Goal: Task Accomplishment & Management: Manage account settings

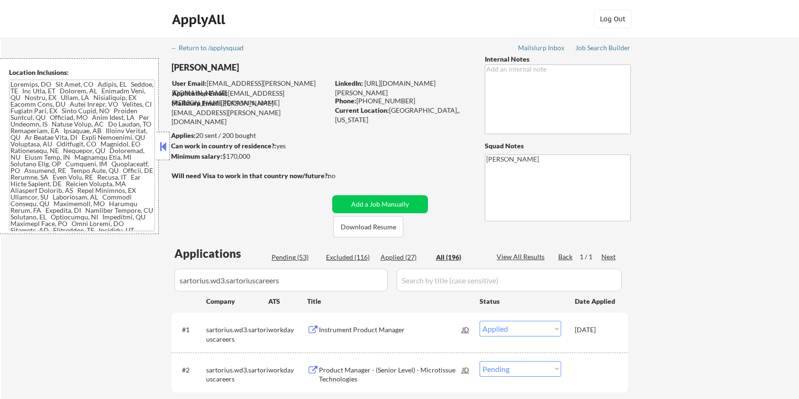
select select ""applied""
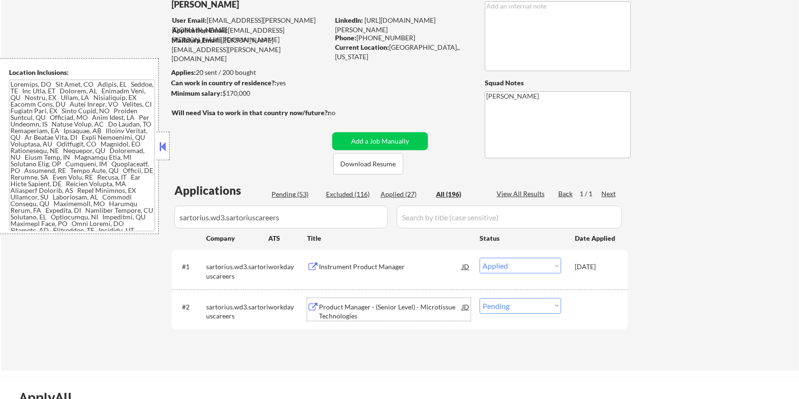
click at [351, 307] on div "Product Manager - (Senior Level) - Microtissue Technologies" at bounding box center [390, 311] width 143 height 18
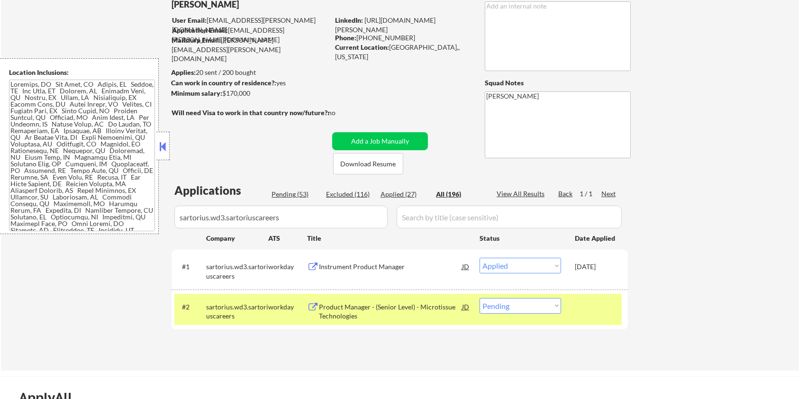
drag, startPoint x: 261, startPoint y: 93, endPoint x: 223, endPoint y: 93, distance: 37.9
click at [223, 93] on div "Minimum salary: $170,000" at bounding box center [250, 93] width 158 height 9
copy div "$170,000"
click at [546, 311] on select "Choose an option... Pending Applied Excluded (Questions) Excluded (Expired) Exc…" at bounding box center [521, 306] width 82 height 16
select select ""applied""
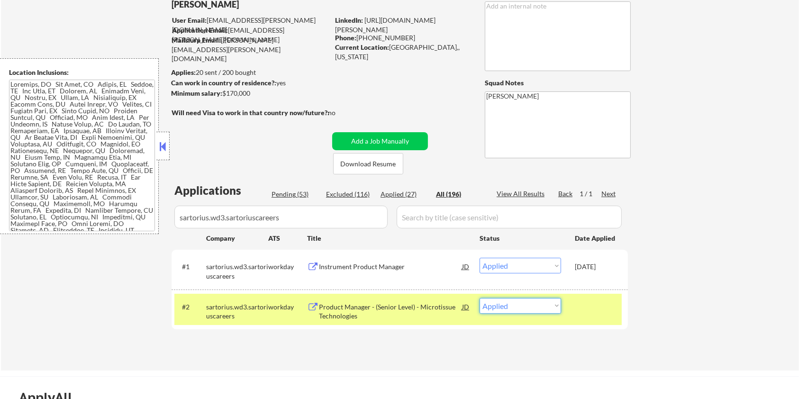
click at [480, 298] on select "Choose an option... Pending Applied Excluded (Questions) Excluded (Expired) Exc…" at bounding box center [521, 306] width 82 height 16
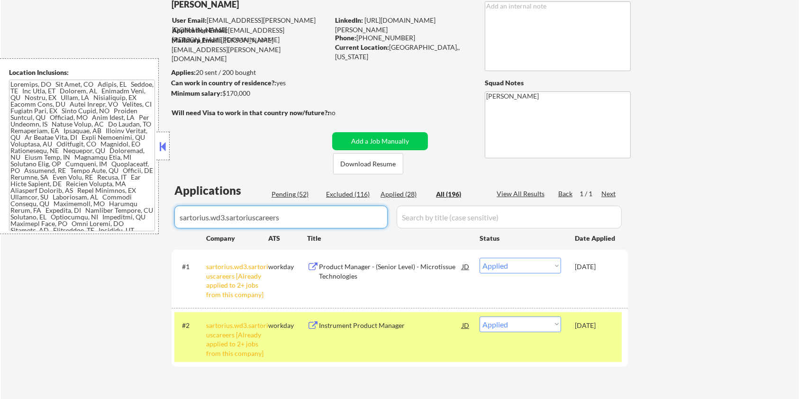
drag, startPoint x: 309, startPoint y: 222, endPoint x: 0, endPoint y: 222, distance: 308.5
click at [0, 222] on body "← Return to /applysquad Mailslurp Inbox Job Search Builder [PERSON_NAME] User E…" at bounding box center [399, 136] width 799 height 399
select select ""pending""
select select ""excluded__salary_""
select select ""excluded__expired_""
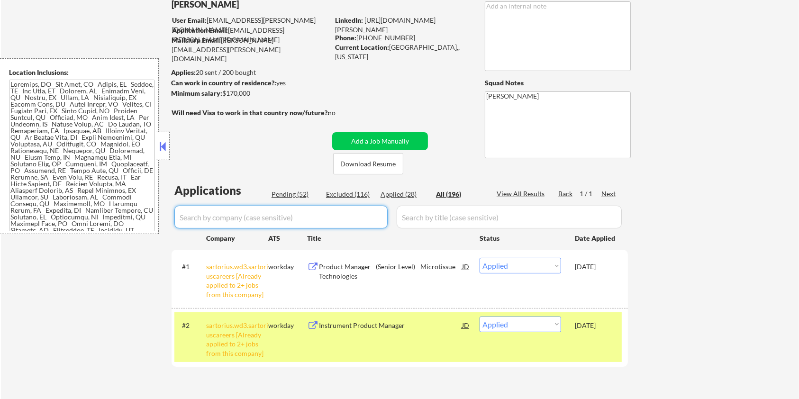
select select ""excluded__location_""
select select ""excluded__salary_""
select select ""excluded__bad_match_""
select select ""pending""
select select ""excluded__salary_""
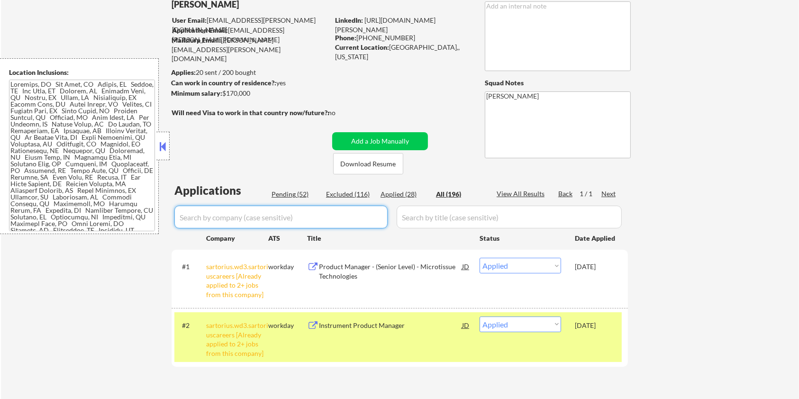
select select ""excluded__expired_""
select select ""pending""
select select ""excluded__bad_match_""
select select ""excluded__expired_""
select select ""excluded__salary_""
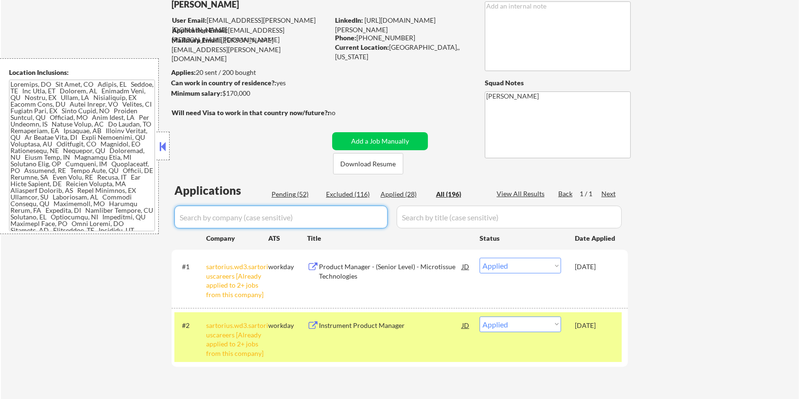
select select ""excluded__expired_""
select select ""excluded__blocklist_""
select select ""excluded__bad_match_""
select select ""excluded__expired_""
select select ""excluded__salary_""
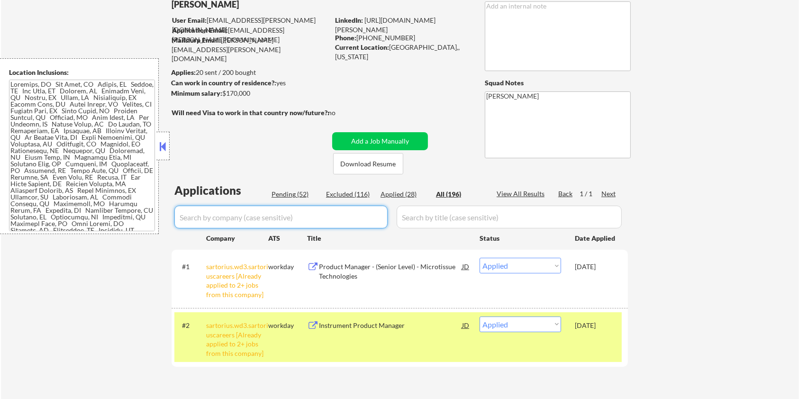
select select ""pending""
select select ""excluded__bad_match_""
select select ""excluded__salary_""
select select ""excluded__expired_""
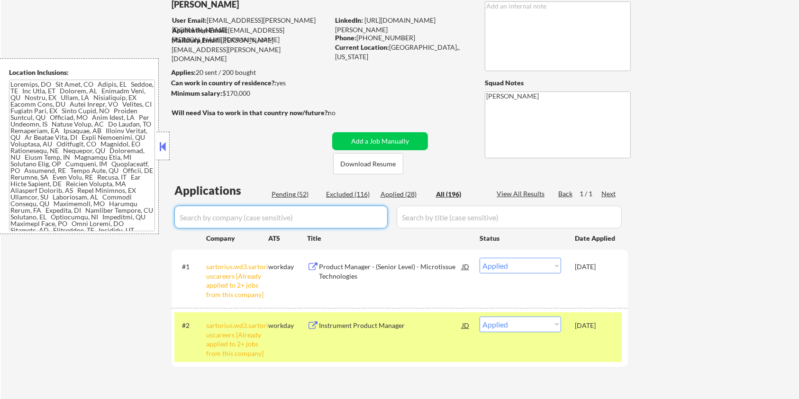
select select ""excluded__blocklist_""
select select ""excluded__bad_match_""
select select ""pending""
select select ""excluded__bad_match_""
select select ""excluded__salary_""
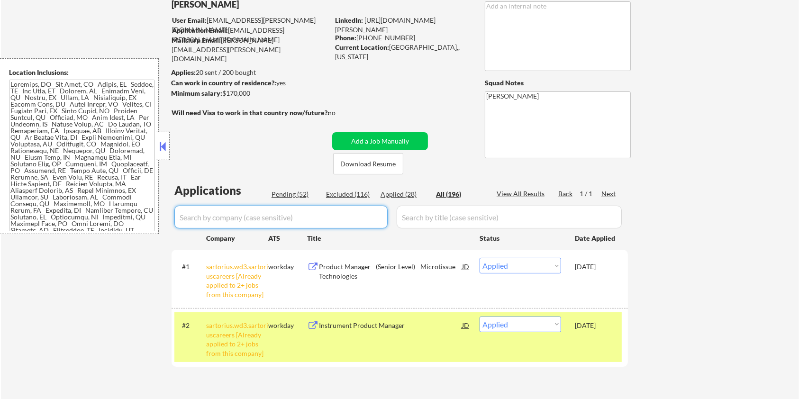
select select ""excluded__expired_""
select select ""excluded__bad_match_""
select select ""pending""
select select ""excluded__expired_""
select select ""pending""
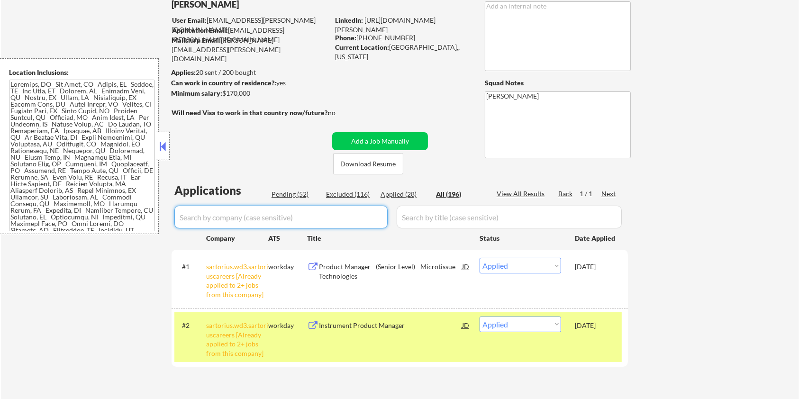
select select ""pending""
select select ""excluded__location_""
select select ""pending""
select select ""excluded__salary_""
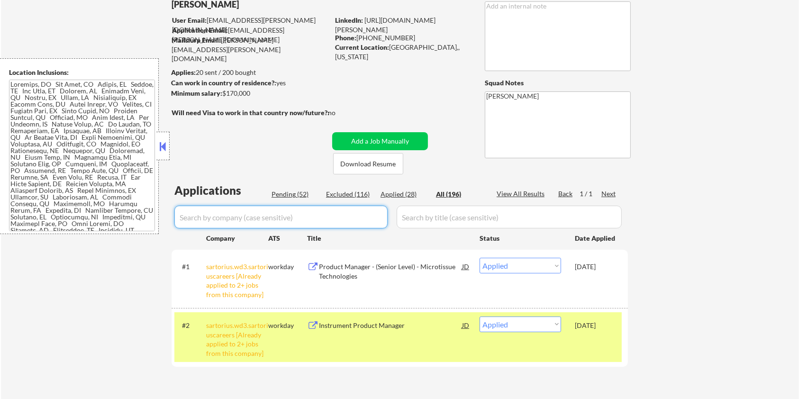
select select ""pending""
select select ""excluded__expired_""
select select ""excluded__bad_match_""
select select ""excluded__expired_""
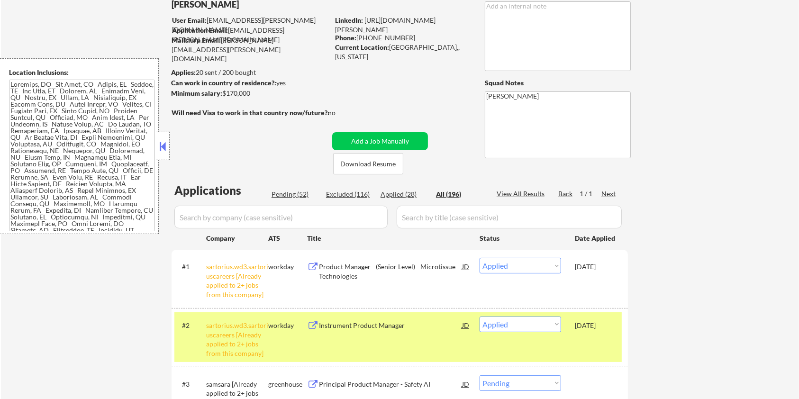
select select ""applied""
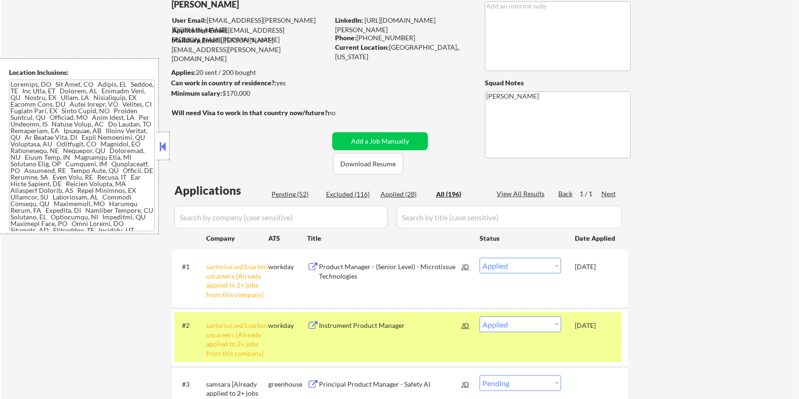
select select ""applied""
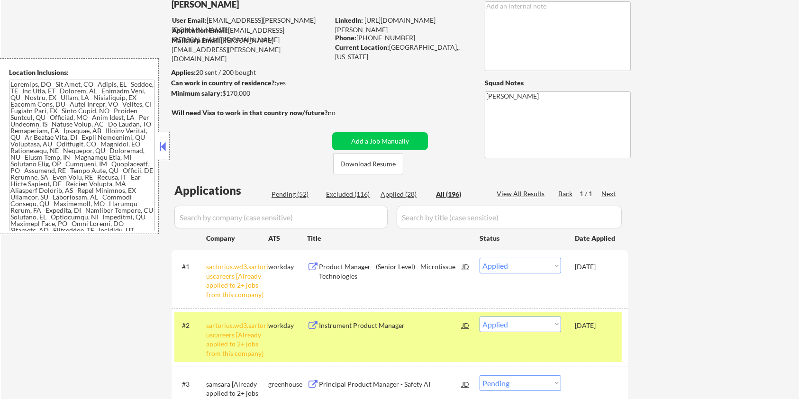
select select ""applied""
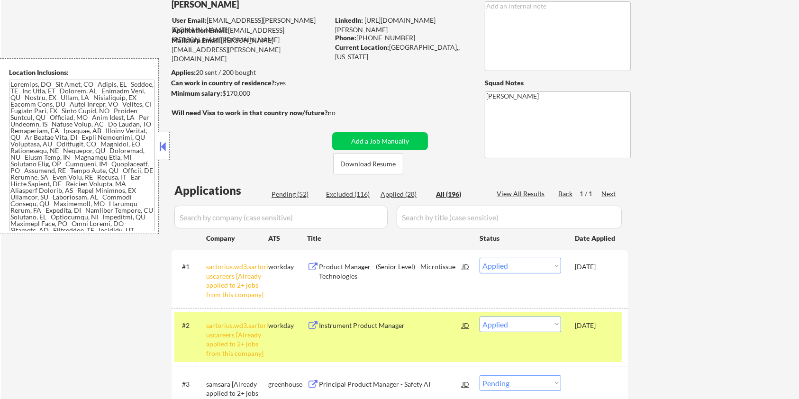
select select ""applied""
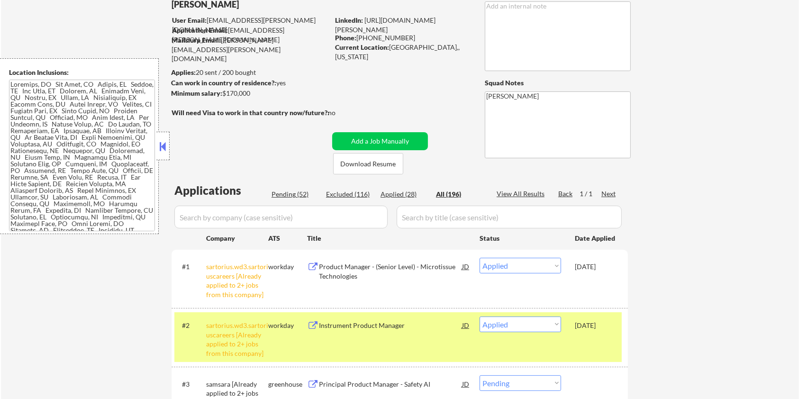
select select ""applied""
select select ""excluded__bad_match_""
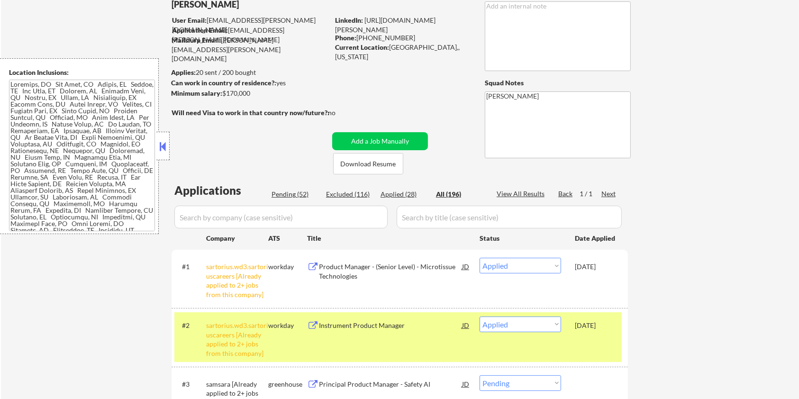
select select ""excluded__salary_""
select select ""excluded__bad_match_""
select select ""excluded__expired_""
select select ""excluded__salary_""
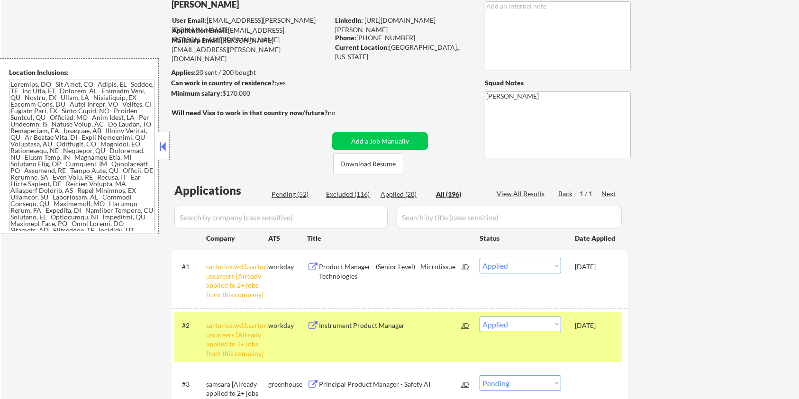
select select ""excluded__bad_match_""
select select ""pending""
select select ""excluded__salary_""
select select ""excluded__bad_match_""
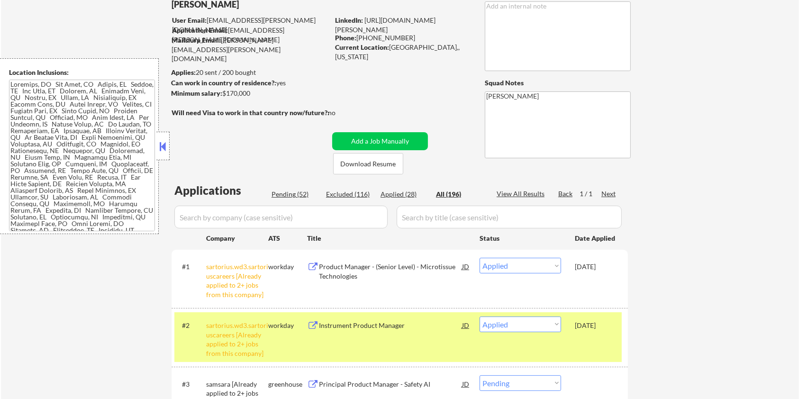
select select ""excluded__salary_""
select select ""excluded__expired_""
select select ""excluded__bad_match_""
select select ""excluded__salary_""
select select ""excluded__bad_match_""
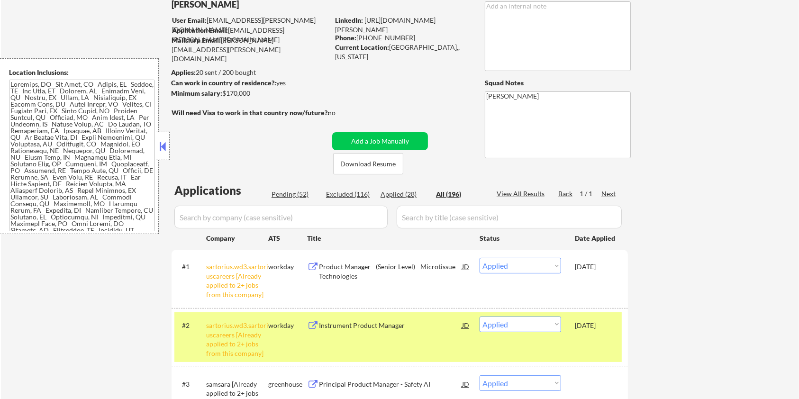
select select ""excluded__location_""
select select ""excluded__salary_""
select select ""excluded__expired_""
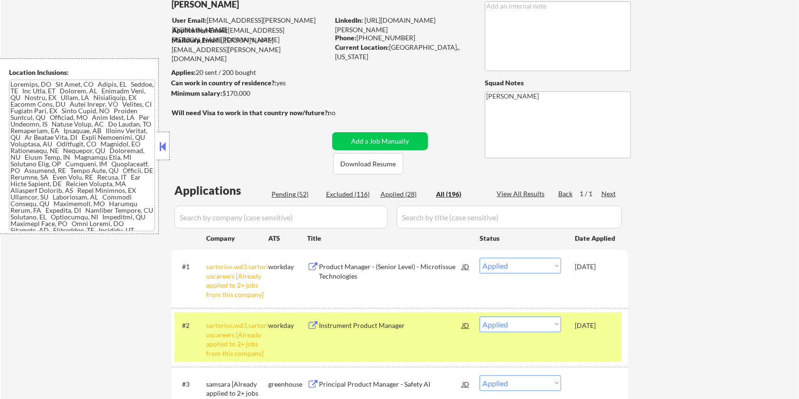
select select ""excluded__expired_""
select select ""excluded__salary_""
select select ""excluded__expired_""
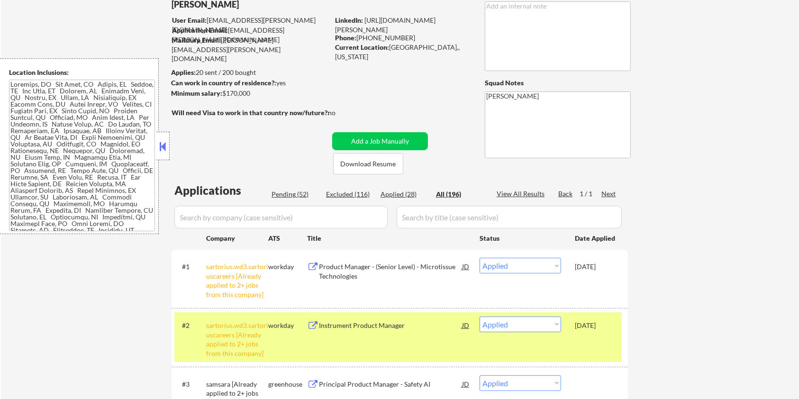
select select ""excluded__bad_match_""
click at [280, 194] on div "Pending (52)" at bounding box center [295, 194] width 47 height 9
select select ""pending""
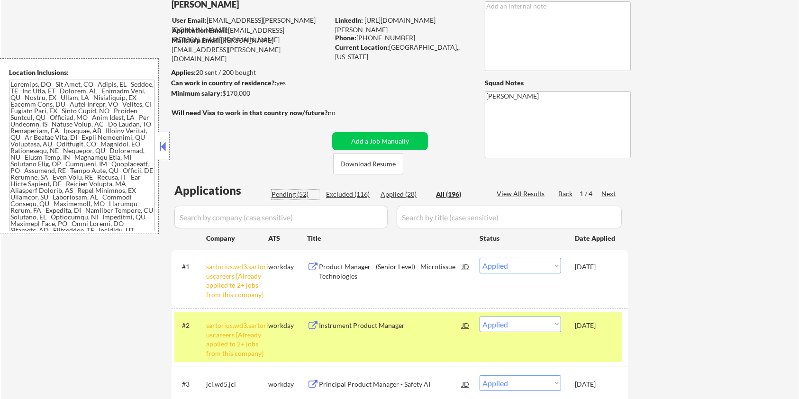
select select ""pending""
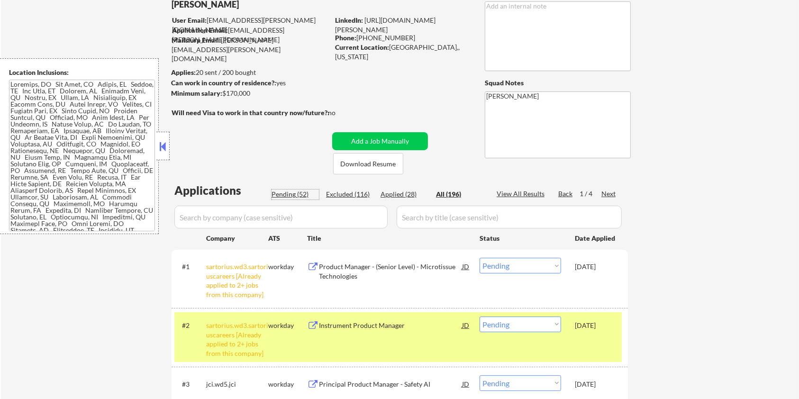
select select ""pending""
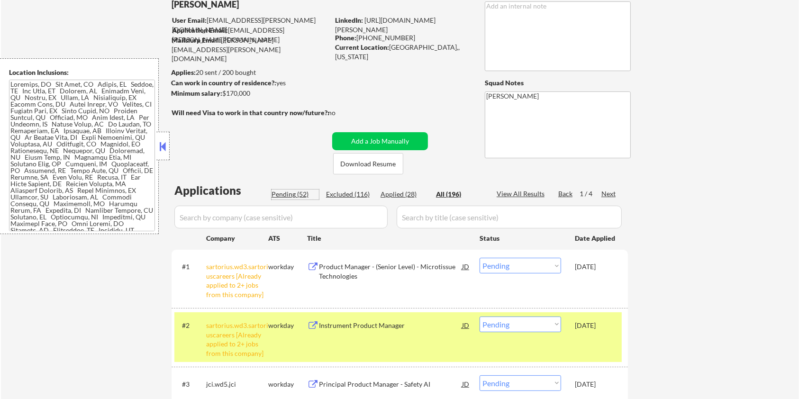
select select ""pending""
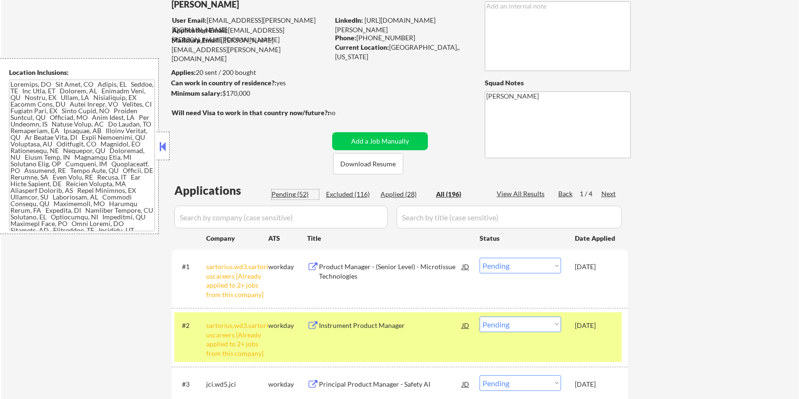
select select ""pending""
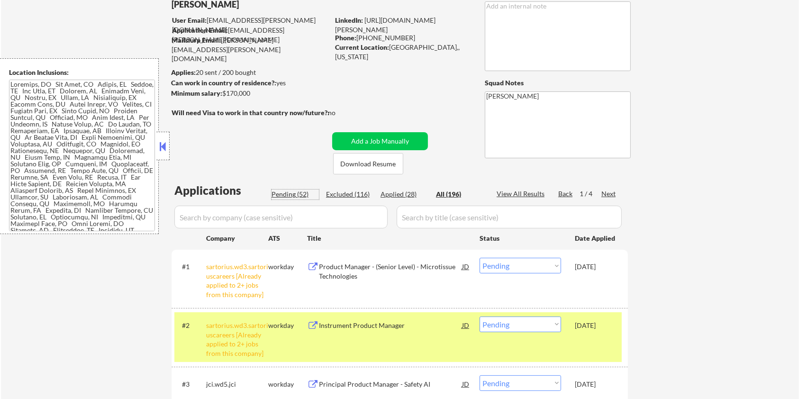
select select ""pending""
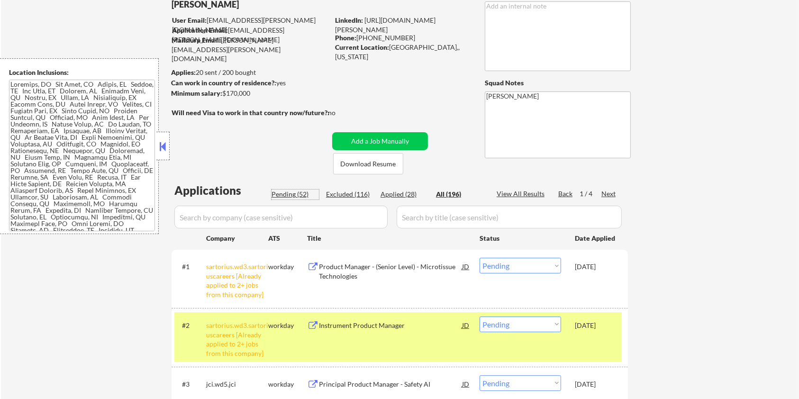
select select ""pending""
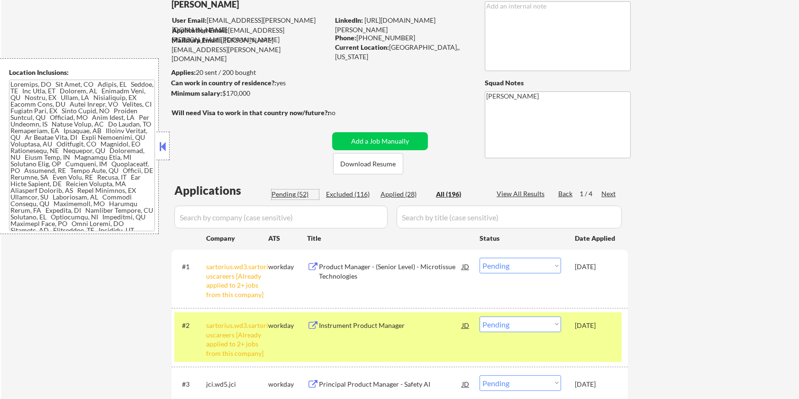
select select ""pending""
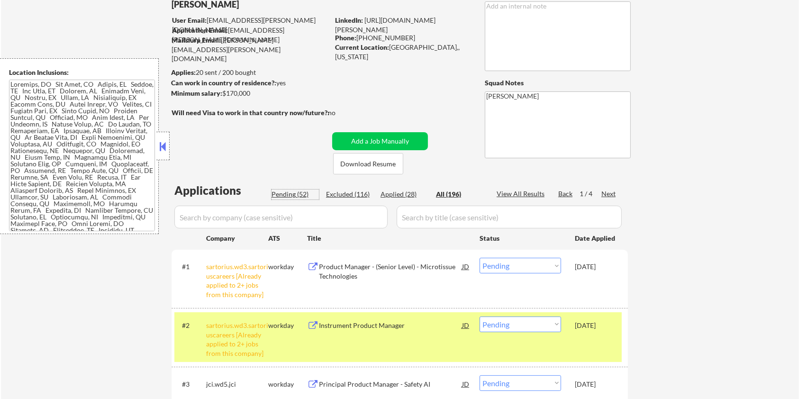
select select ""pending""
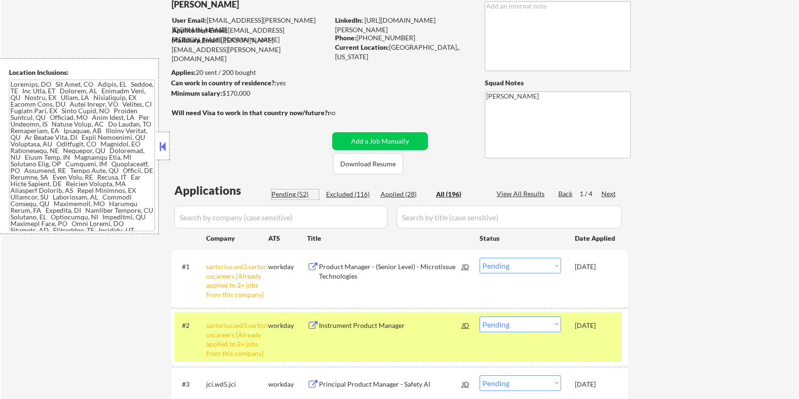
select select ""pending""
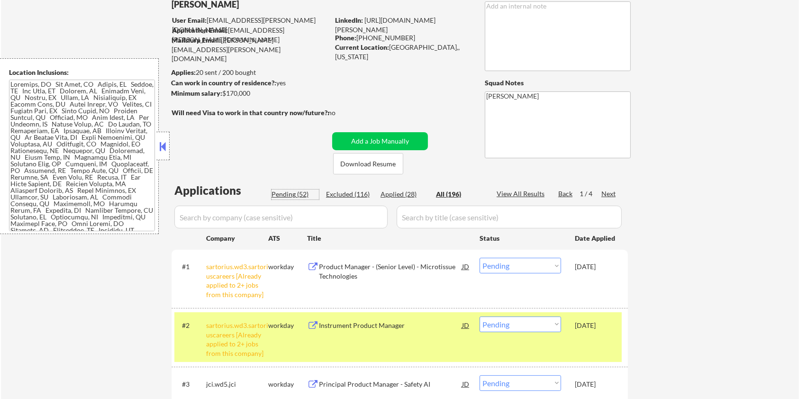
select select ""pending""
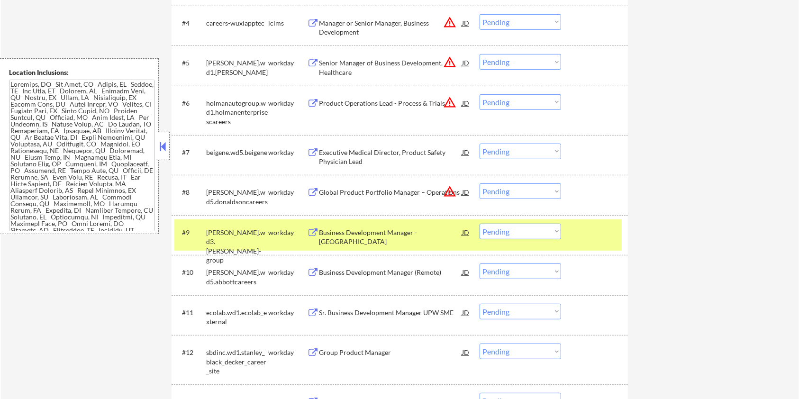
scroll to position [505, 0]
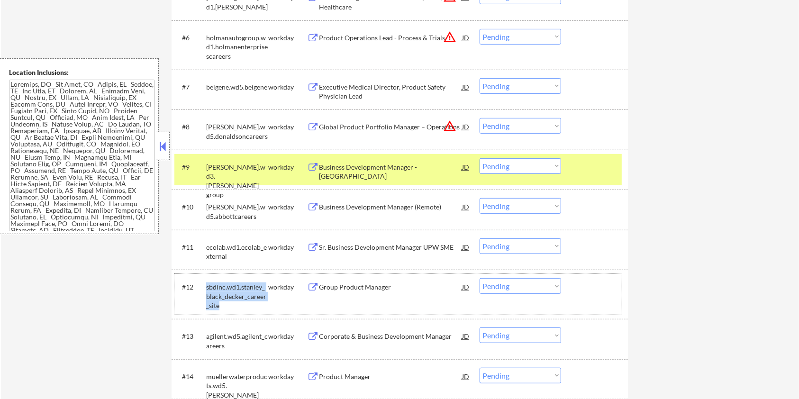
drag, startPoint x: 219, startPoint y: 305, endPoint x: 202, endPoint y: 282, distance: 28.5
click at [202, 282] on div "#12 sbdinc.wd1.stanley_black_decker_career_site workday Group Product Manager J…" at bounding box center [397, 294] width 447 height 41
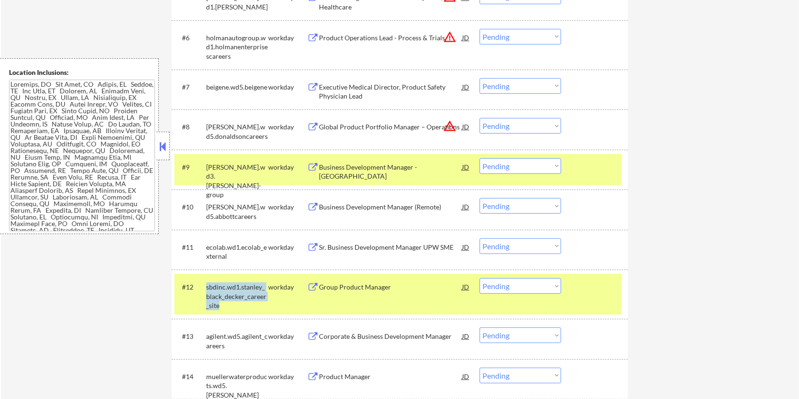
copy div "sbdinc.wd1.stanley_black_decker_career_site"
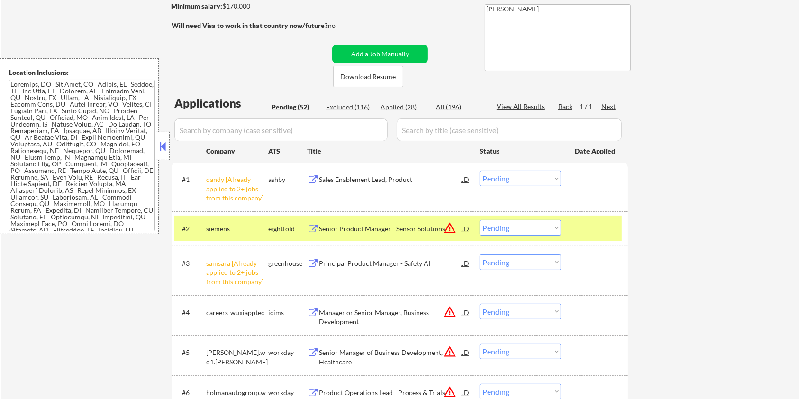
scroll to position [126, 0]
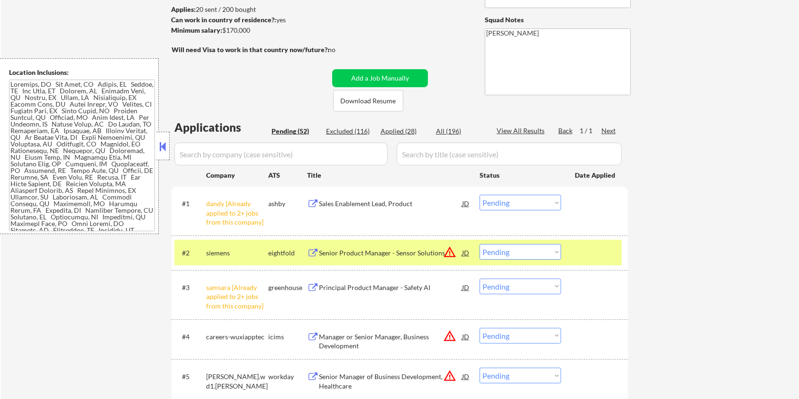
click at [244, 154] on input "input" at bounding box center [280, 154] width 213 height 23
paste input "sbdinc.wd1.stanley_black_decker_career_site"
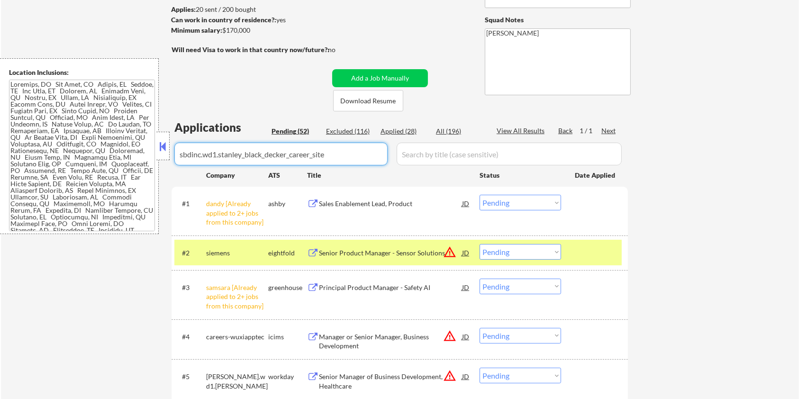
type input "sbdinc.wd1.stanley_black_decker_career_site"
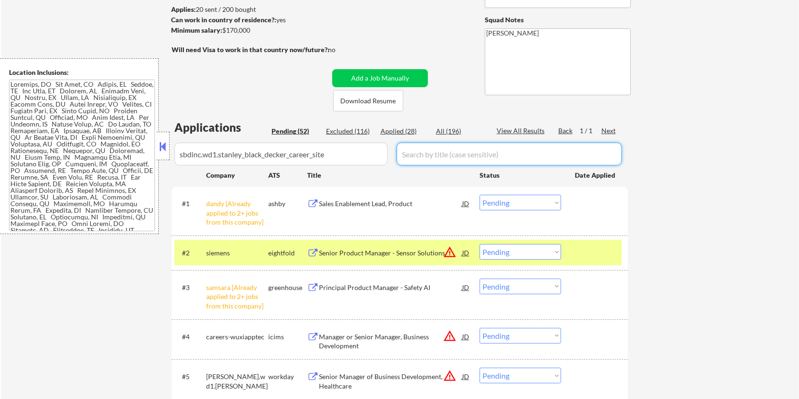
click at [463, 151] on input "input" at bounding box center [509, 154] width 225 height 23
click at [454, 129] on div "All (196)" at bounding box center [459, 131] width 47 height 9
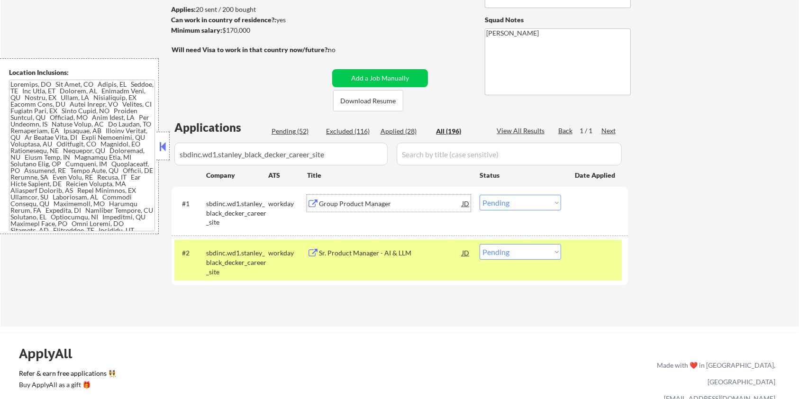
click at [374, 202] on div "Group Product Manager" at bounding box center [390, 203] width 143 height 9
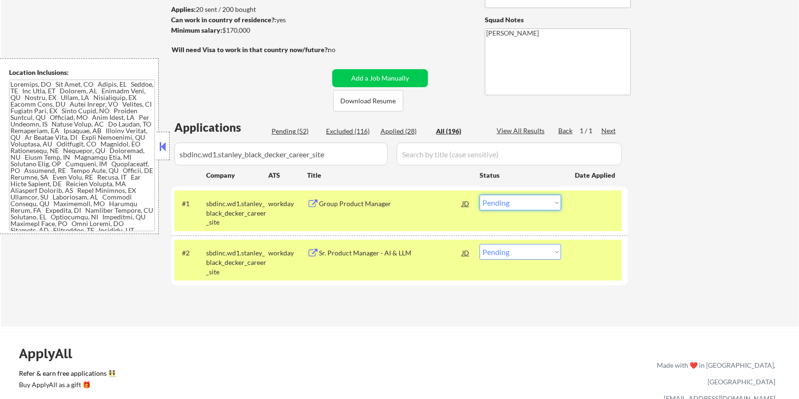
click at [512, 203] on select "Choose an option... Pending Applied Excluded (Questions) Excluded (Expired) Exc…" at bounding box center [521, 203] width 82 height 16
select select ""excluded__bad_match_""
click at [480, 195] on select "Choose an option... Pending Applied Excluded (Questions) Excluded (Expired) Exc…" at bounding box center [521, 203] width 82 height 16
click at [385, 256] on div "Sr. Product Manager - AI & LLM" at bounding box center [390, 252] width 143 height 9
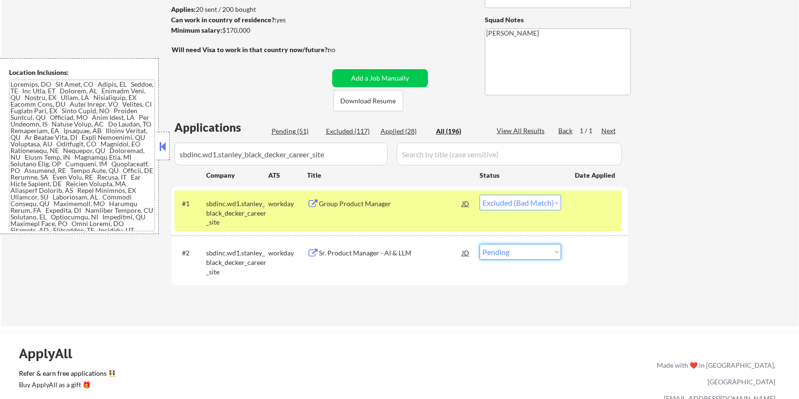
click at [535, 251] on select "Choose an option... Pending Applied Excluded (Questions) Excluded (Expired) Exc…" at bounding box center [521, 252] width 82 height 16
select select ""excluded__bad_match_""
click at [480, 244] on select "Choose an option... Pending Applied Excluded (Questions) Excluded (Expired) Exc…" at bounding box center [521, 252] width 82 height 16
select select ""excluded__bad_match_""
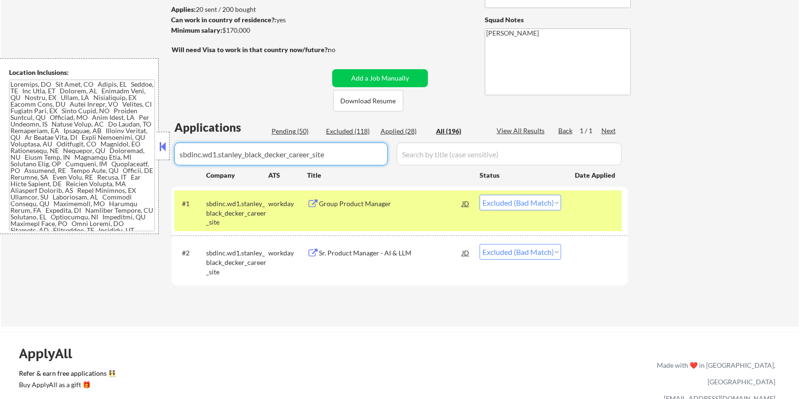
drag, startPoint x: 337, startPoint y: 153, endPoint x: 179, endPoint y: 158, distance: 158.4
click at [179, 157] on input "input" at bounding box center [280, 154] width 213 height 23
select select ""applied""
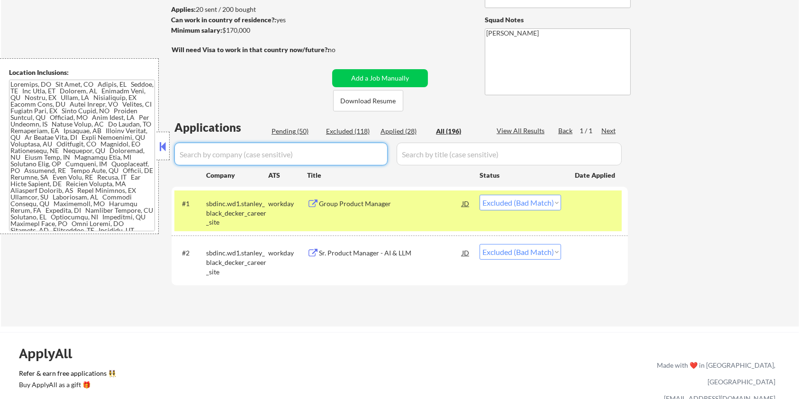
select select ""applied""
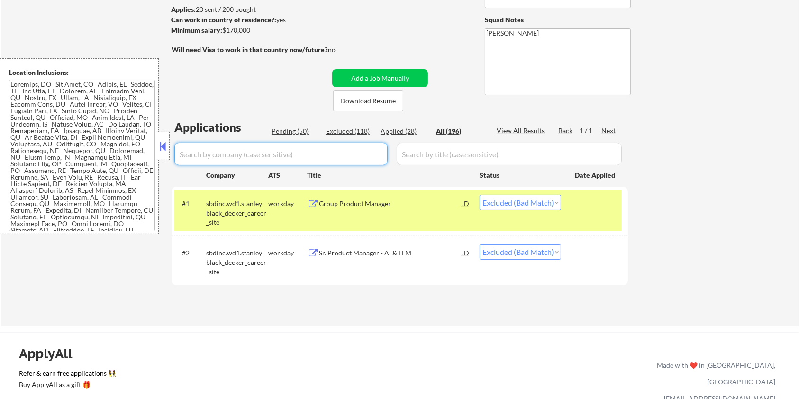
select select ""applied""
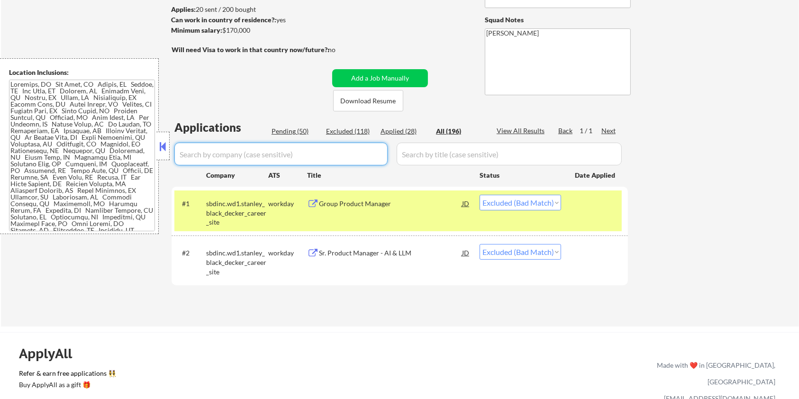
select select ""applied""
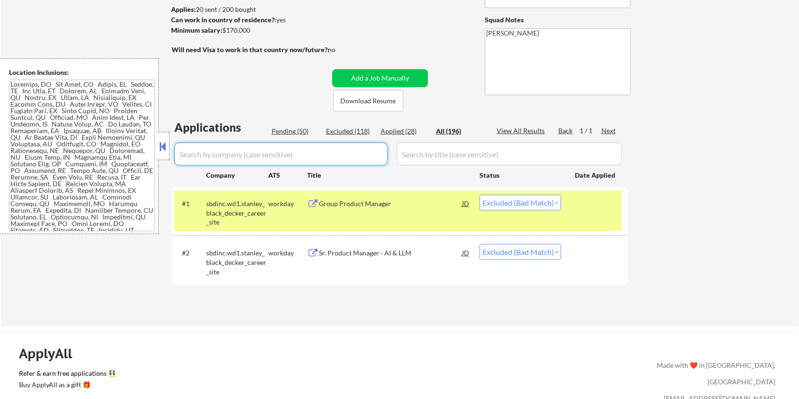
select select ""applied""
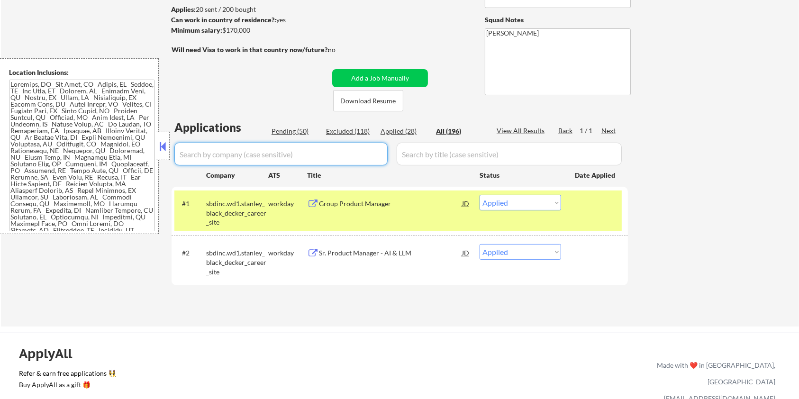
select select ""applied""
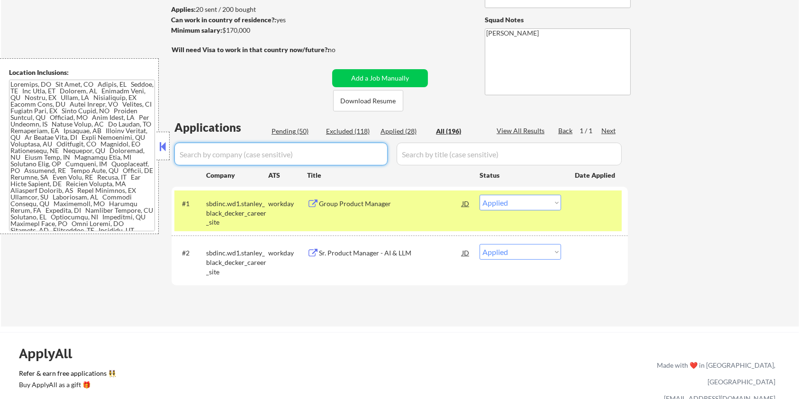
select select ""excluded__bad_match_""
select select ""excluded__salary_""
select select ""excluded__bad_match_""
select select ""excluded__expired_""
select select ""excluded__salary_""
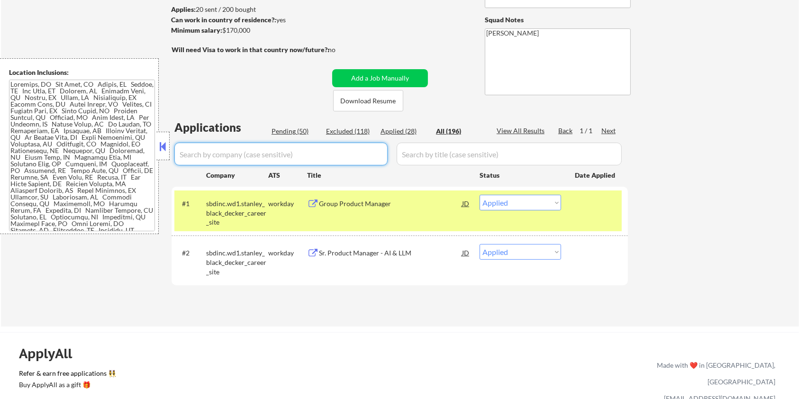
select select ""excluded__salary_""
select select ""excluded__bad_match_""
select select ""excluded__salary_""
select select ""excluded__bad_match_""
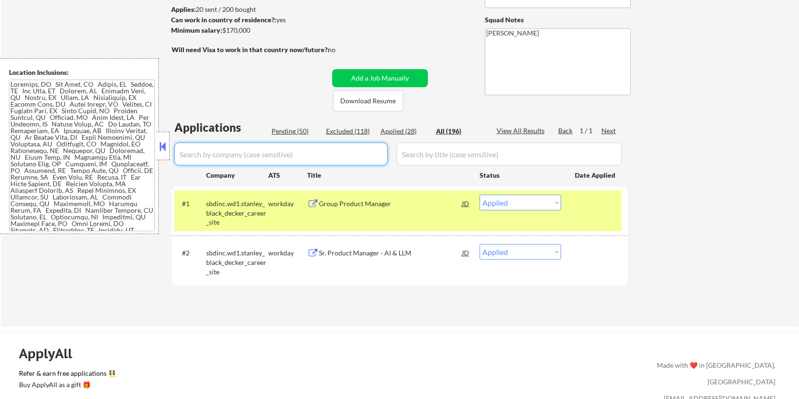
select select ""excluded__salary_""
select select ""excluded__expired_""
select select ""excluded__bad_match_""
select select ""excluded__salary_""
select select ""excluded__bad_match_""
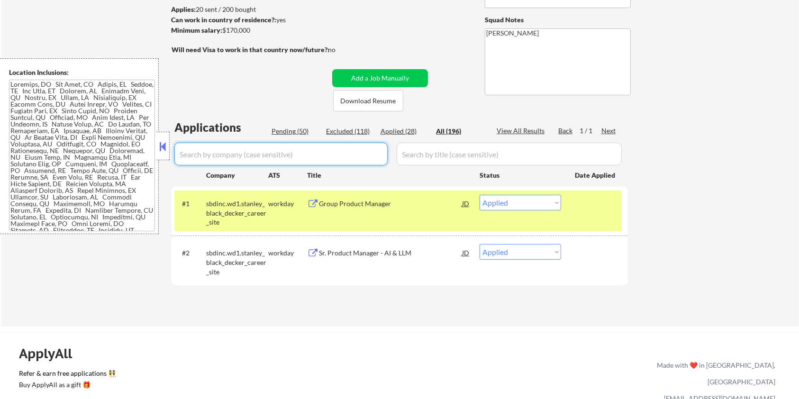
select select ""excluded__location_""
select select ""excluded__salary_""
select select ""excluded__expired_""
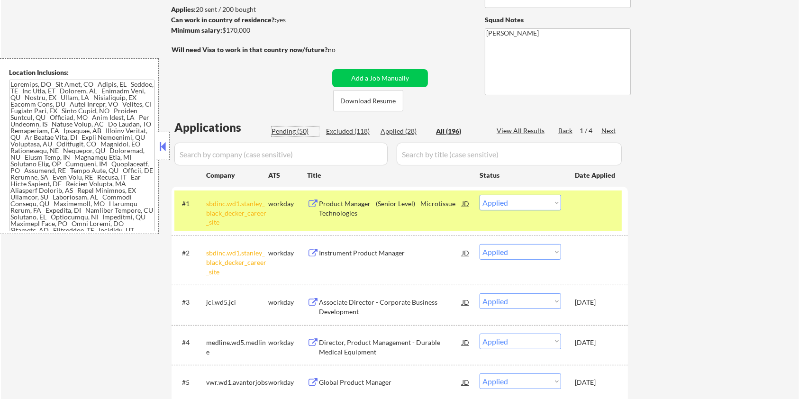
click at [292, 131] on div "Pending (50)" at bounding box center [295, 131] width 47 height 9
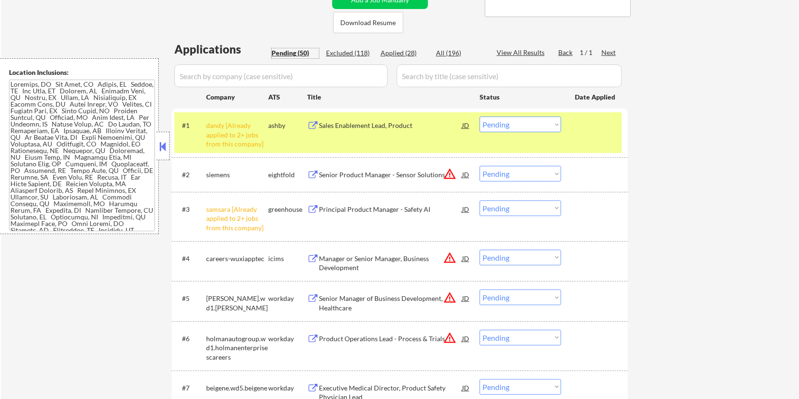
scroll to position [316, 0]
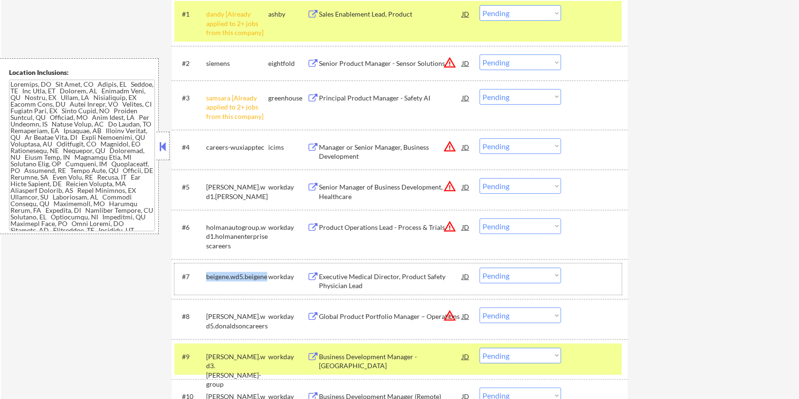
drag, startPoint x: 266, startPoint y: 276, endPoint x: 203, endPoint y: 276, distance: 63.0
click at [203, 276] on div "#7 beigene.wd5.beigene workday Executive Medical Director, Product Safety Physi…" at bounding box center [397, 278] width 447 height 31
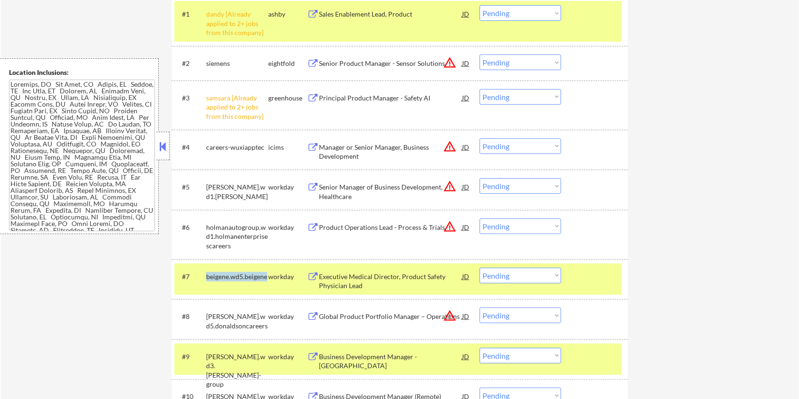
copy div "beigene.wd5.beigene"
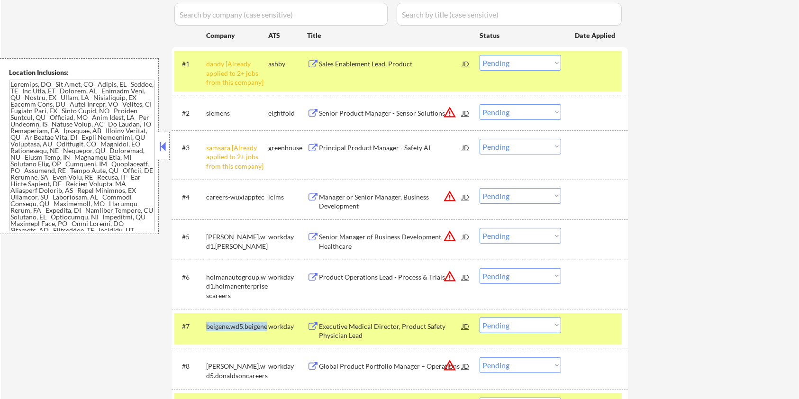
scroll to position [190, 0]
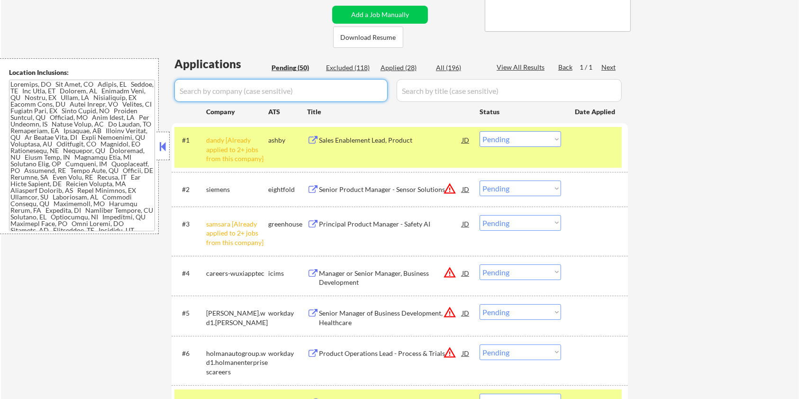
click at [220, 93] on input "input" at bounding box center [280, 90] width 213 height 23
paste input "beigene.wd5.beigene"
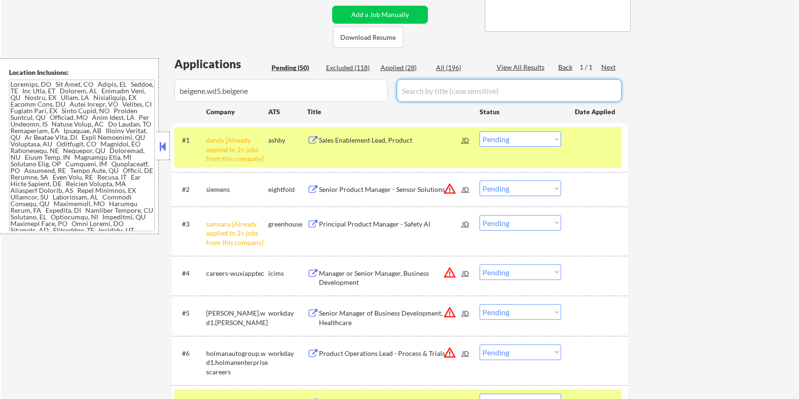
drag, startPoint x: 438, startPoint y: 91, endPoint x: 442, endPoint y: 85, distance: 6.2
click at [438, 91] on input "input" at bounding box center [509, 90] width 225 height 23
click at [445, 65] on div "All (196)" at bounding box center [459, 67] width 47 height 9
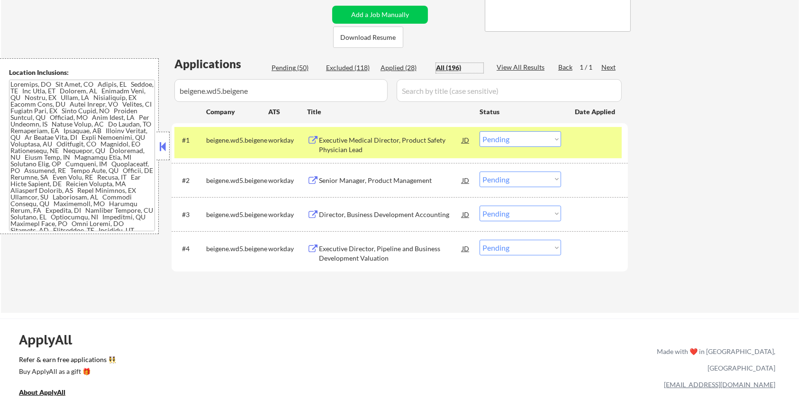
click at [364, 142] on div "Executive Medical Director, Product Safety Physician Lead" at bounding box center [390, 145] width 143 height 18
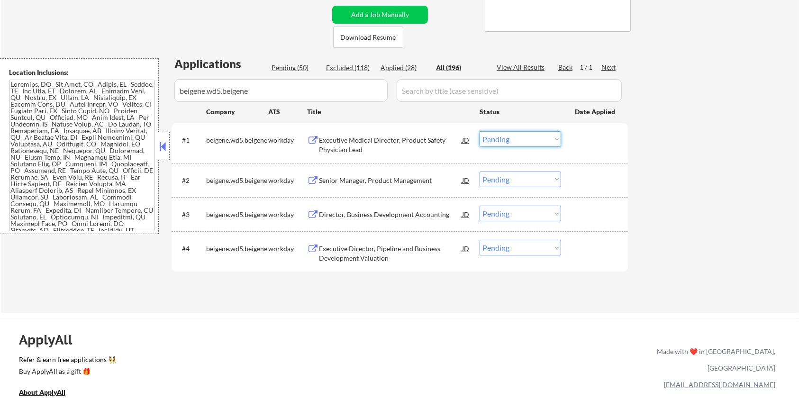
click at [501, 138] on select "Choose an option... Pending Applied Excluded (Questions) Excluded (Expired) Exc…" at bounding box center [521, 139] width 82 height 16
click at [480, 131] on select "Choose an option... Pending Applied Excluded (Questions) Excluded (Expired) Exc…" at bounding box center [521, 139] width 82 height 16
click at [389, 177] on div "Senior Manager, Product Management" at bounding box center [390, 180] width 143 height 9
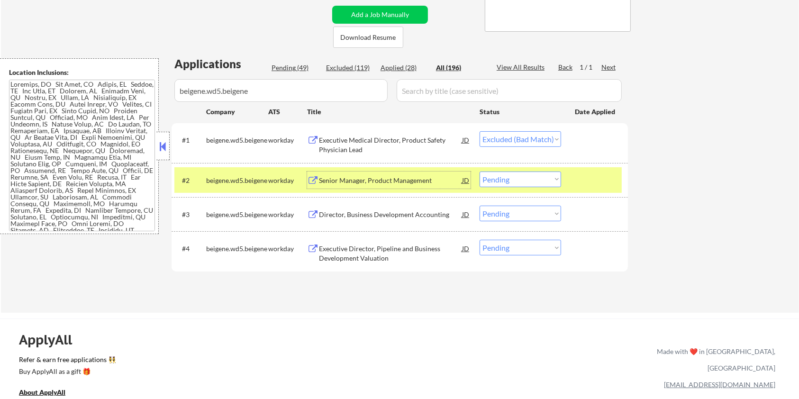
click at [502, 181] on select "Choose an option... Pending Applied Excluded (Questions) Excluded (Expired) Exc…" at bounding box center [521, 180] width 82 height 16
click at [480, 172] on select "Choose an option... Pending Applied Excluded (Questions) Excluded (Expired) Exc…" at bounding box center [521, 180] width 82 height 16
click at [344, 215] on div "Director, Business Development Accounting" at bounding box center [390, 214] width 143 height 9
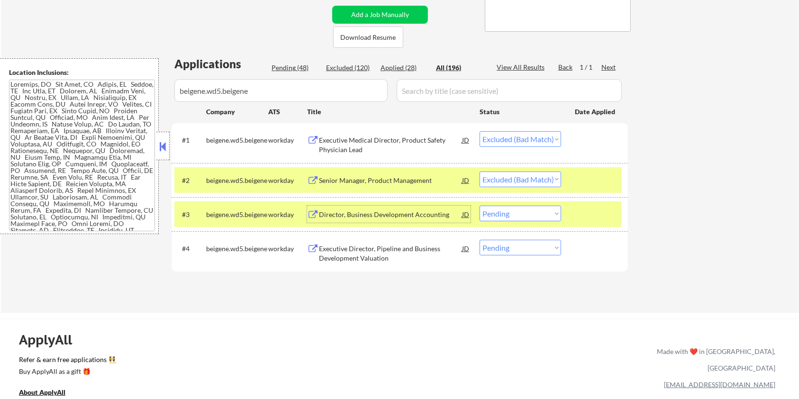
click at [514, 218] on select "Choose an option... Pending Applied Excluded (Questions) Excluded (Expired) Exc…" at bounding box center [521, 214] width 82 height 16
click at [480, 206] on select "Choose an option... Pending Applied Excluded (Questions) Excluded (Expired) Exc…" at bounding box center [521, 214] width 82 height 16
click at [337, 253] on div "Executive Director, Pipeline and Business Development Valuation" at bounding box center [390, 253] width 143 height 18
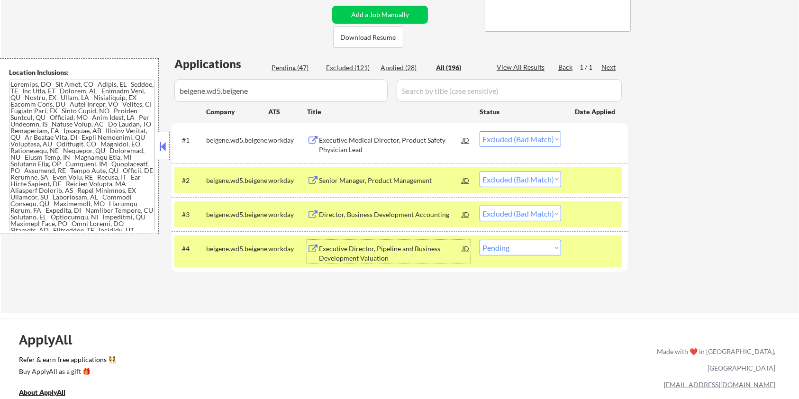
click at [502, 253] on select "Choose an option... Pending Applied Excluded (Questions) Excluded (Expired) Exc…" at bounding box center [521, 248] width 82 height 16
click at [480, 240] on select "Choose an option... Pending Applied Excluded (Questions) Excluded (Expired) Exc…" at bounding box center [521, 248] width 82 height 16
drag, startPoint x: 269, startPoint y: 93, endPoint x: 131, endPoint y: 94, distance: 137.9
click at [131, 94] on body "← Return to /applysquad Mailslurp Inbox Job Search Builder [PERSON_NAME] User E…" at bounding box center [399, 9] width 799 height 399
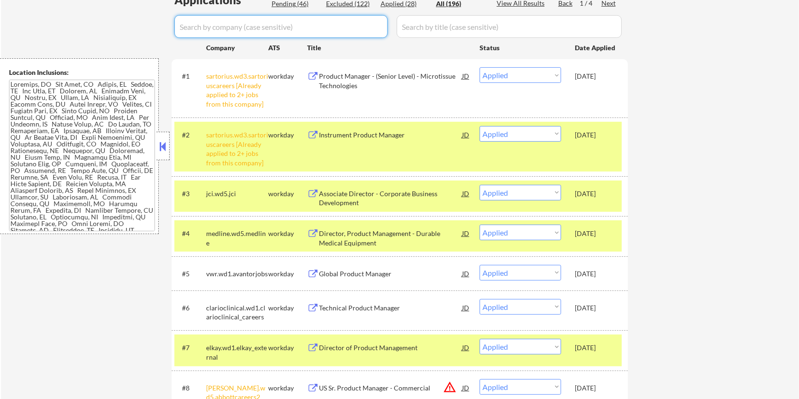
scroll to position [253, 0]
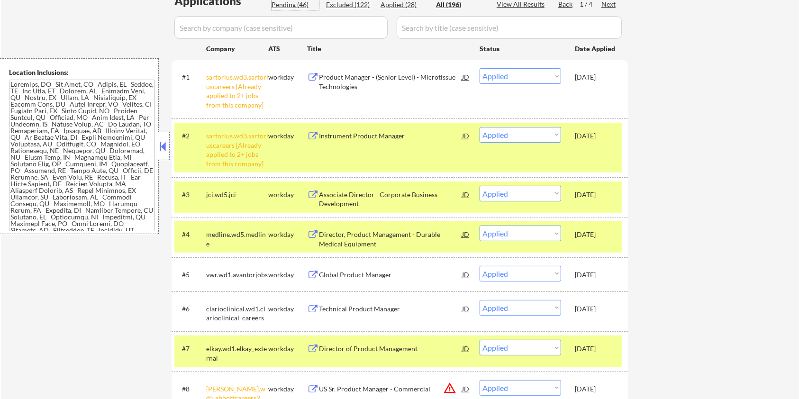
click at [278, 3] on div "Pending (46)" at bounding box center [295, 4] width 47 height 9
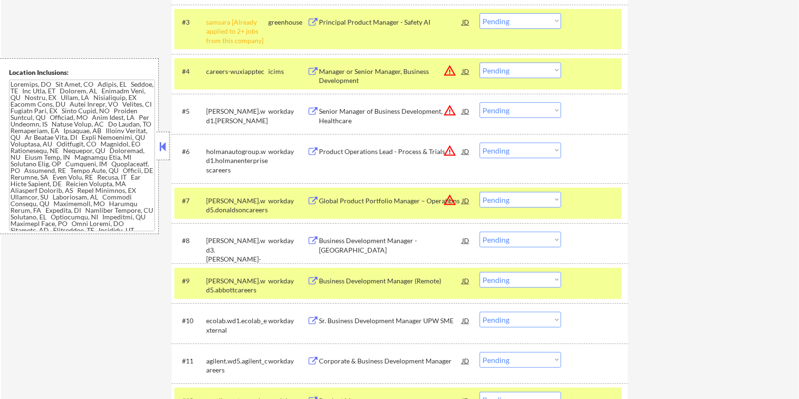
scroll to position [442, 0]
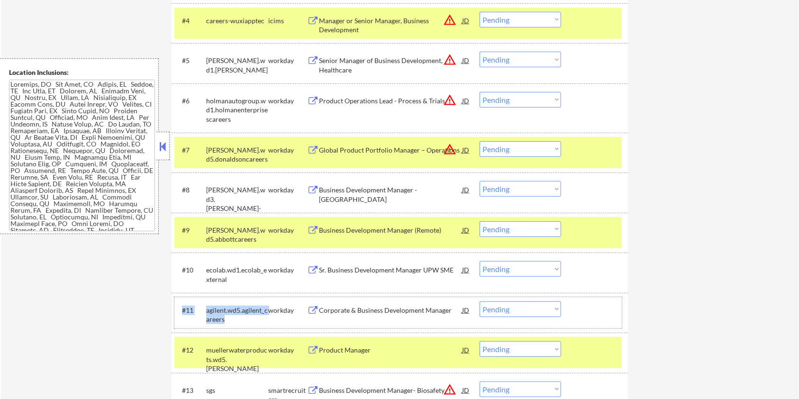
drag, startPoint x: 224, startPoint y: 319, endPoint x: 200, endPoint y: 308, distance: 26.7
click at [200, 308] on div "#11 agilent.wd5.agilent_careers workday Corporate & Business Development Manage…" at bounding box center [397, 312] width 447 height 31
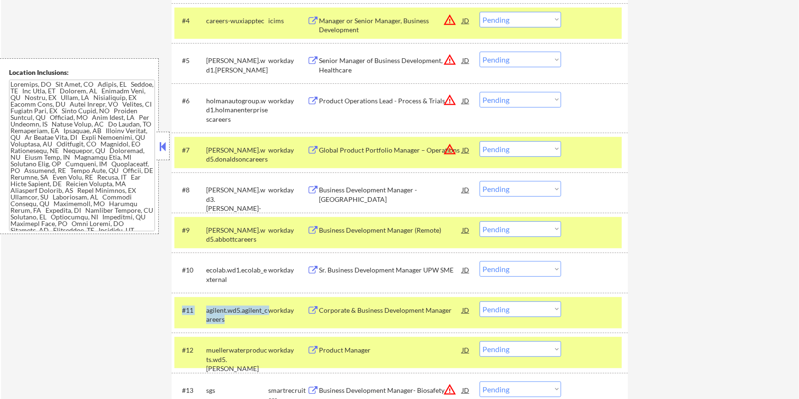
click at [236, 320] on div "agilent.wd5.agilent_careers" at bounding box center [237, 315] width 62 height 18
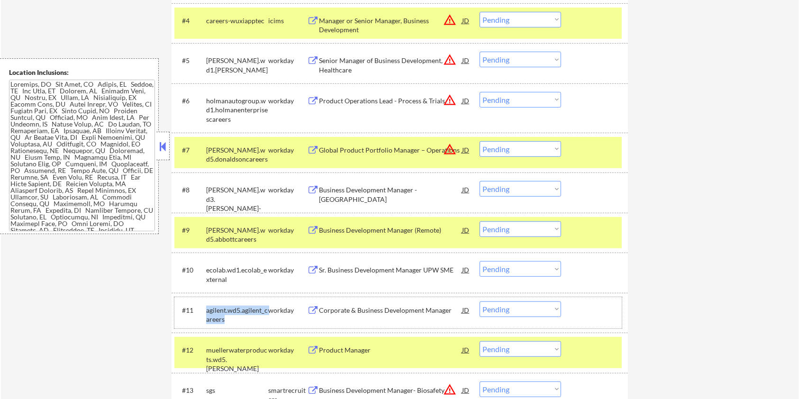
drag, startPoint x: 234, startPoint y: 317, endPoint x: 205, endPoint y: 310, distance: 29.6
click at [205, 310] on div "#11 agilent.wd5.agilent_careers workday Corporate & Business Development Manage…" at bounding box center [397, 312] width 447 height 31
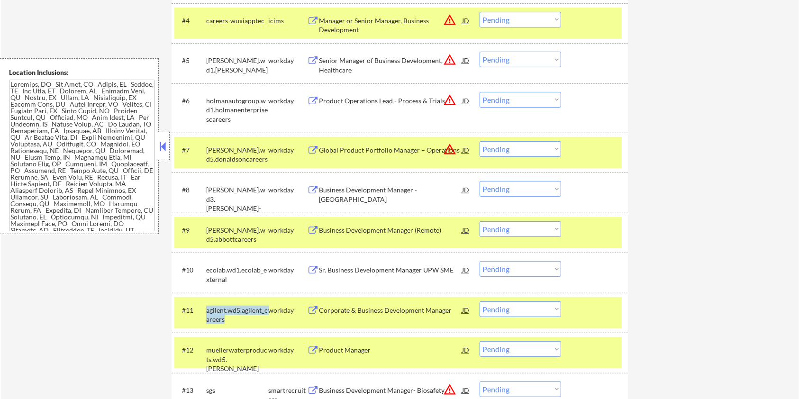
copy div "agilent.wd5.agilent_careers"
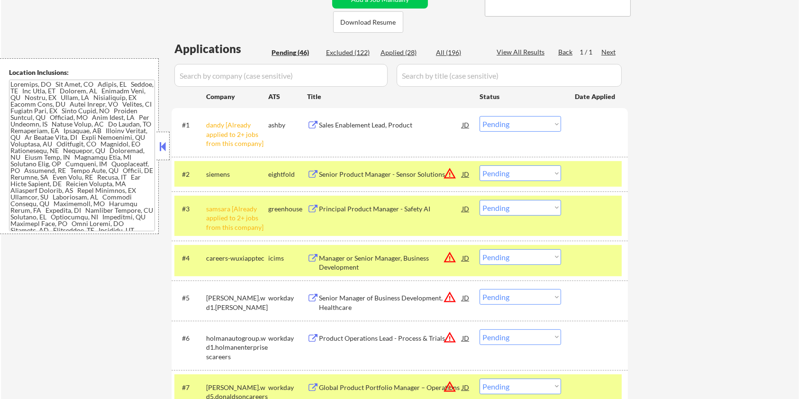
scroll to position [63, 0]
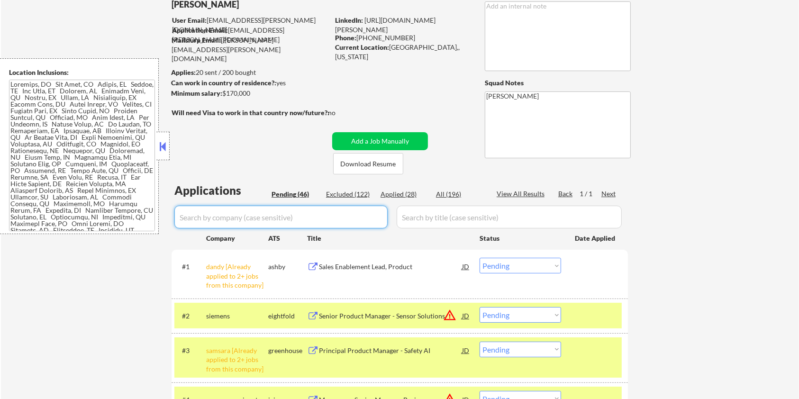
click at [238, 207] on input "input" at bounding box center [280, 217] width 213 height 23
paste input "agilent.wd5.agilent_careers"
click at [429, 216] on input "input" at bounding box center [509, 217] width 225 height 23
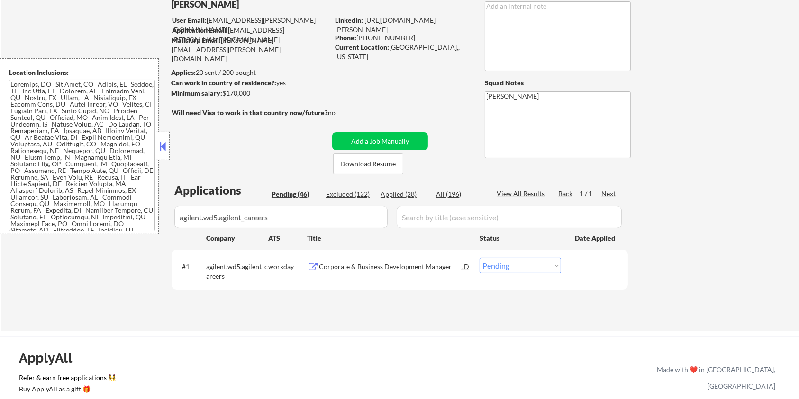
click at [363, 267] on div "Corporate & Business Development Manager" at bounding box center [390, 266] width 143 height 9
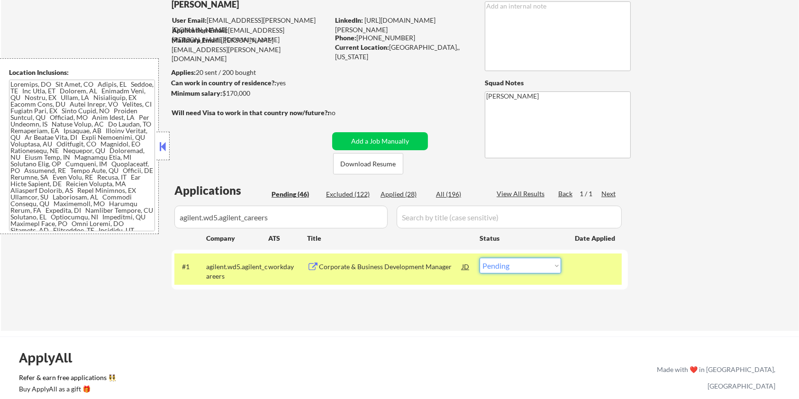
click at [521, 265] on select "Choose an option... Pending Applied Excluded (Questions) Excluded (Expired) Exc…" at bounding box center [521, 266] width 82 height 16
click at [480, 258] on select "Choose an option... Pending Applied Excluded (Questions) Excluded (Expired) Exc…" at bounding box center [521, 266] width 82 height 16
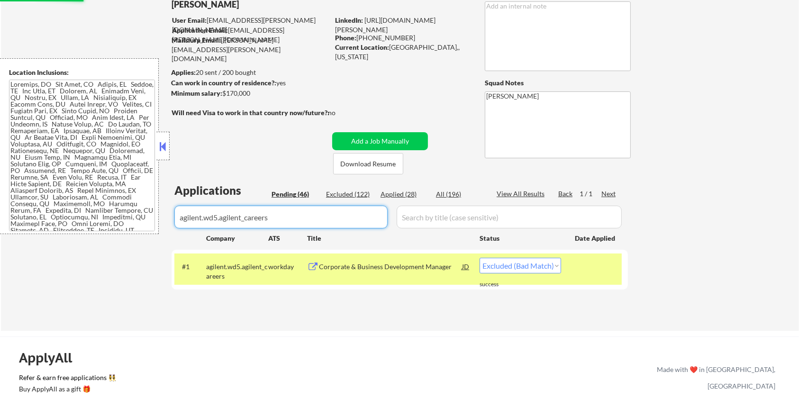
drag, startPoint x: 292, startPoint y: 212, endPoint x: 109, endPoint y: 212, distance: 182.9
click at [109, 212] on body "← Return to /applysquad Mailslurp Inbox Job Search Builder [PERSON_NAME] User E…" at bounding box center [399, 136] width 799 height 399
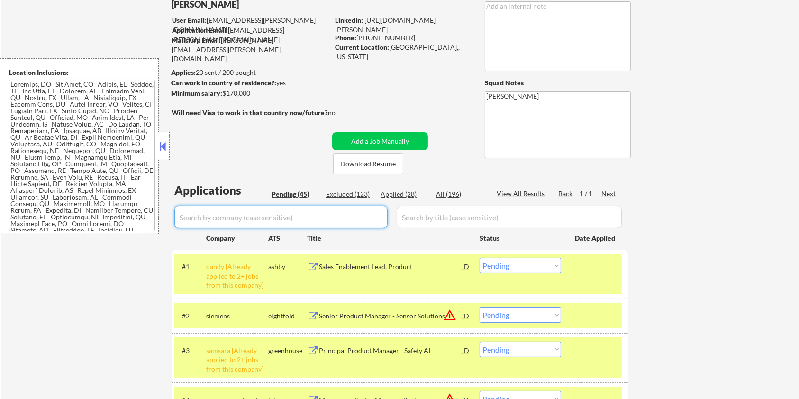
click at [280, 192] on div "Pending (45)" at bounding box center [295, 194] width 47 height 9
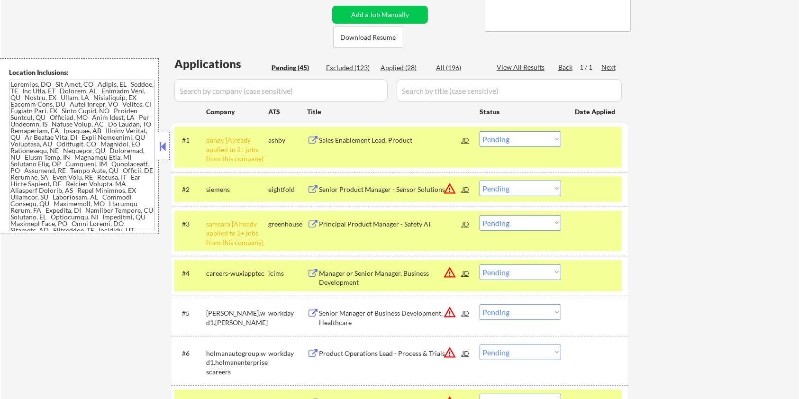
scroll to position [316, 0]
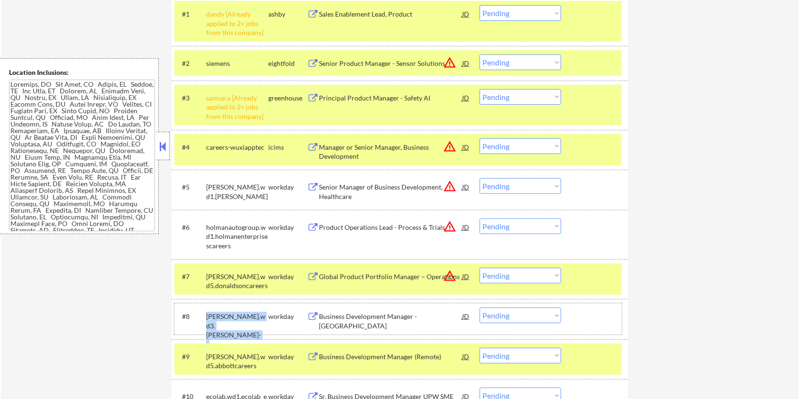
drag, startPoint x: 262, startPoint y: 321, endPoint x: 206, endPoint y: 313, distance: 56.1
click at [206, 313] on div "[PERSON_NAME].wd3.[PERSON_NAME]-group" at bounding box center [237, 330] width 62 height 37
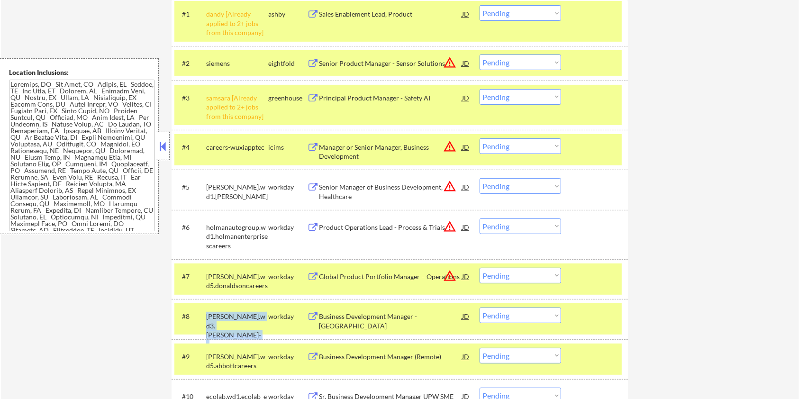
copy div "[PERSON_NAME].wd3.[PERSON_NAME]-group"
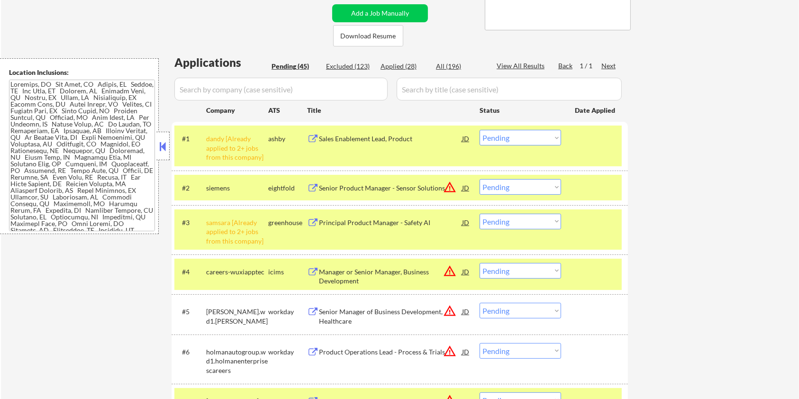
scroll to position [126, 0]
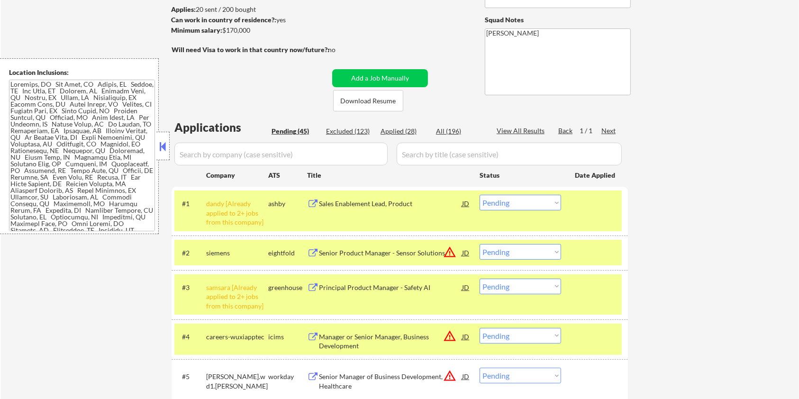
click at [213, 149] on input "input" at bounding box center [280, 154] width 213 height 23
paste input "[PERSON_NAME].wd3.[PERSON_NAME]-group"
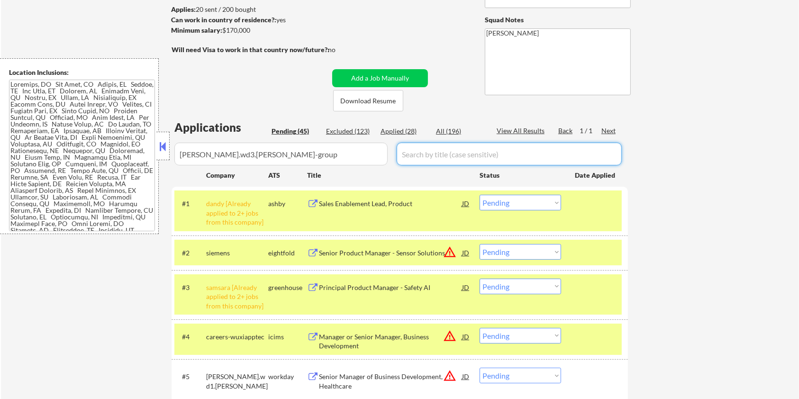
click at [428, 159] on input "input" at bounding box center [509, 154] width 225 height 23
click at [441, 131] on div "All (196)" at bounding box center [459, 131] width 47 height 9
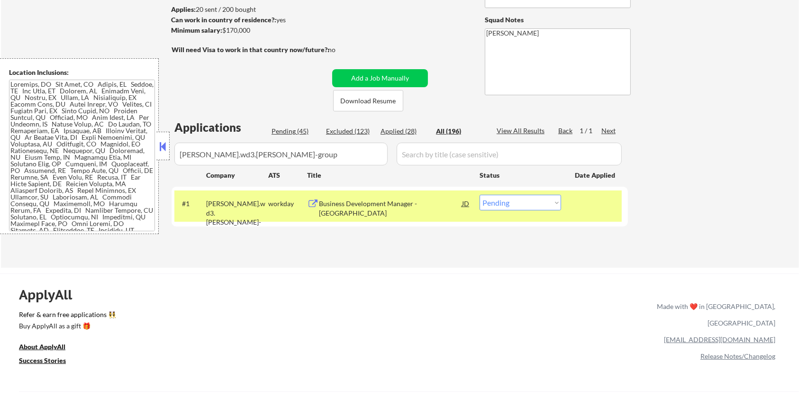
click at [369, 206] on div "Business Development Manager - [GEOGRAPHIC_DATA]" at bounding box center [390, 208] width 143 height 18
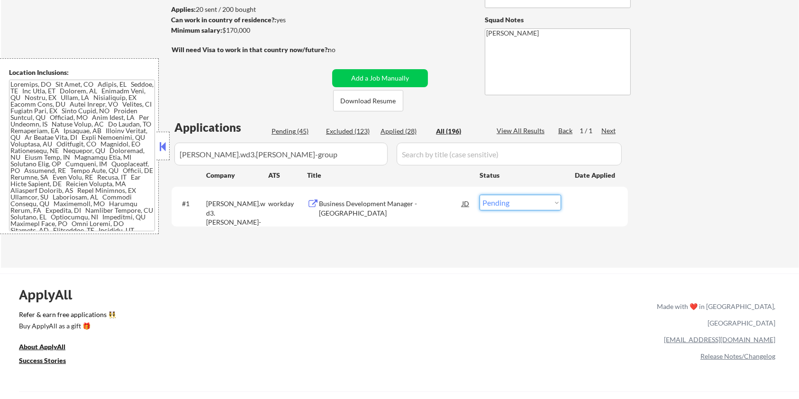
click at [523, 202] on select "Choose an option... Pending Applied Excluded (Questions) Excluded (Expired) Exc…" at bounding box center [521, 203] width 82 height 16
click at [480, 195] on select "Choose an option... Pending Applied Excluded (Questions) Excluded (Expired) Exc…" at bounding box center [521, 203] width 82 height 16
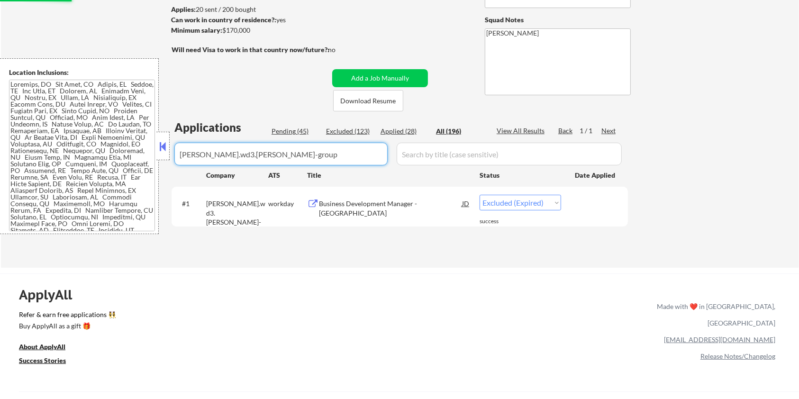
drag, startPoint x: 340, startPoint y: 162, endPoint x: 128, endPoint y: 162, distance: 211.8
click at [128, 162] on body "← Return to /applysquad Mailslurp Inbox Job Search Builder [PERSON_NAME] User E…" at bounding box center [399, 73] width 799 height 399
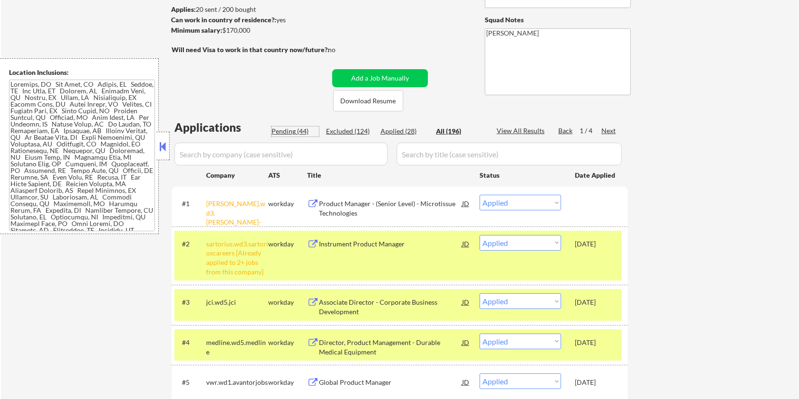
click at [287, 131] on div "Pending (44)" at bounding box center [295, 131] width 47 height 9
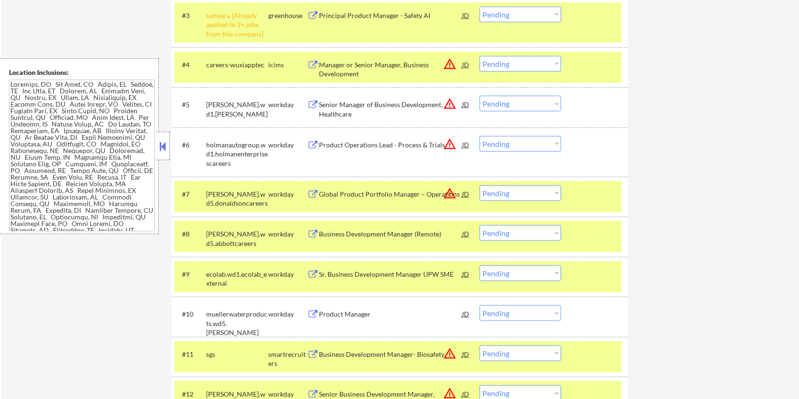
scroll to position [442, 0]
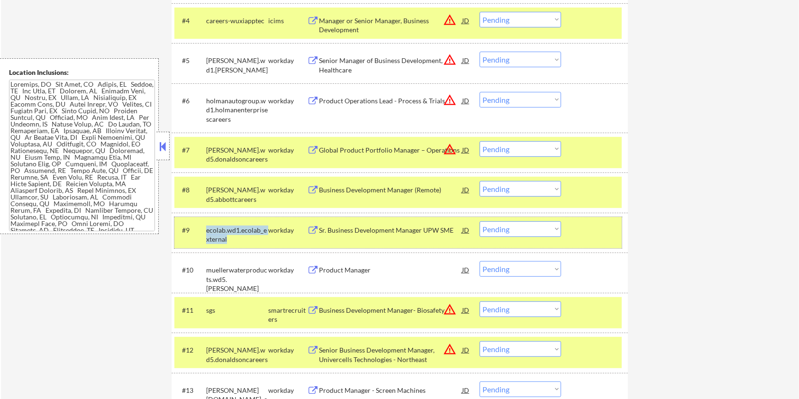
drag, startPoint x: 228, startPoint y: 241, endPoint x: 204, endPoint y: 236, distance: 24.3
click at [204, 236] on div "#9 ecolab.wd1.ecolab_external workday Sr. Business Development Manager UPW SME …" at bounding box center [397, 232] width 447 height 31
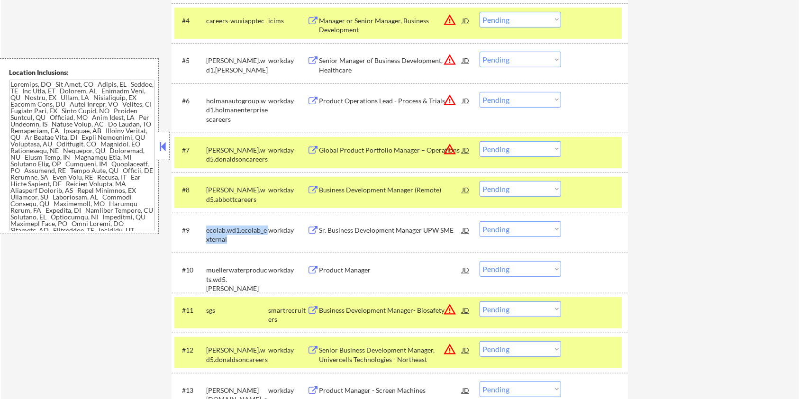
copy div "ecolab.wd1.ecolab_external"
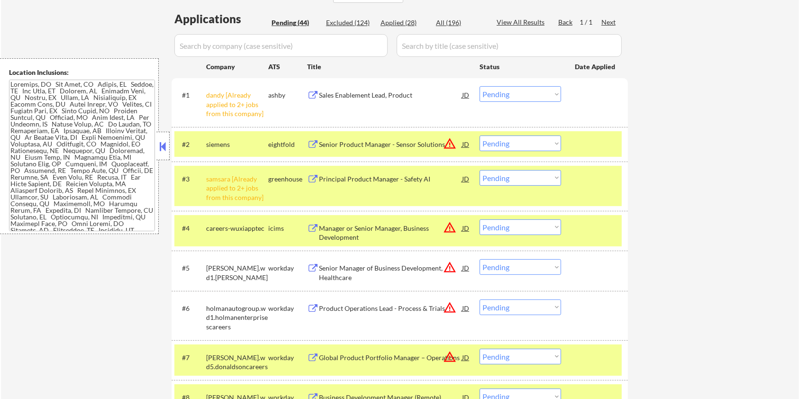
scroll to position [190, 0]
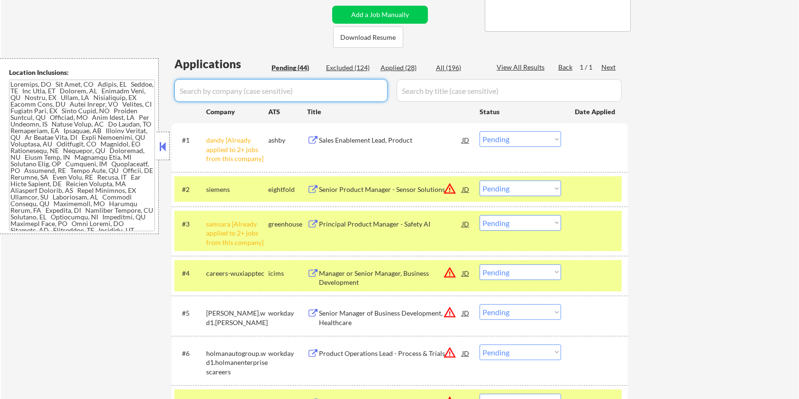
click at [220, 92] on input "input" at bounding box center [280, 90] width 213 height 23
paste input "ecolab.wd1.ecolab_external"
click at [448, 86] on input "input" at bounding box center [509, 90] width 225 height 23
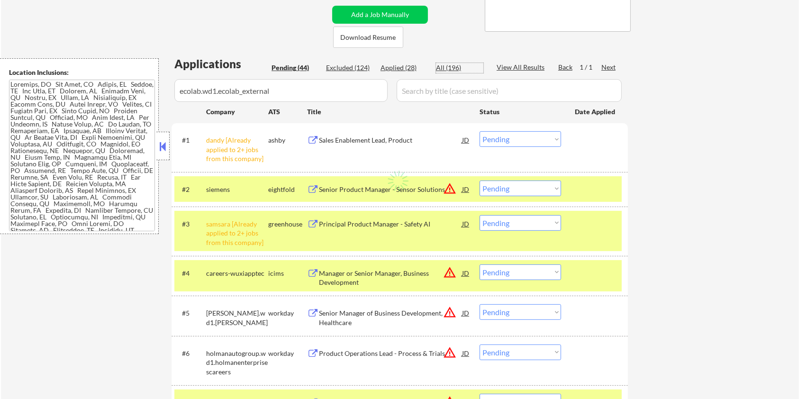
click at [447, 67] on div "All (196)" at bounding box center [459, 67] width 47 height 9
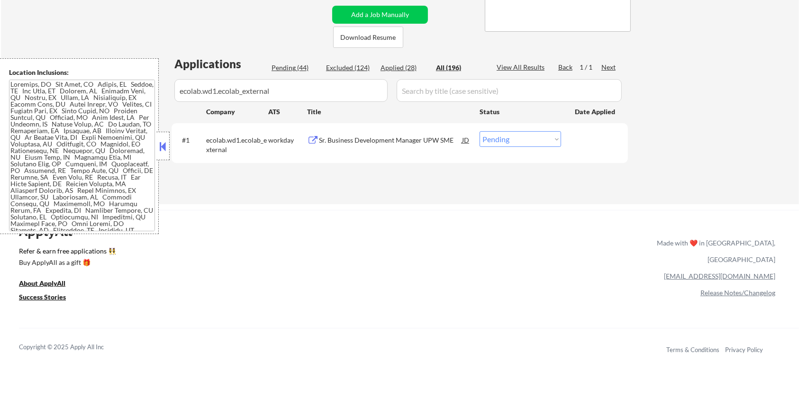
click at [370, 136] on div "Sr. Business Development Manager UPW SME" at bounding box center [390, 140] width 143 height 9
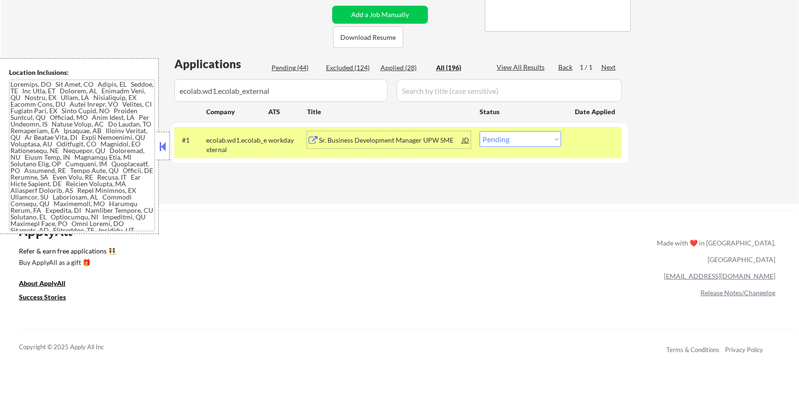
click at [528, 145] on select "Choose an option... Pending Applied Excluded (Questions) Excluded (Expired) Exc…" at bounding box center [521, 139] width 82 height 16
click at [480, 131] on select "Choose an option... Pending Applied Excluded (Questions) Excluded (Expired) Exc…" at bounding box center [521, 139] width 82 height 16
drag, startPoint x: 281, startPoint y: 93, endPoint x: 34, endPoint y: 146, distance: 252.0
click at [34, 146] on body "← Return to /applysquad Mailslurp Inbox Job Search Builder [PERSON_NAME] User E…" at bounding box center [399, 9] width 799 height 399
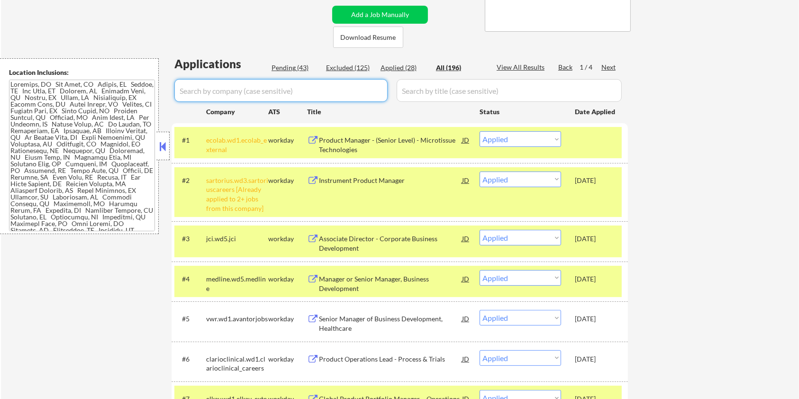
click at [294, 71] on div "Pending (43)" at bounding box center [295, 67] width 47 height 9
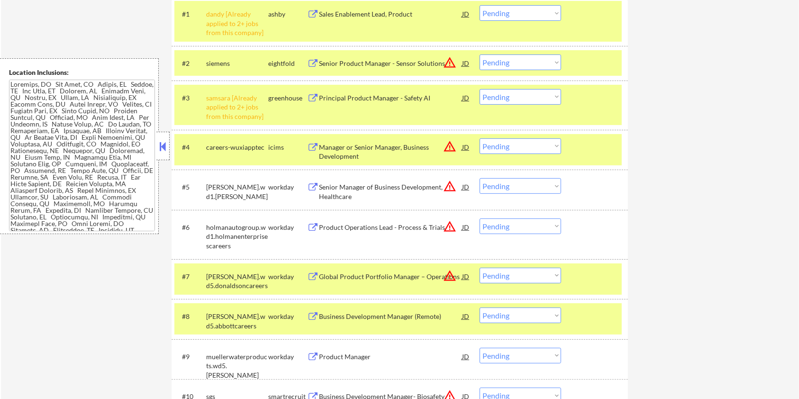
scroll to position [442, 0]
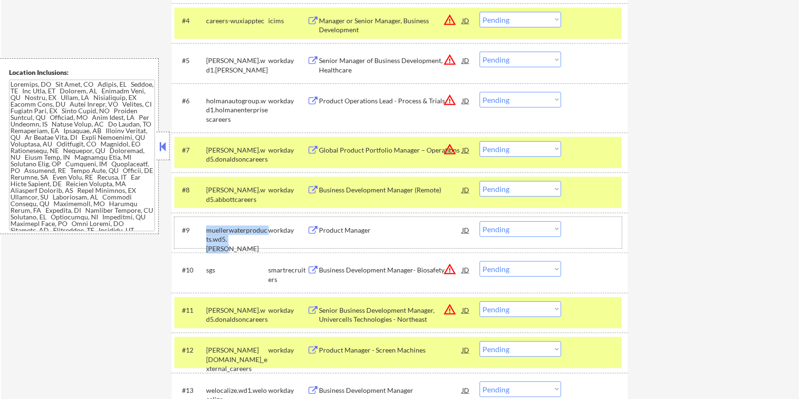
drag, startPoint x: 245, startPoint y: 239, endPoint x: 202, endPoint y: 229, distance: 43.8
click at [202, 229] on div "#9 muellerwaterproducts.wd5.[PERSON_NAME] workday Product Manager JD warning_am…" at bounding box center [397, 232] width 447 height 31
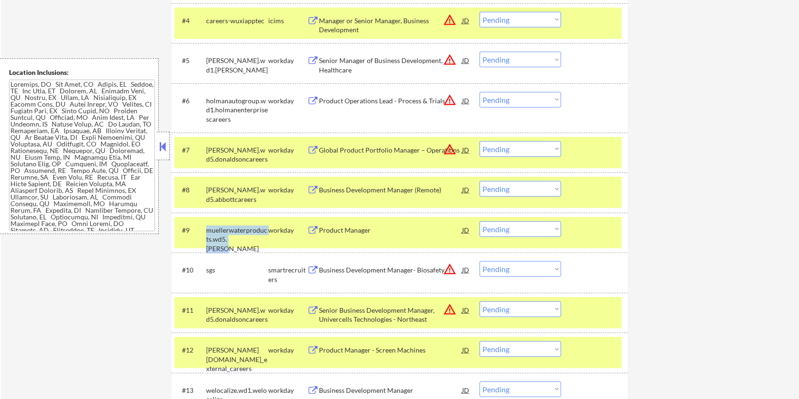
copy div "muellerwaterproducts.wd5.muelle"
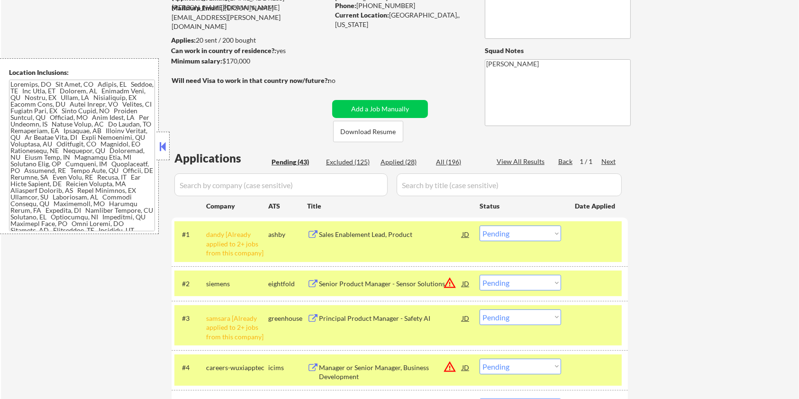
scroll to position [63, 0]
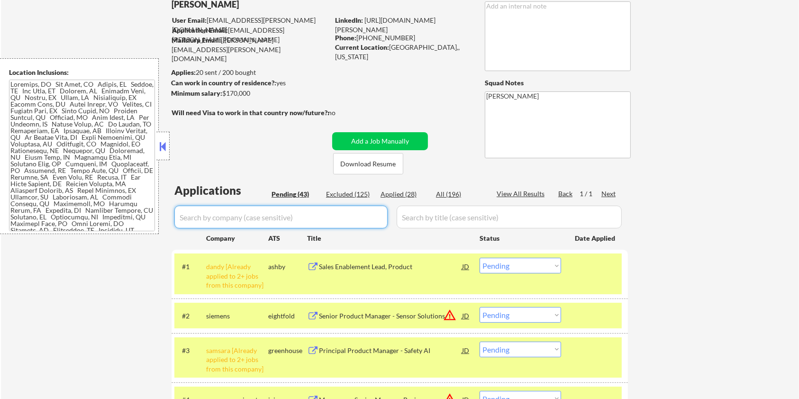
click at [246, 217] on input "input" at bounding box center [280, 217] width 213 height 23
paste input "muellerwaterproducts.wd5.muelle"
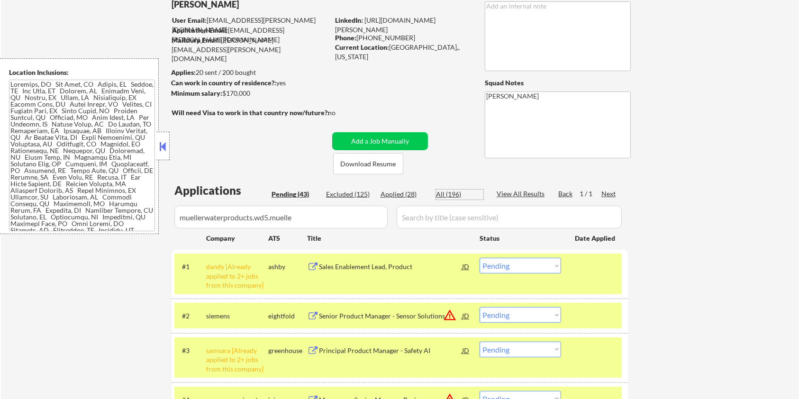
click at [451, 190] on div "All (196)" at bounding box center [459, 194] width 47 height 9
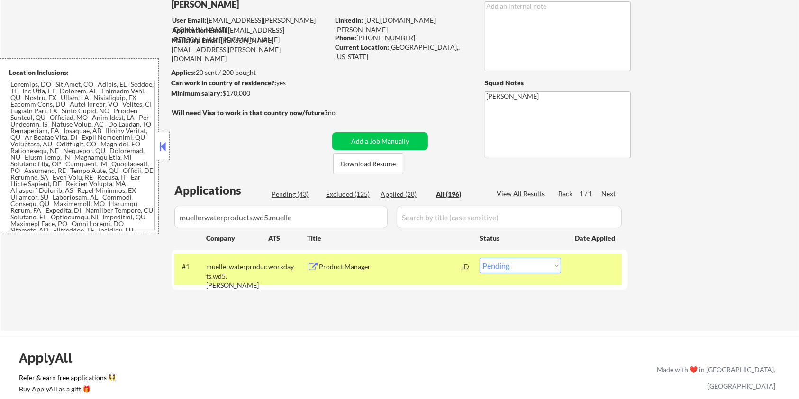
click at [359, 269] on div "Product Manager" at bounding box center [390, 266] width 143 height 9
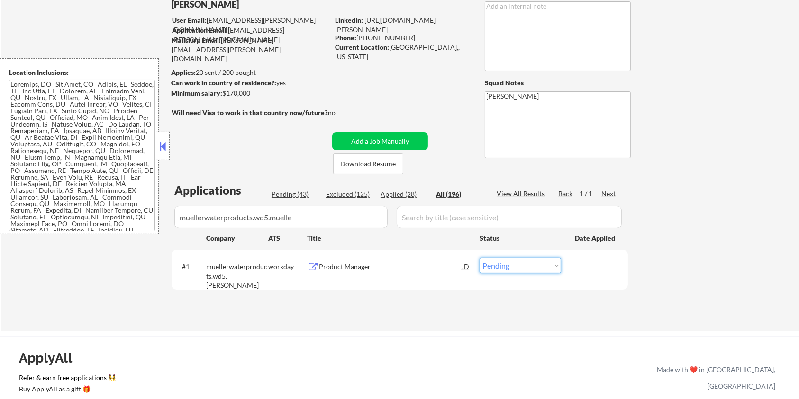
click at [502, 269] on select "Choose an option... Pending Applied Excluded (Questions) Excluded (Expired) Exc…" at bounding box center [521, 266] width 82 height 16
click at [480, 258] on select "Choose an option... Pending Applied Excluded (Questions) Excluded (Expired) Exc…" at bounding box center [521, 266] width 82 height 16
click at [113, 247] on div "← Return to /applysquad Mailslurp Inbox Job Search Builder [PERSON_NAME] User E…" at bounding box center [400, 153] width 798 height 356
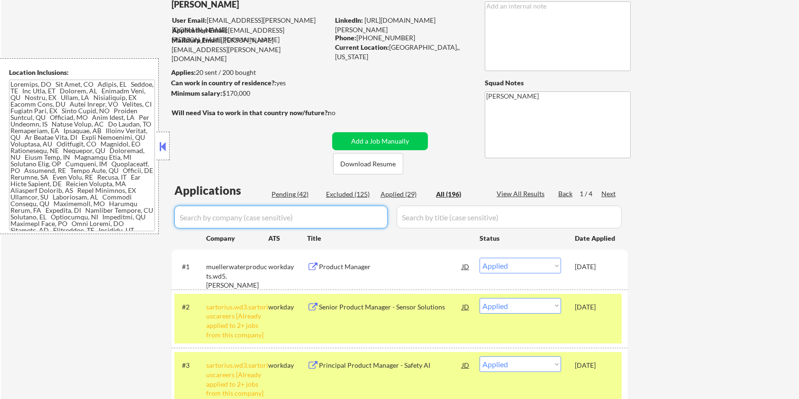
click at [289, 193] on div "Pending (42)" at bounding box center [295, 194] width 47 height 9
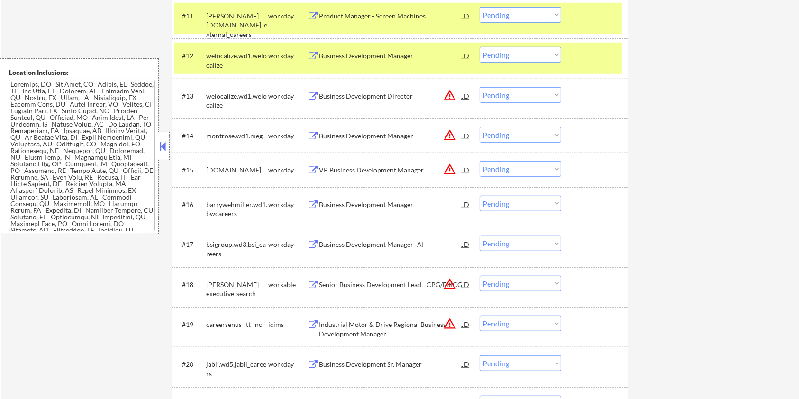
scroll to position [758, 0]
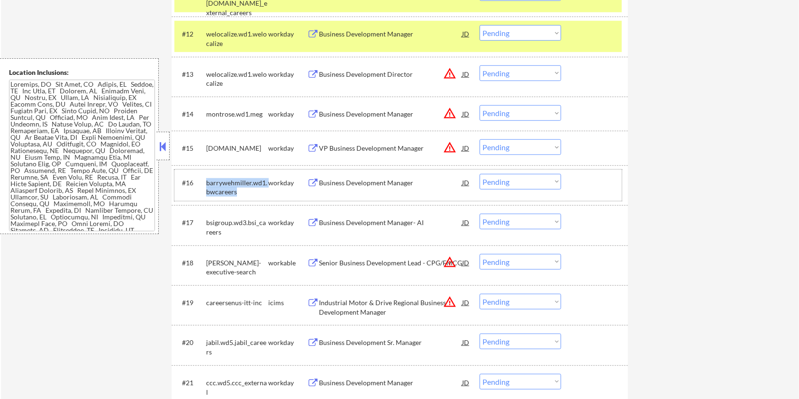
drag, startPoint x: 240, startPoint y: 192, endPoint x: 202, endPoint y: 181, distance: 39.6
click at [202, 181] on div "#16 barrywehmiller.wd1.bwcareers workday Business Development Manager JD warnin…" at bounding box center [397, 185] width 447 height 31
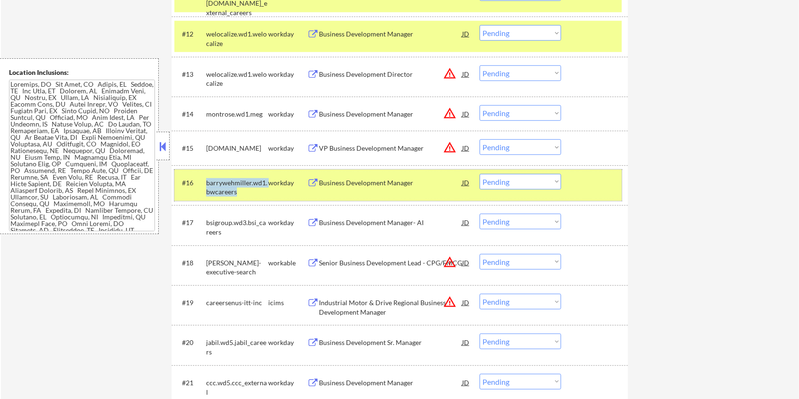
copy div "barrywehmiller.wd1.bwcareers"
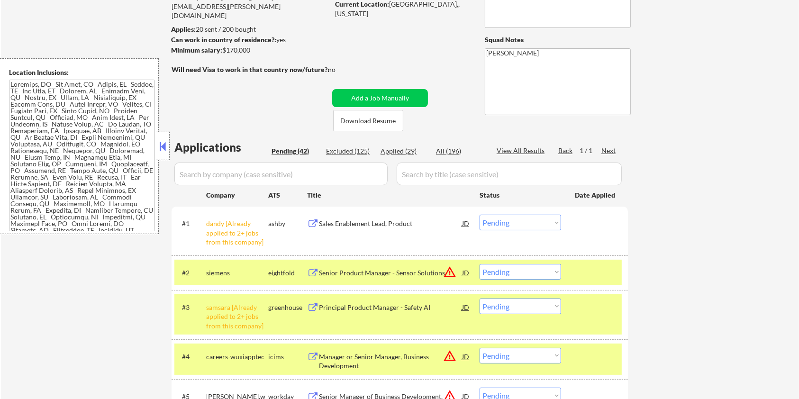
scroll to position [63, 0]
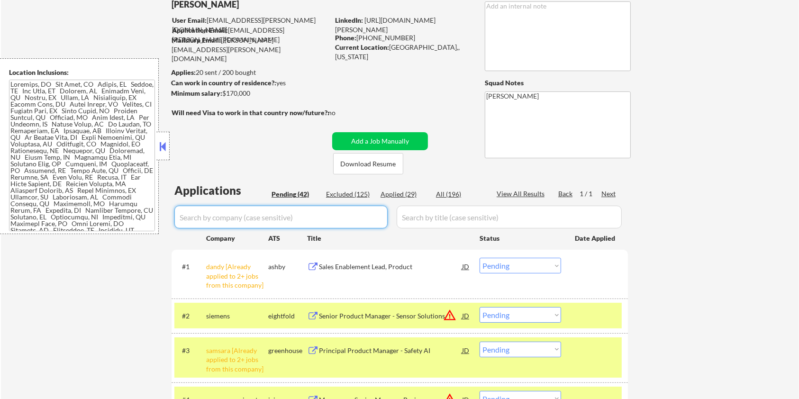
click at [266, 223] on input "input" at bounding box center [280, 217] width 213 height 23
paste input "barrywehmiller.wd1.bwcareers"
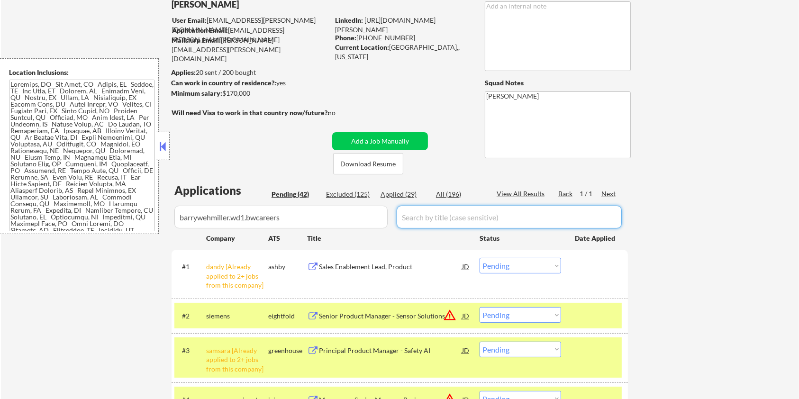
click at [426, 207] on input "input" at bounding box center [509, 217] width 225 height 23
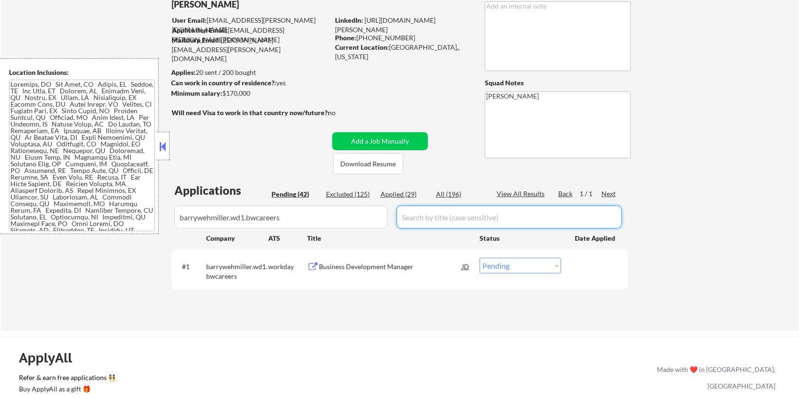
click at [447, 189] on div "Applications Pending (42) Excluded (125) Applied (29) All (196) View All Result…" at bounding box center [400, 247] width 456 height 130
click at [338, 263] on div "Business Development Manager" at bounding box center [390, 266] width 143 height 9
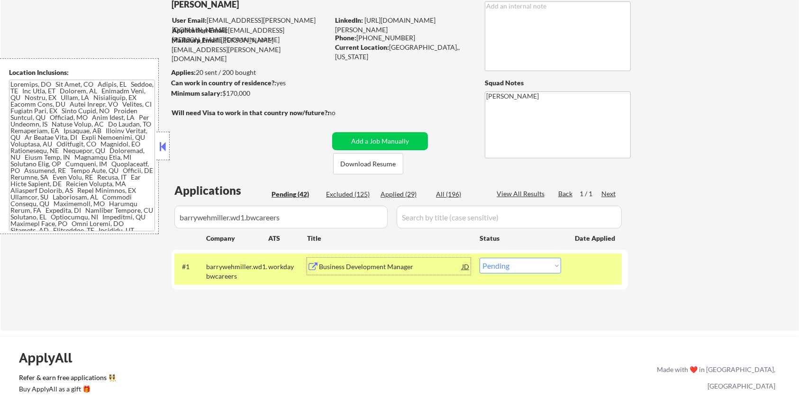
click at [507, 263] on select "Choose an option... Pending Applied Excluded (Questions) Excluded (Expired) Exc…" at bounding box center [521, 266] width 82 height 16
click at [480, 258] on select "Choose an option... Pending Applied Excluded (Questions) Excluded (Expired) Exc…" at bounding box center [521, 266] width 82 height 16
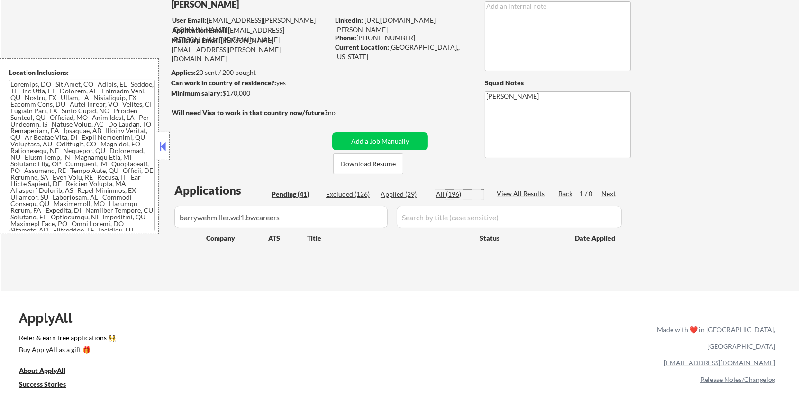
click at [451, 191] on div "All (196)" at bounding box center [459, 194] width 47 height 9
click at [447, 213] on input "input" at bounding box center [509, 217] width 225 height 23
click at [447, 219] on input "input" at bounding box center [509, 217] width 225 height 23
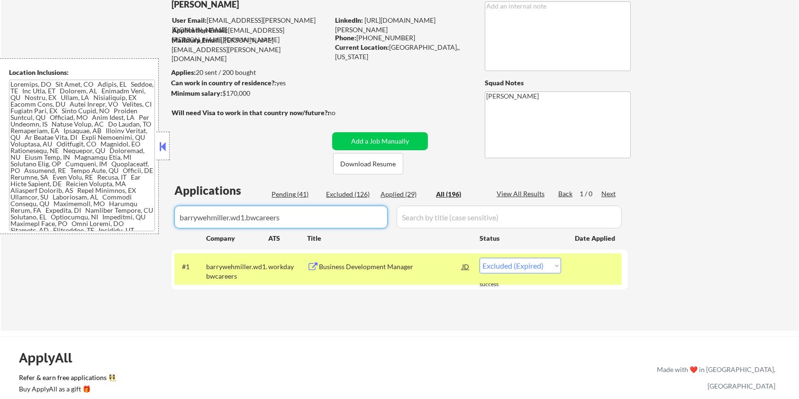
click at [345, 226] on input "input" at bounding box center [280, 217] width 213 height 23
drag, startPoint x: 325, startPoint y: 217, endPoint x: 135, endPoint y: 219, distance: 190.1
click at [135, 219] on body "← Return to /applysquad Mailslurp Inbox Job Search Builder [PERSON_NAME] User E…" at bounding box center [399, 136] width 799 height 399
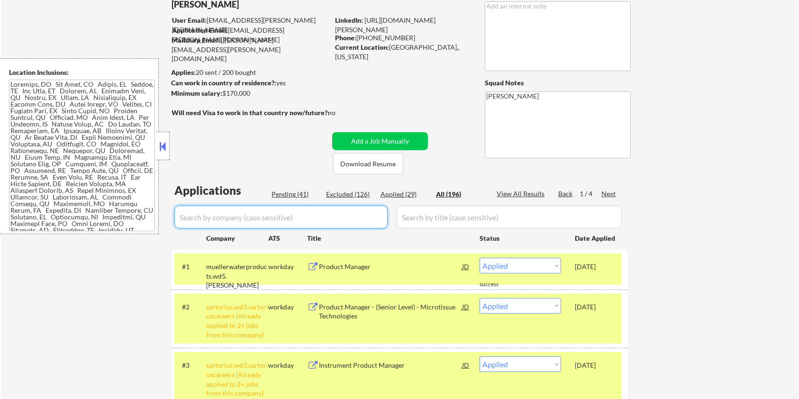
click at [281, 190] on div "Pending (41)" at bounding box center [295, 194] width 47 height 9
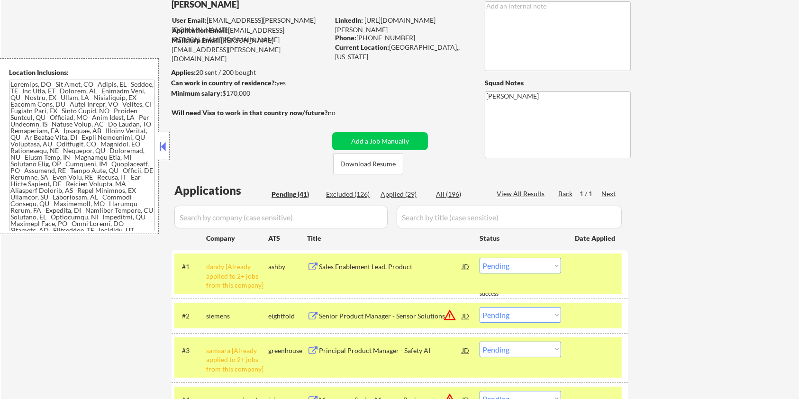
click at [296, 192] on div "Pending (41)" at bounding box center [295, 194] width 47 height 9
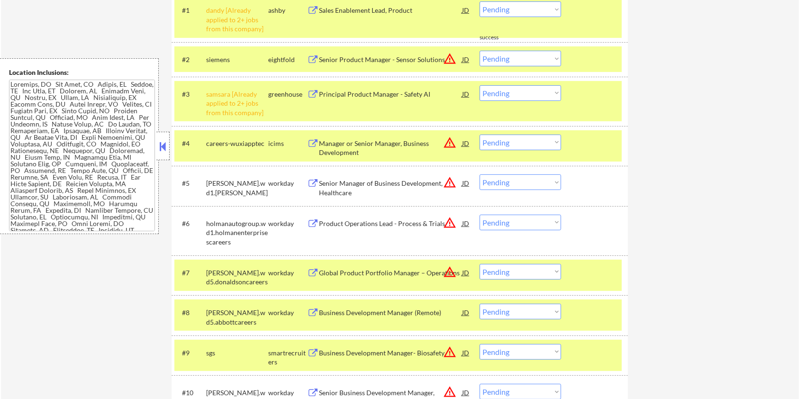
scroll to position [379, 0]
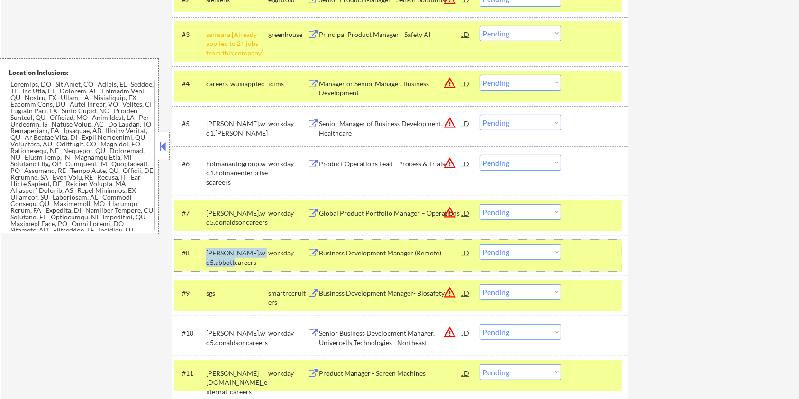
click at [230, 264] on div "#8 [PERSON_NAME].wd5.abbottcareers workday Business Development Manager (Remote…" at bounding box center [397, 255] width 447 height 31
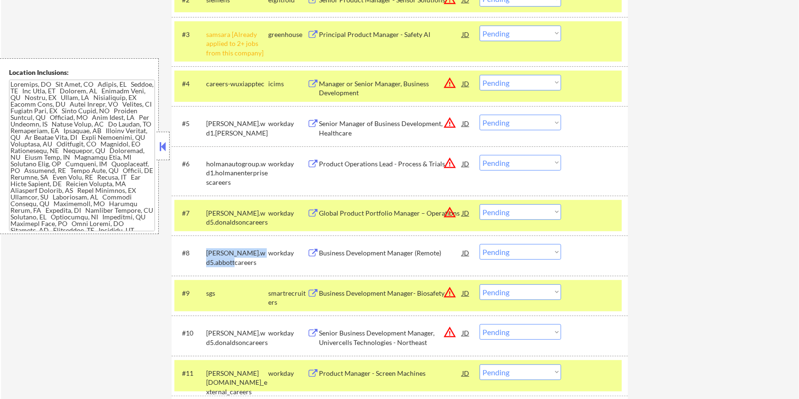
copy div "[PERSON_NAME].wd5.abbottcareers"
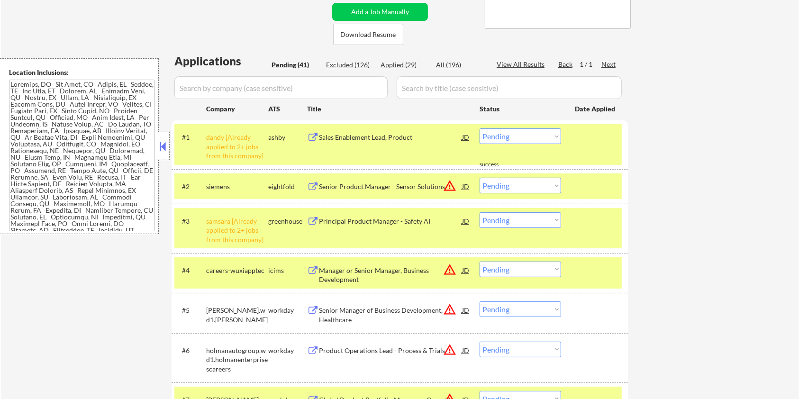
scroll to position [190, 0]
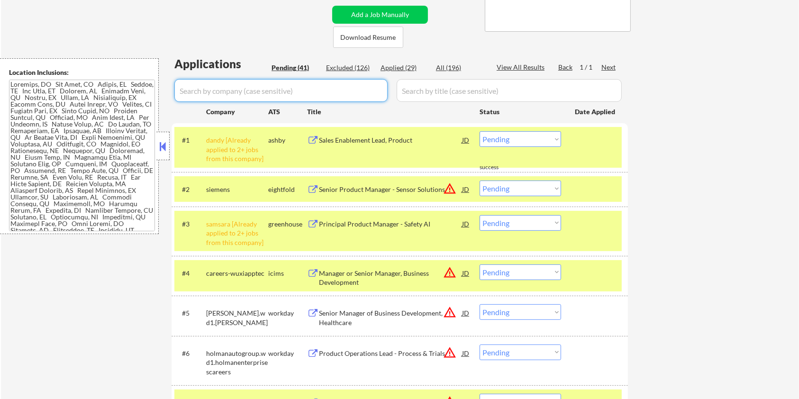
click at [240, 85] on input "input" at bounding box center [280, 90] width 213 height 23
paste input "[PERSON_NAME].wd5.abbottcareers"
click at [427, 95] on input "input" at bounding box center [509, 90] width 225 height 23
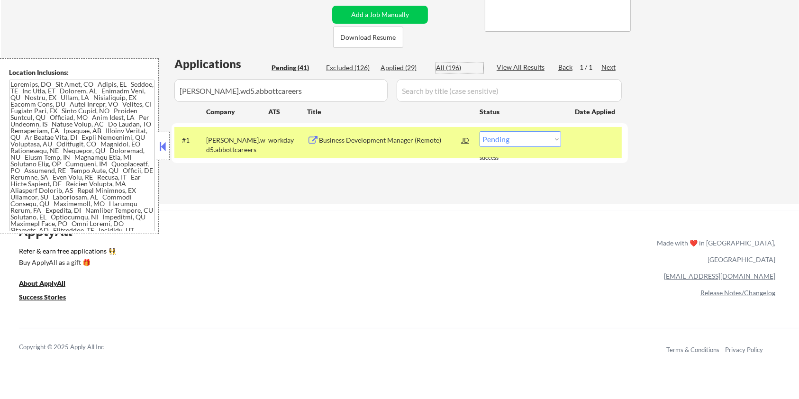
click at [452, 70] on div "All (196)" at bounding box center [459, 67] width 47 height 9
click at [379, 142] on div "Business Development Manager (Remote)" at bounding box center [390, 140] width 143 height 9
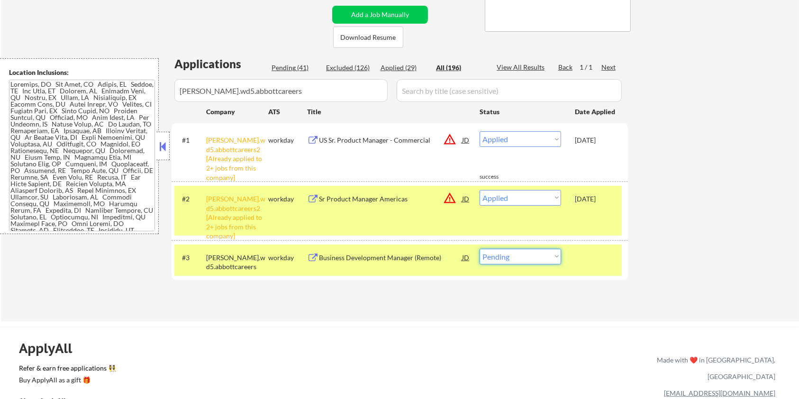
click at [503, 260] on select "Choose an option... Pending Applied Excluded (Questions) Excluded (Expired) Exc…" at bounding box center [521, 257] width 82 height 16
click at [480, 249] on select "Choose an option... Pending Applied Excluded (Questions) Excluded (Expired) Exc…" at bounding box center [521, 257] width 82 height 16
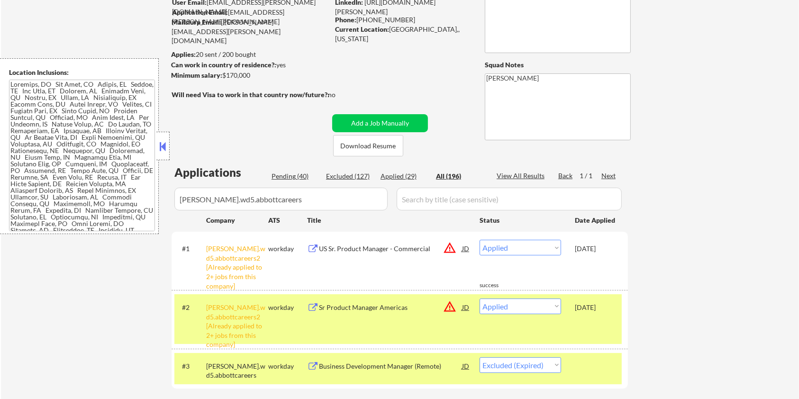
scroll to position [63, 0]
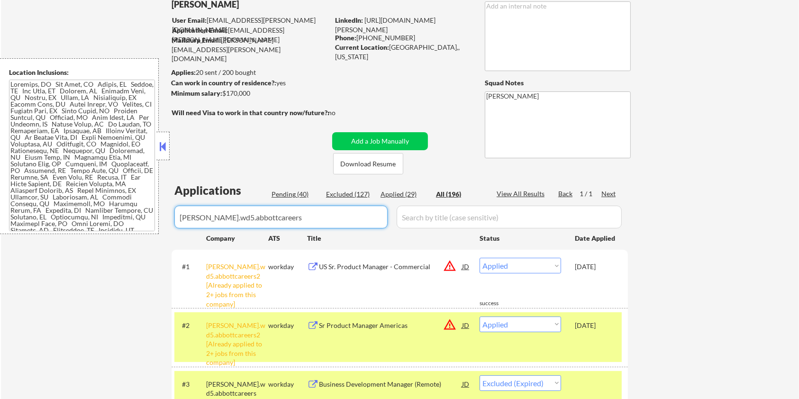
drag, startPoint x: 292, startPoint y: 222, endPoint x: 148, endPoint y: 222, distance: 144.5
click at [148, 222] on body "← Return to /applysquad Mailslurp Inbox Job Search Builder [PERSON_NAME] User E…" at bounding box center [399, 136] width 799 height 399
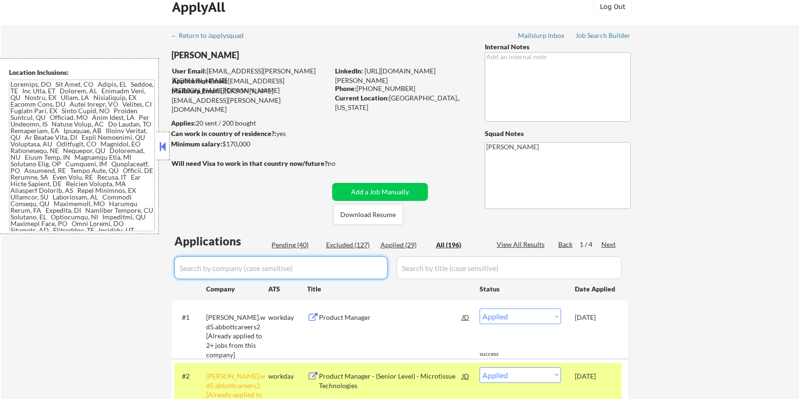
scroll to position [0, 0]
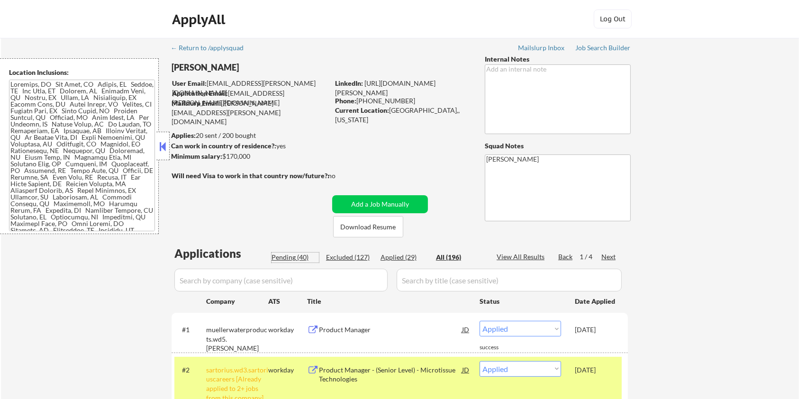
click at [288, 256] on div "Pending (40)" at bounding box center [295, 257] width 47 height 9
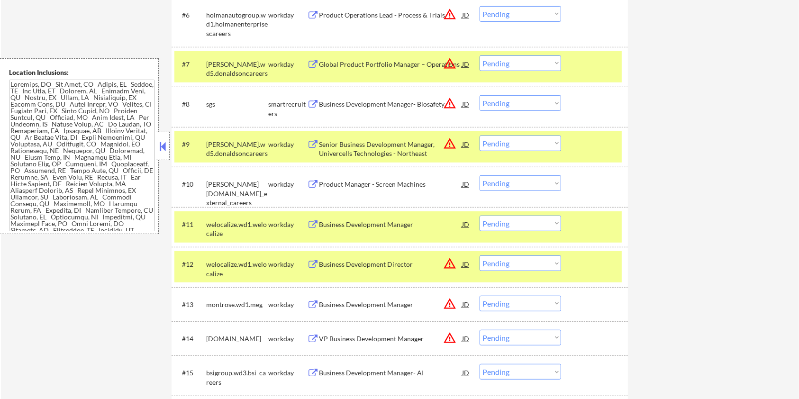
scroll to position [569, 0]
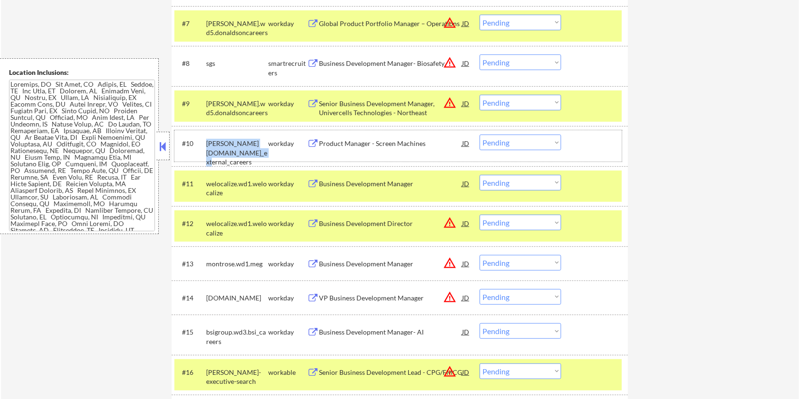
drag, startPoint x: 240, startPoint y: 150, endPoint x: 205, endPoint y: 140, distance: 36.6
click at [205, 140] on div "#10 [PERSON_NAME][DOMAIN_NAME]_external_careers workday Product Manager - Scree…" at bounding box center [397, 145] width 447 height 31
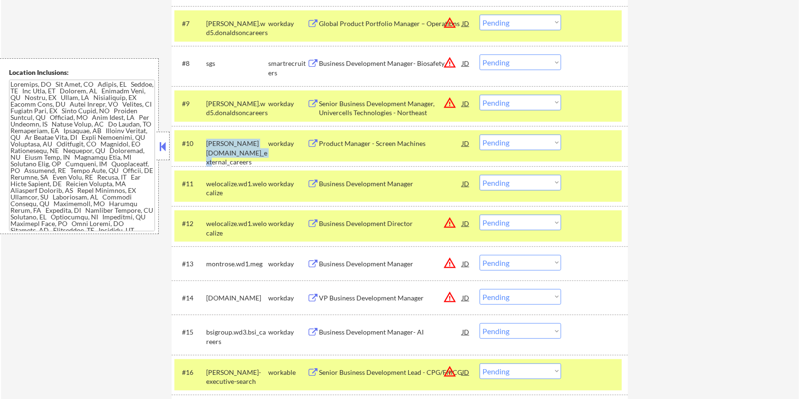
copy div "[PERSON_NAME][DOMAIN_NAME]_external_careers"
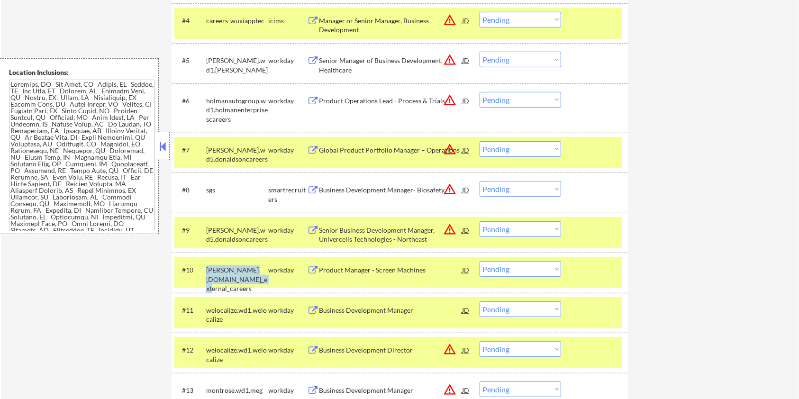
scroll to position [253, 0]
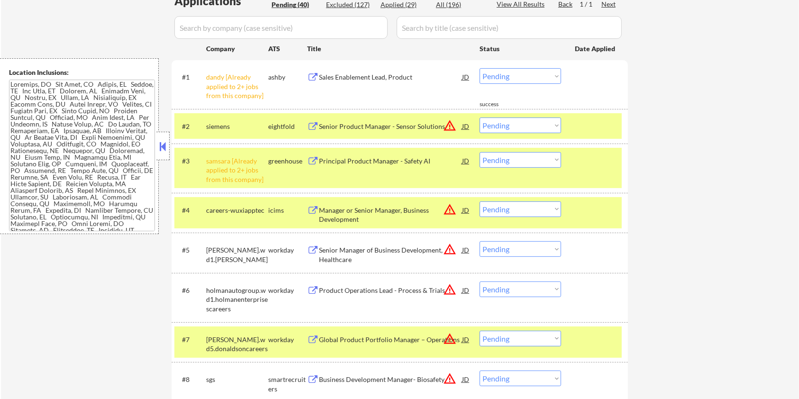
click at [272, 32] on input "input" at bounding box center [280, 27] width 213 height 23
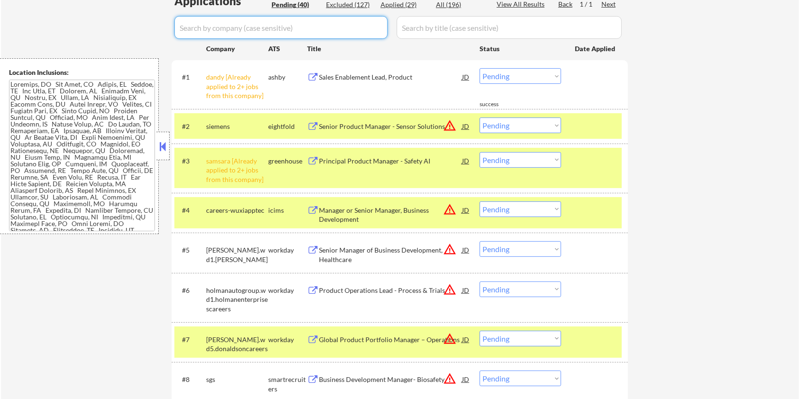
paste input "[PERSON_NAME][DOMAIN_NAME]_external_careers"
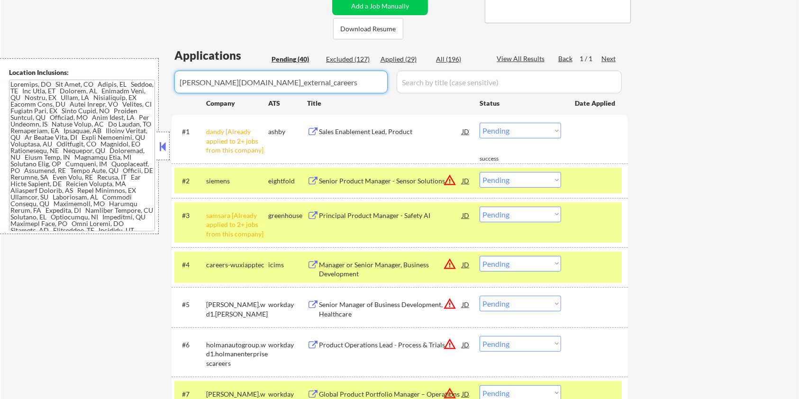
scroll to position [190, 0]
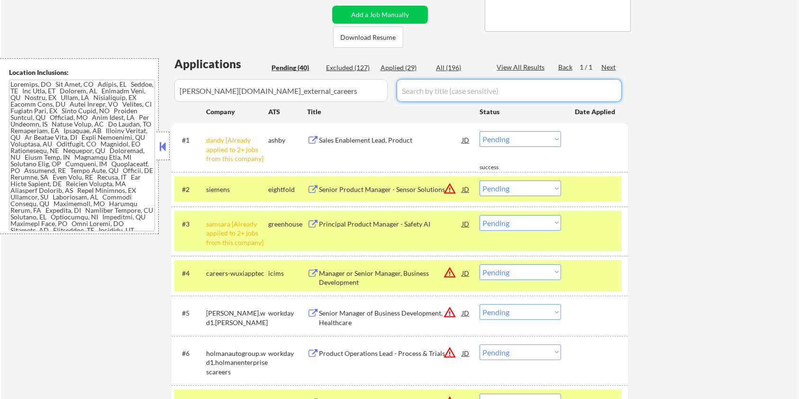
click at [433, 89] on input "input" at bounding box center [509, 90] width 225 height 23
click at [448, 66] on div "All (196)" at bounding box center [459, 67] width 47 height 9
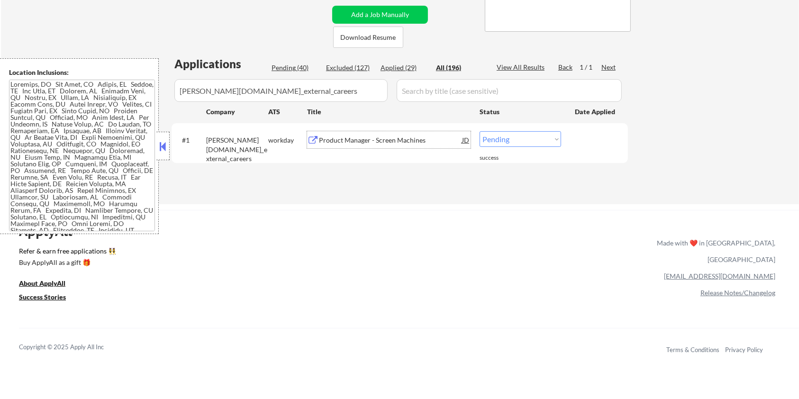
click at [389, 140] on div "Product Manager - Screen Machines" at bounding box center [390, 140] width 143 height 9
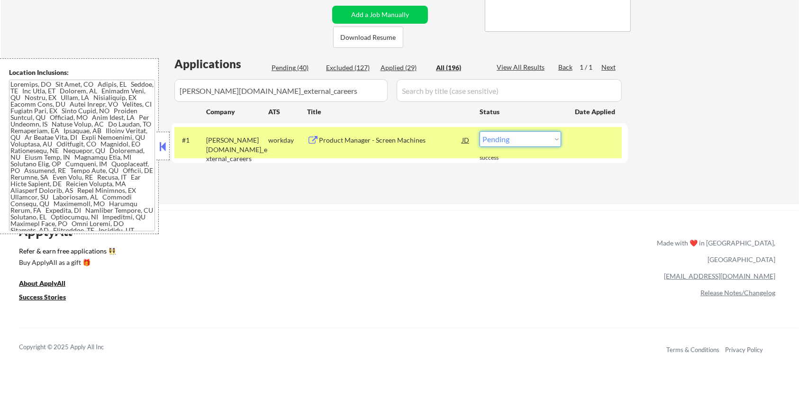
click at [510, 137] on select "Choose an option... Pending Applied Excluded (Questions) Excluded (Expired) Exc…" at bounding box center [521, 139] width 82 height 16
click at [480, 131] on select "Choose an option... Pending Applied Excluded (Questions) Excluded (Expired) Exc…" at bounding box center [521, 139] width 82 height 16
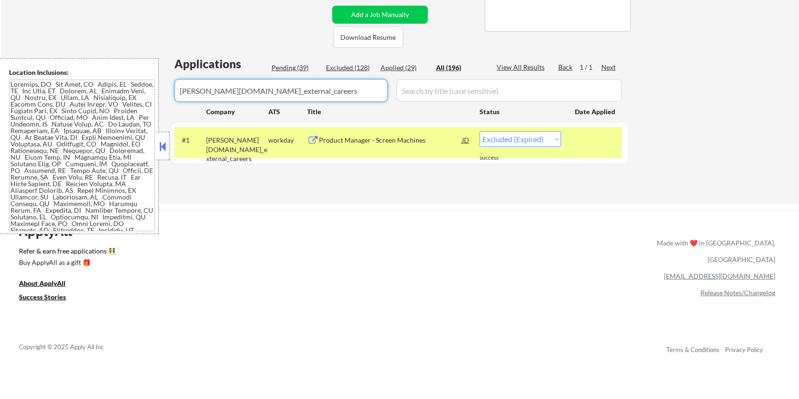
drag, startPoint x: 306, startPoint y: 88, endPoint x: 127, endPoint y: 108, distance: 179.3
click at [127, 108] on body "← Return to /applysquad Mailslurp Inbox Job Search Builder [PERSON_NAME] User E…" at bounding box center [399, 9] width 799 height 399
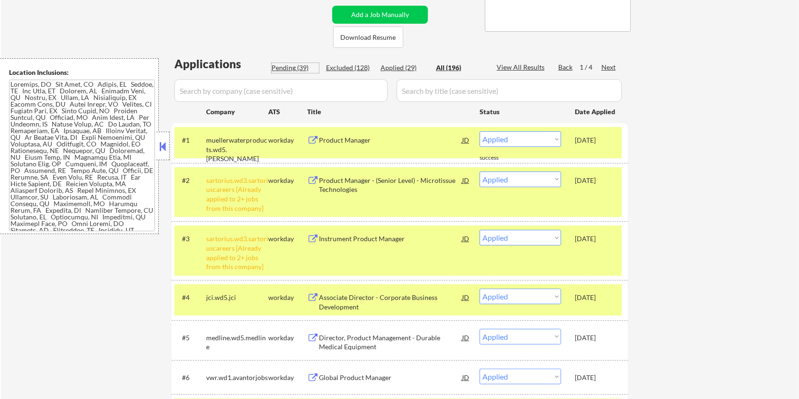
click at [287, 69] on div "Pending (39)" at bounding box center [295, 67] width 47 height 9
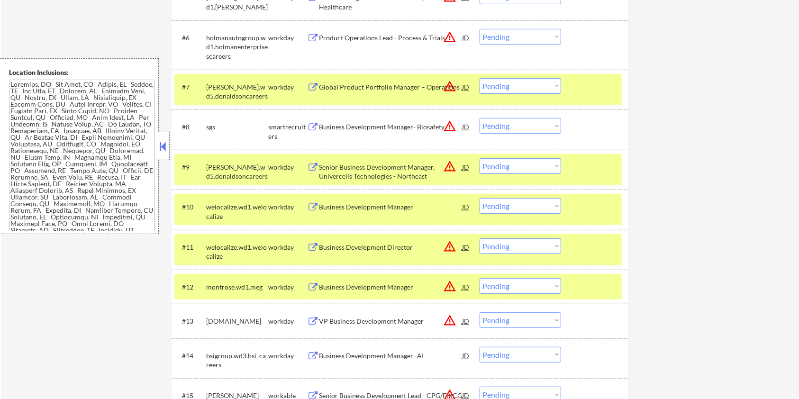
scroll to position [569, 0]
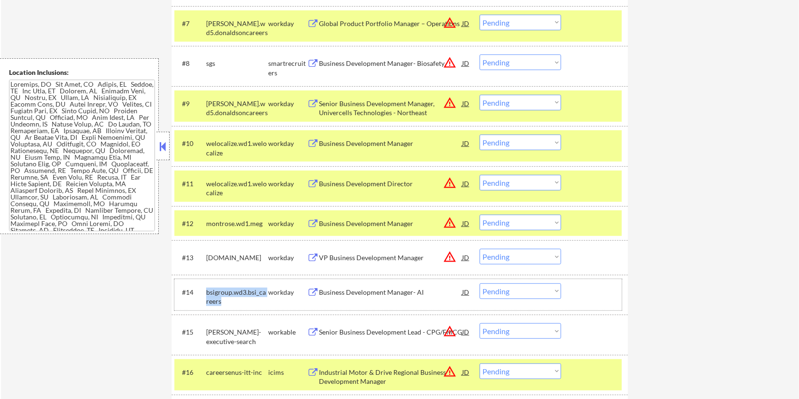
drag, startPoint x: 230, startPoint y: 301, endPoint x: 205, endPoint y: 298, distance: 25.4
click at [205, 298] on div "#14 bsigroup.wd3.bsi_careers workday Business Development Manager- AI JD warnin…" at bounding box center [397, 294] width 447 height 31
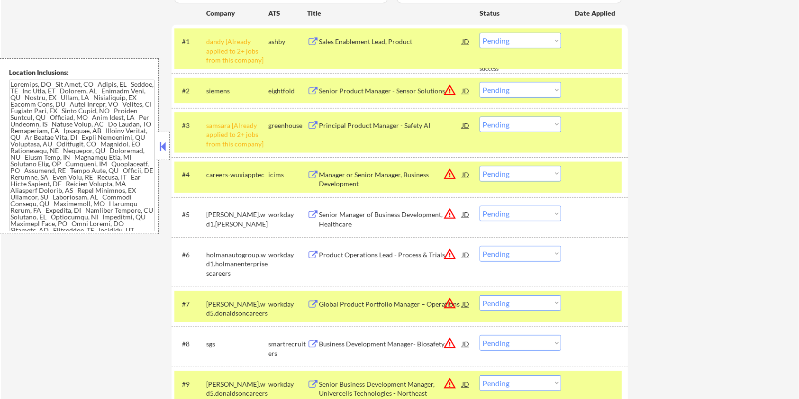
scroll to position [190, 0]
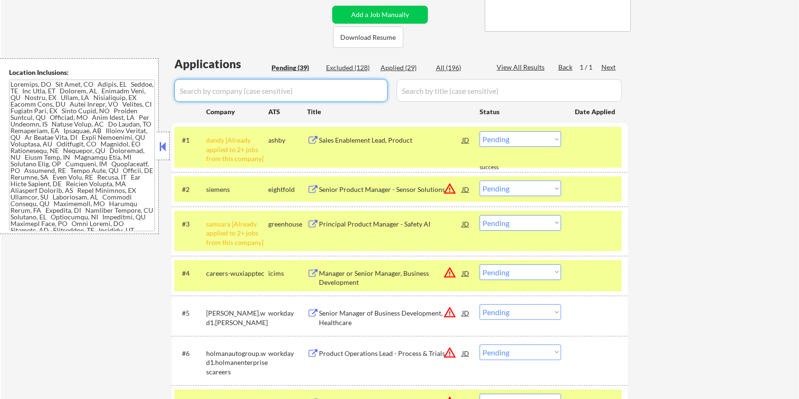
click at [223, 94] on input "input" at bounding box center [280, 90] width 213 height 23
paste input "bsigroup.wd3.bsi_careers"
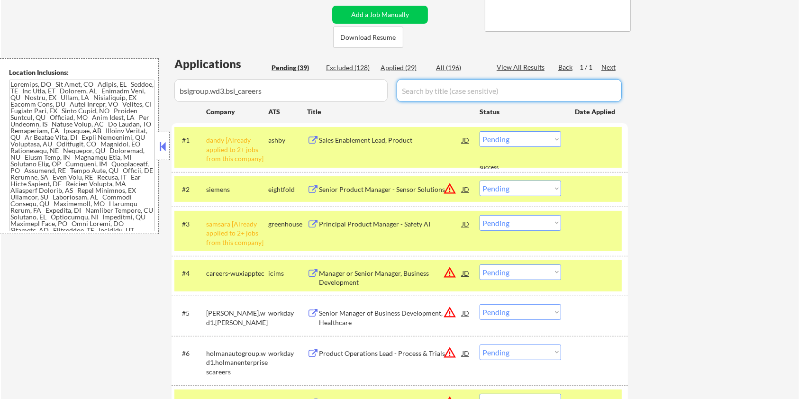
drag, startPoint x: 451, startPoint y: 91, endPoint x: 449, endPoint y: 73, distance: 18.1
click at [451, 91] on input "input" at bounding box center [509, 90] width 225 height 23
click at [449, 69] on div "All (196)" at bounding box center [459, 67] width 47 height 9
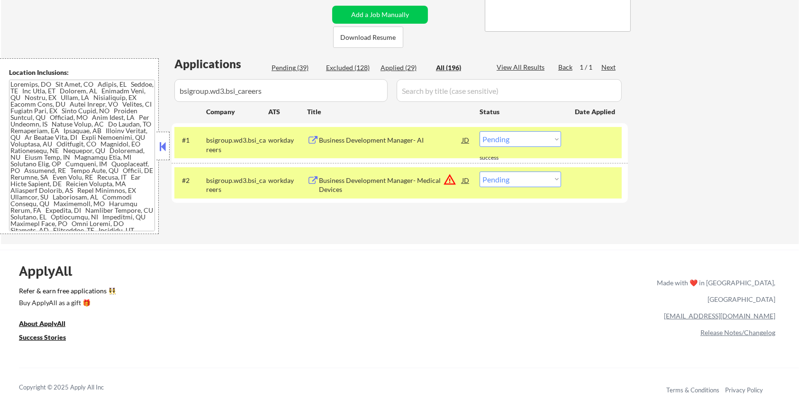
click at [362, 138] on div "Business Development Manager- AI" at bounding box center [390, 140] width 143 height 9
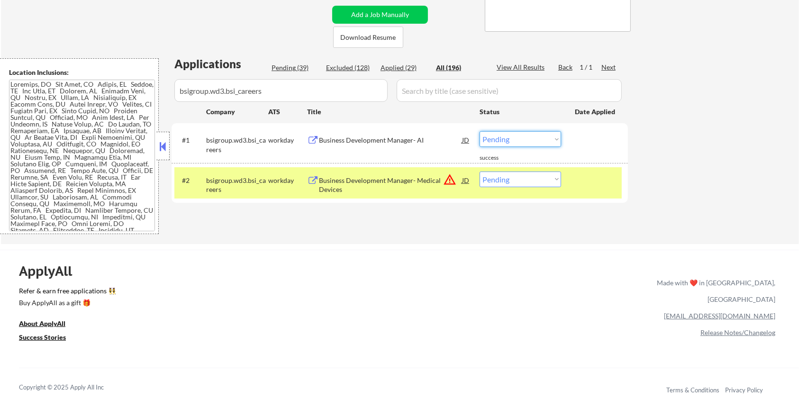
click at [501, 140] on select "Choose an option... Pending Applied Excluded (Questions) Excluded (Expired) Exc…" at bounding box center [521, 139] width 82 height 16
click at [480, 131] on select "Choose an option... Pending Applied Excluded (Questions) Excluded (Expired) Exc…" at bounding box center [521, 139] width 82 height 16
click at [373, 181] on div "Business Development Manager- Medical Devices" at bounding box center [390, 185] width 143 height 18
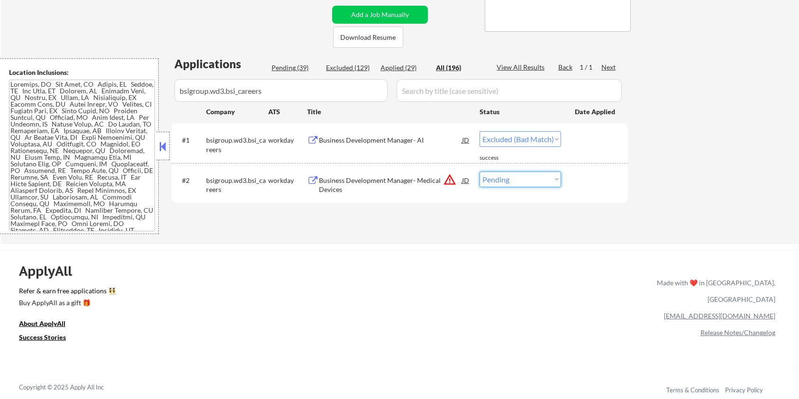
click at [516, 176] on select "Choose an option... Pending Applied Excluded (Questions) Excluded (Expired) Exc…" at bounding box center [521, 180] width 82 height 16
click at [480, 172] on select "Choose an option... Pending Applied Excluded (Questions) Excluded (Expired) Exc…" at bounding box center [521, 180] width 82 height 16
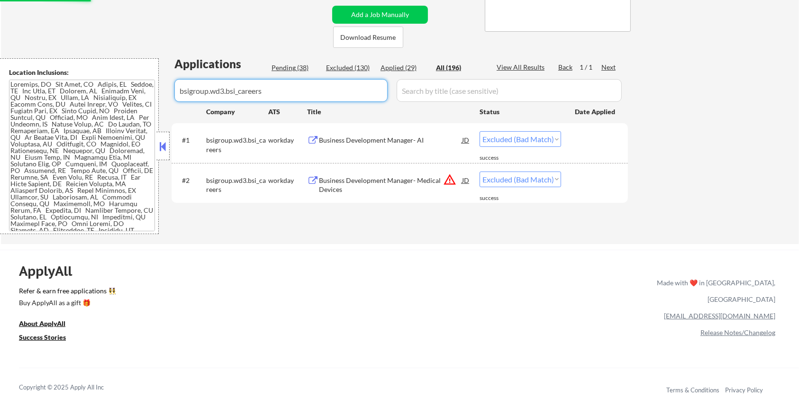
drag, startPoint x: 282, startPoint y: 96, endPoint x: 159, endPoint y: 95, distance: 122.7
click at [159, 95] on body "← Return to /applysquad Mailslurp Inbox Job Search Builder [PERSON_NAME] User E…" at bounding box center [399, 9] width 799 height 399
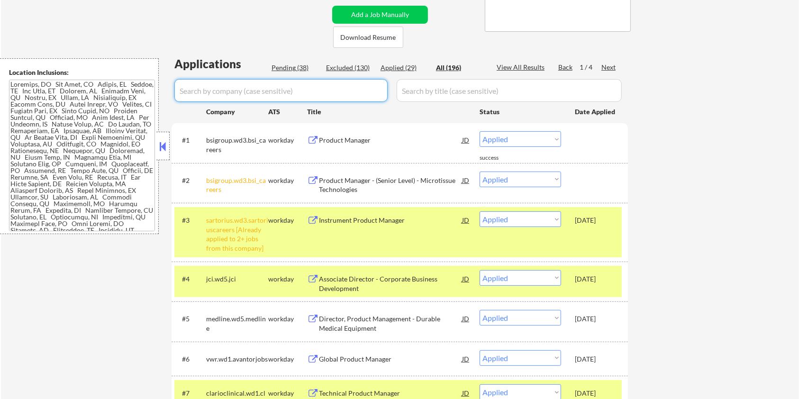
click at [291, 64] on div "Pending (38)" at bounding box center [295, 67] width 47 height 9
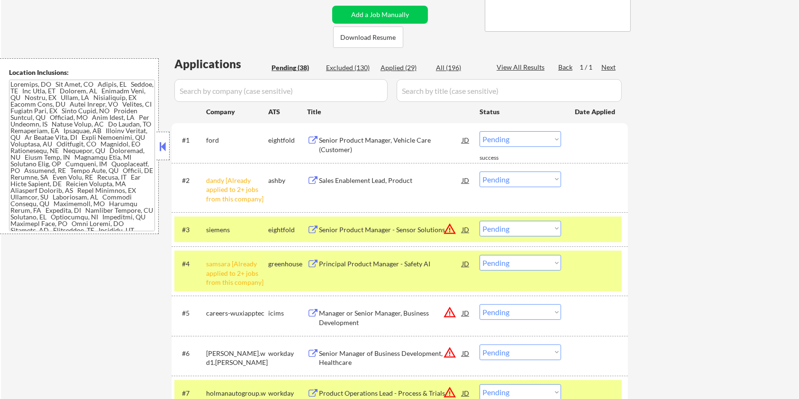
click at [286, 68] on div "Pending (38)" at bounding box center [295, 67] width 47 height 9
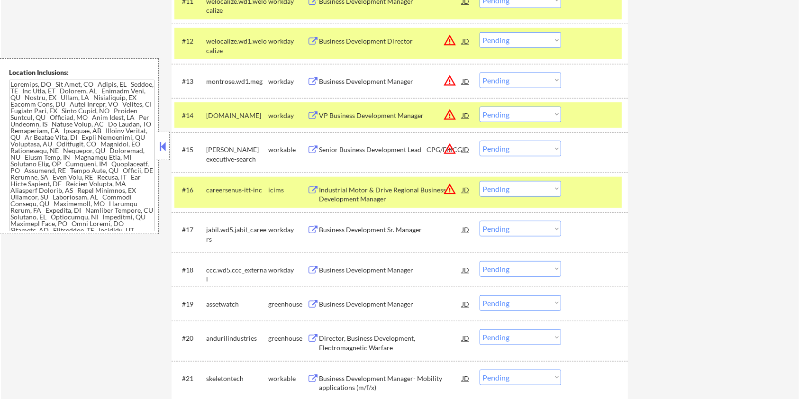
scroll to position [758, 0]
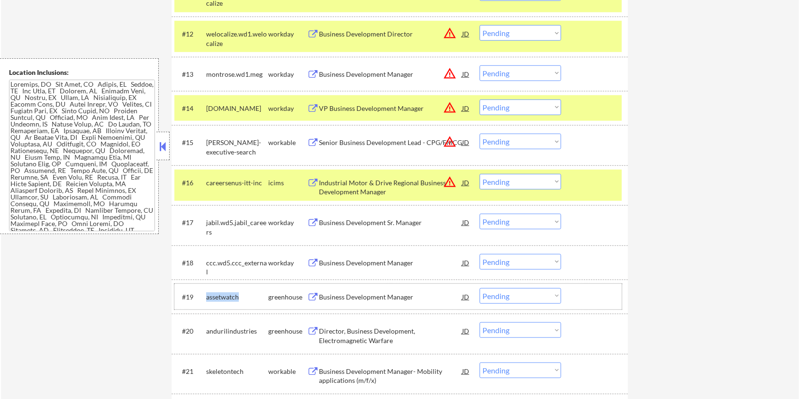
drag, startPoint x: 240, startPoint y: 298, endPoint x: 206, endPoint y: 290, distance: 34.6
click at [206, 290] on div "assetwatch" at bounding box center [237, 296] width 62 height 17
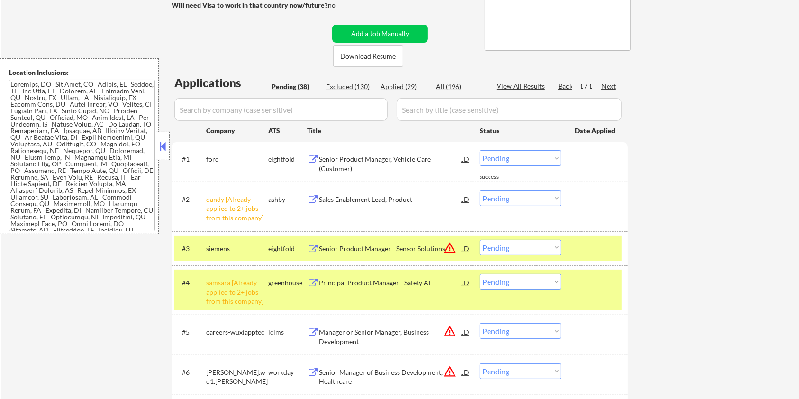
scroll to position [126, 0]
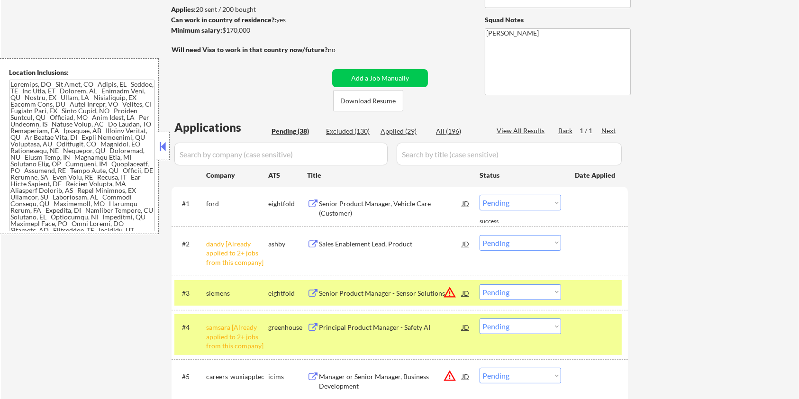
click at [209, 145] on input "input" at bounding box center [280, 154] width 213 height 23
paste input "assetwatch"
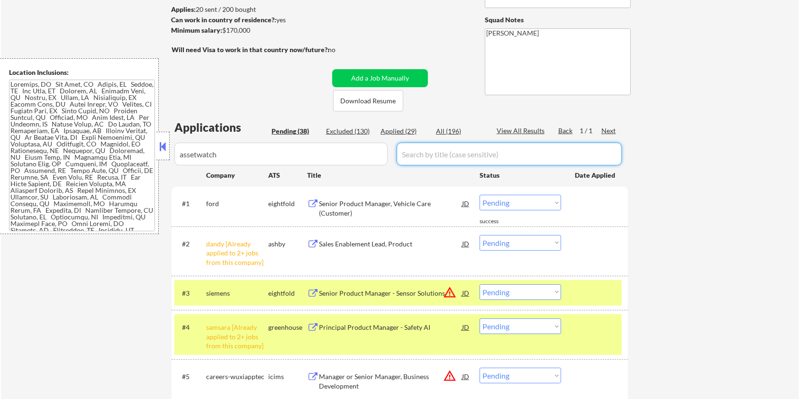
drag, startPoint x: 438, startPoint y: 150, endPoint x: 445, endPoint y: 143, distance: 10.1
click at [439, 150] on input "input" at bounding box center [509, 154] width 225 height 23
click at [450, 128] on div "All (196)" at bounding box center [459, 131] width 47 height 9
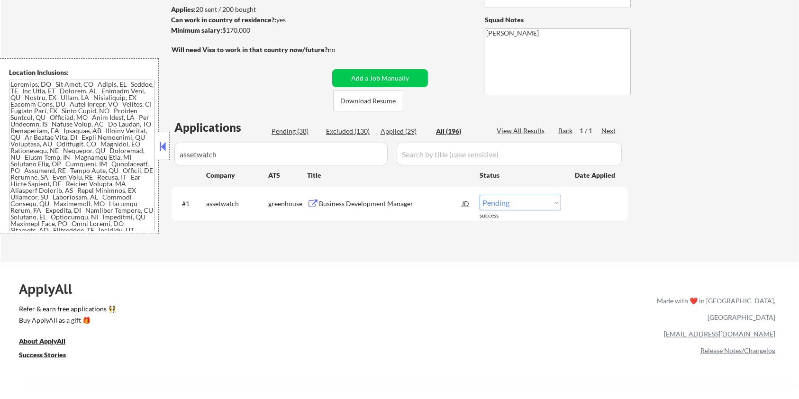
click at [358, 204] on div "Business Development Manager" at bounding box center [390, 203] width 143 height 9
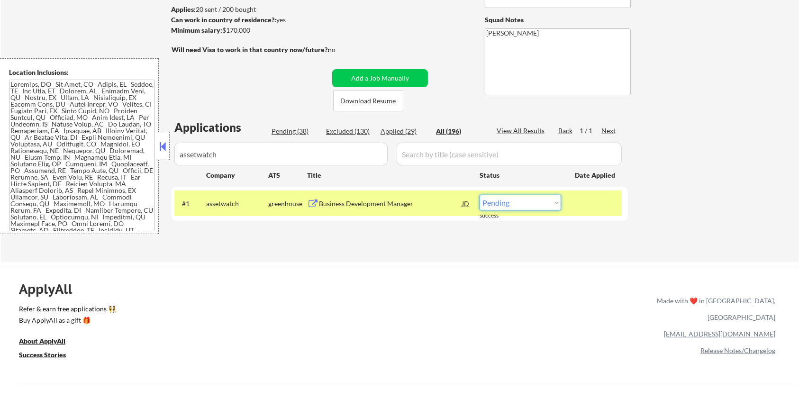
click at [497, 205] on select "Choose an option... Pending Applied Excluded (Questions) Excluded (Expired) Exc…" at bounding box center [521, 203] width 82 height 16
click at [480, 195] on select "Choose an option... Pending Applied Excluded (Questions) Excluded (Expired) Exc…" at bounding box center [521, 203] width 82 height 16
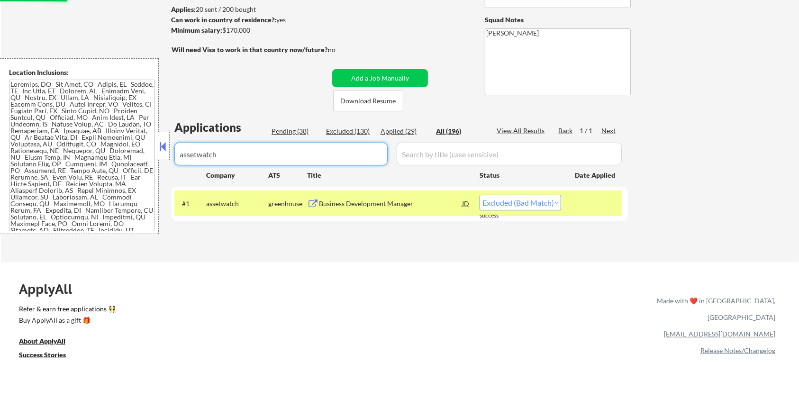
drag, startPoint x: 264, startPoint y: 160, endPoint x: 163, endPoint y: 154, distance: 102.1
click at [163, 154] on body "← Return to /applysquad Mailslurp Inbox Job Search Builder [PERSON_NAME] User E…" at bounding box center [399, 73] width 799 height 399
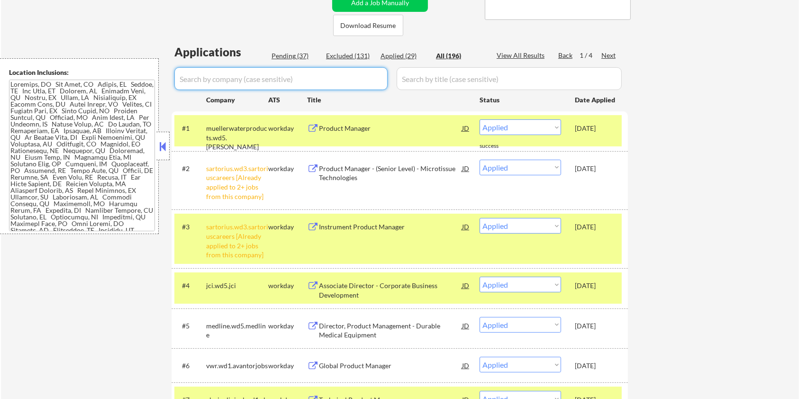
scroll to position [190, 0]
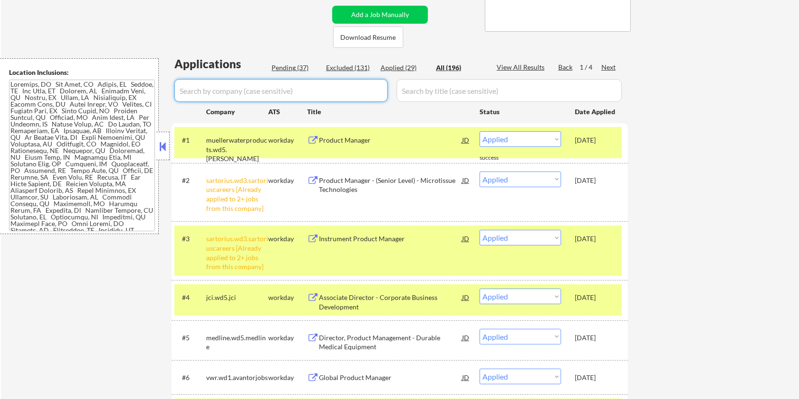
click at [292, 64] on div "Pending (37)" at bounding box center [295, 67] width 47 height 9
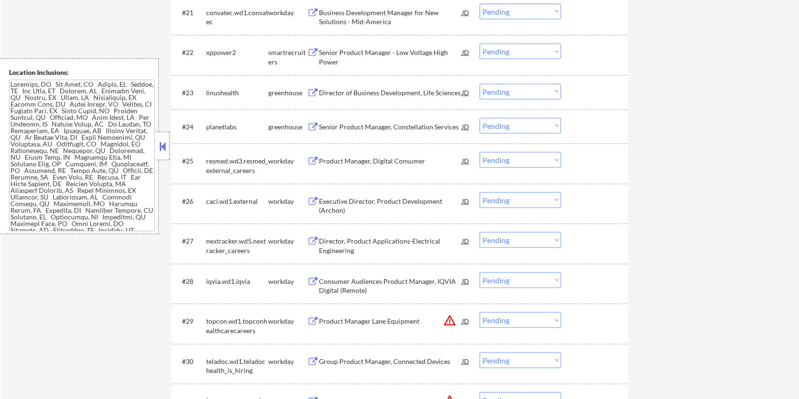
scroll to position [1074, 0]
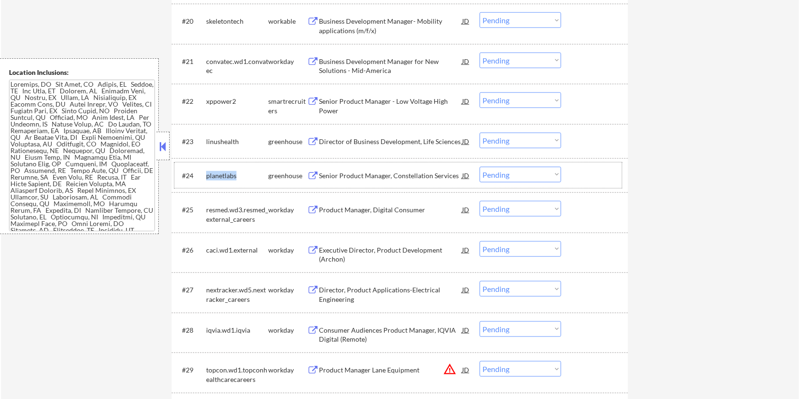
drag, startPoint x: 239, startPoint y: 173, endPoint x: 207, endPoint y: 172, distance: 32.7
click at [207, 172] on div "planetlabs" at bounding box center [237, 175] width 62 height 9
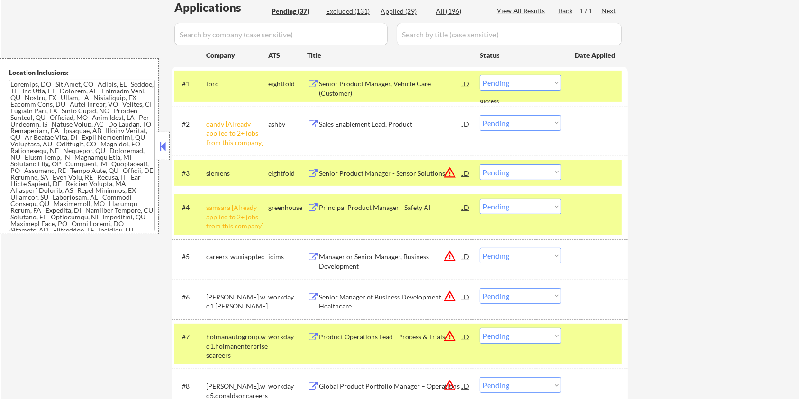
scroll to position [190, 0]
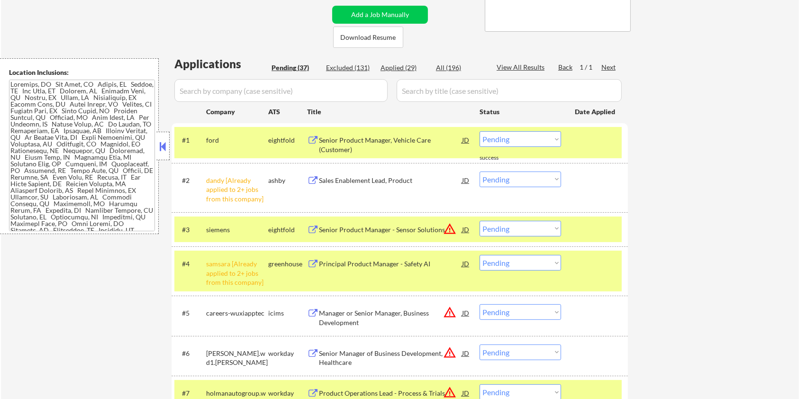
click at [225, 93] on input "input" at bounding box center [280, 90] width 213 height 23
paste input "planetlabs"
click at [417, 91] on input "input" at bounding box center [509, 90] width 225 height 23
click at [450, 68] on div "All (196)" at bounding box center [459, 67] width 47 height 9
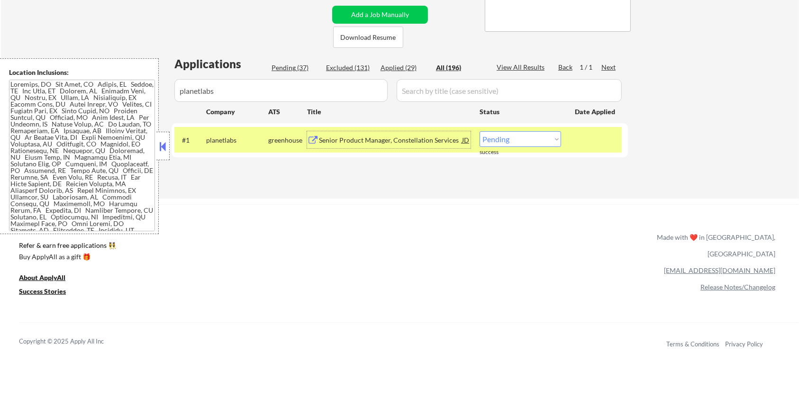
click at [393, 143] on div "Senior Product Manager, Constellation Services" at bounding box center [390, 140] width 143 height 9
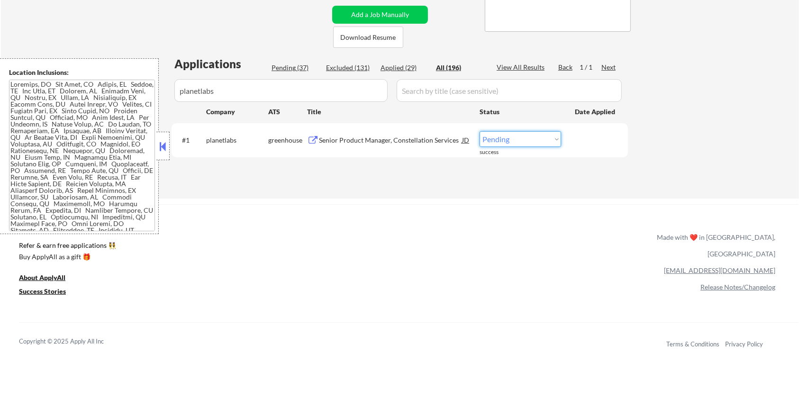
click at [522, 141] on select "Choose an option... Pending Applied Excluded (Questions) Excluded (Expired) Exc…" at bounding box center [521, 139] width 82 height 16
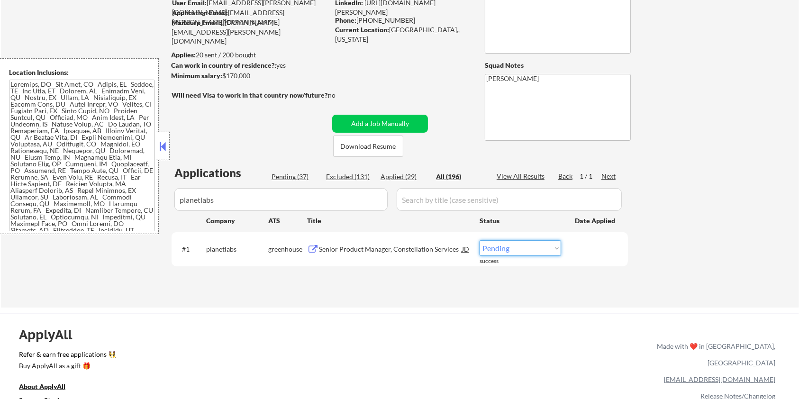
scroll to position [126, 0]
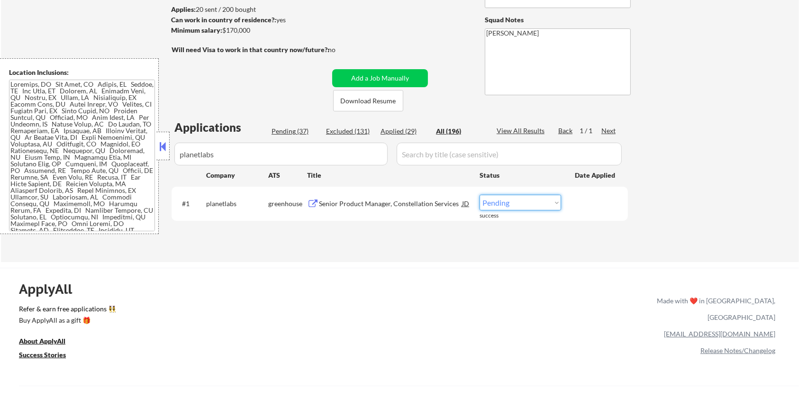
click at [504, 200] on select "Choose an option... Pending Applied Excluded (Questions) Excluded (Expired) Exc…" at bounding box center [521, 203] width 82 height 16
click at [480, 195] on select "Choose an option... Pending Applied Excluded (Questions) Excluded (Expired) Exc…" at bounding box center [521, 203] width 82 height 16
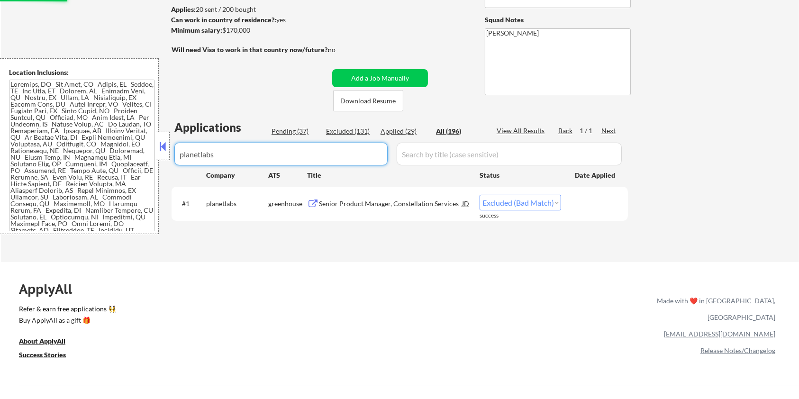
drag, startPoint x: 258, startPoint y: 157, endPoint x: 162, endPoint y: 157, distance: 96.2
click at [162, 157] on body "← Return to /applysquad Mailslurp Inbox Job Search Builder [PERSON_NAME] User E…" at bounding box center [399, 73] width 799 height 399
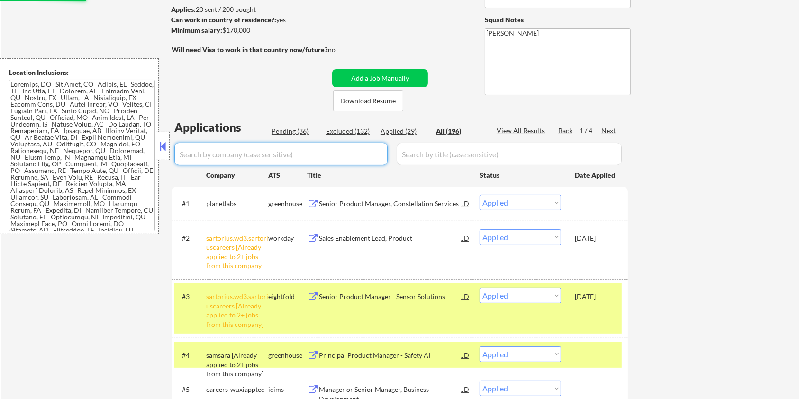
click at [292, 129] on div "Pending (36)" at bounding box center [295, 131] width 47 height 9
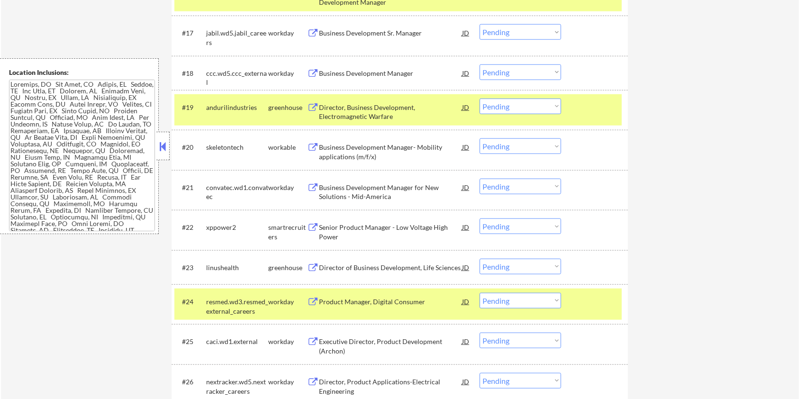
scroll to position [1074, 0]
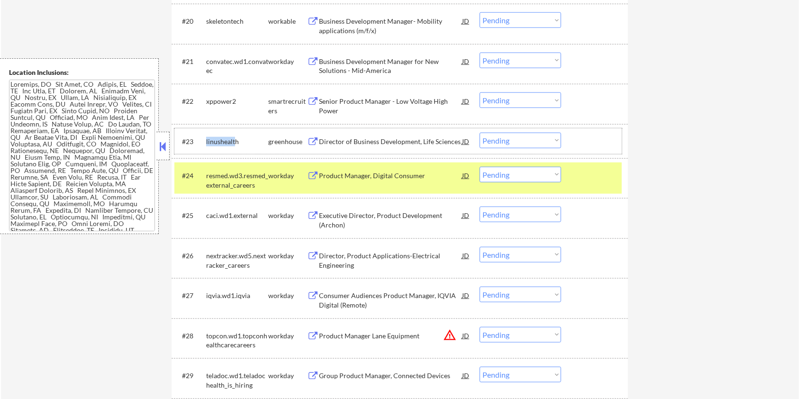
drag, startPoint x: 234, startPoint y: 138, endPoint x: 206, endPoint y: 141, distance: 27.7
click at [206, 141] on div "linushealth" at bounding box center [237, 141] width 62 height 9
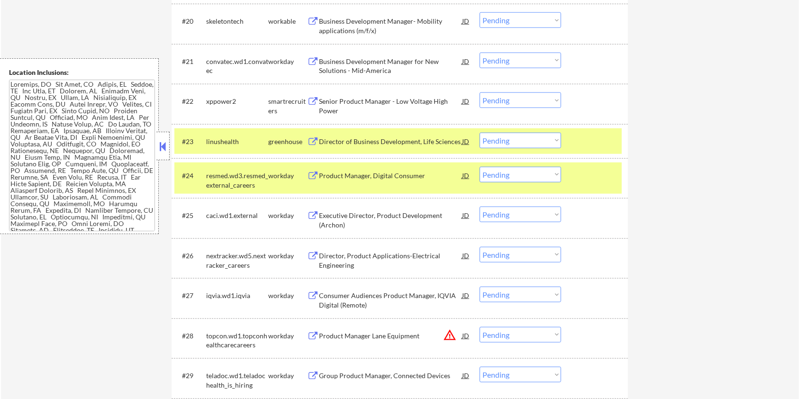
click at [242, 140] on div "linushealth" at bounding box center [237, 141] width 62 height 9
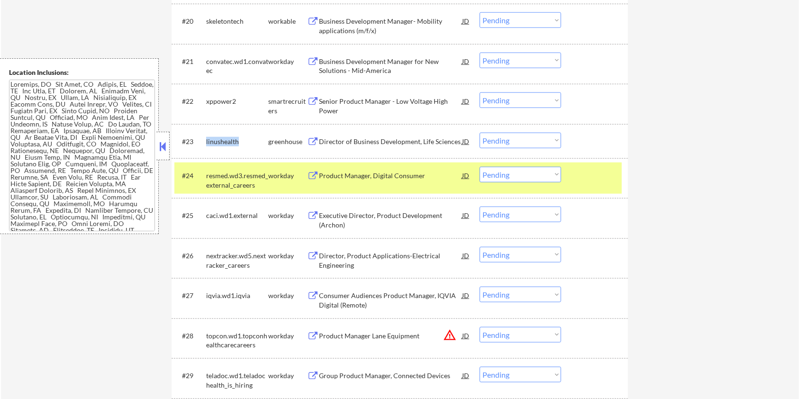
drag, startPoint x: 241, startPoint y: 140, endPoint x: 206, endPoint y: 142, distance: 35.1
click at [206, 142] on div "linushealth" at bounding box center [237, 141] width 62 height 9
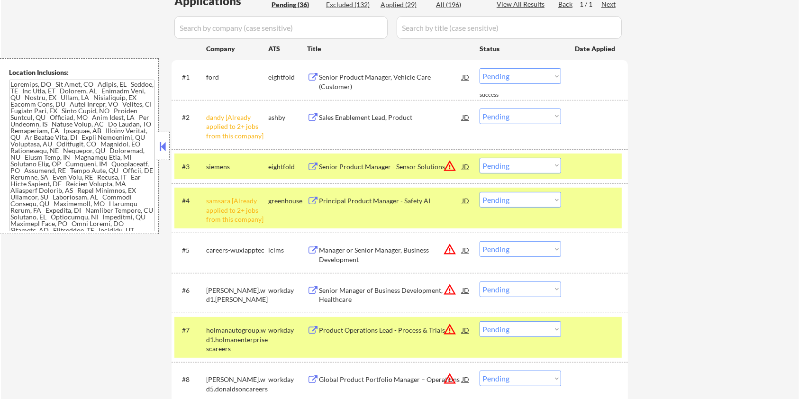
scroll to position [126, 0]
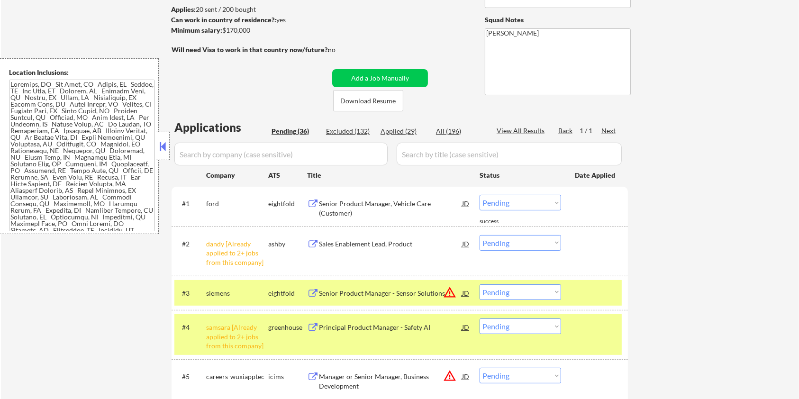
click at [275, 154] on input "input" at bounding box center [280, 154] width 213 height 23
paste input "linushealth"
click at [427, 152] on input "input" at bounding box center [509, 154] width 225 height 23
click at [454, 131] on div "All (196)" at bounding box center [459, 131] width 47 height 9
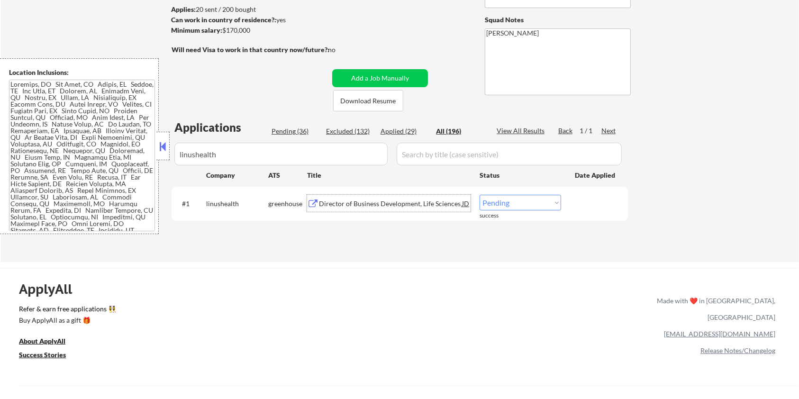
click at [345, 201] on div "Director of Business Development, Life Sciences" at bounding box center [390, 203] width 143 height 9
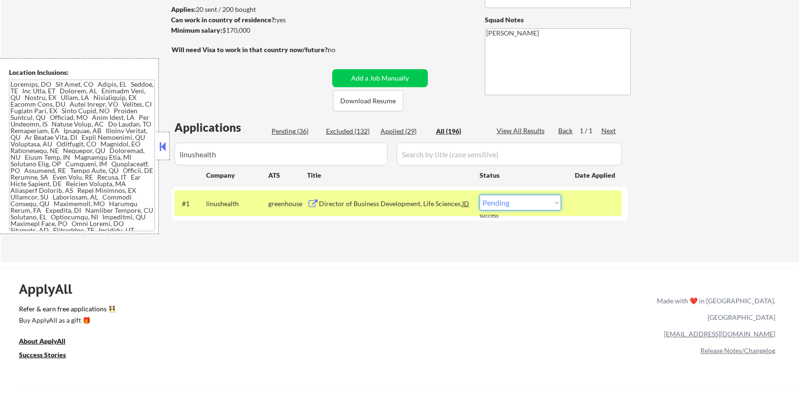
click at [499, 205] on select "Choose an option... Pending Applied Excluded (Questions) Excluded (Expired) Exc…" at bounding box center [521, 203] width 82 height 16
click at [480, 195] on select "Choose an option... Pending Applied Excluded (Questions) Excluded (Expired) Exc…" at bounding box center [521, 203] width 82 height 16
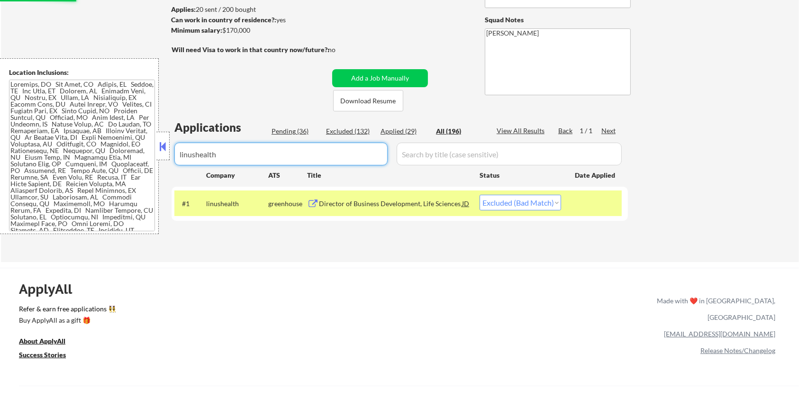
drag, startPoint x: 242, startPoint y: 153, endPoint x: 141, endPoint y: 155, distance: 101.0
click at [141, 155] on body "← Return to /applysquad Mailslurp Inbox Job Search Builder [PERSON_NAME] User E…" at bounding box center [399, 73] width 799 height 399
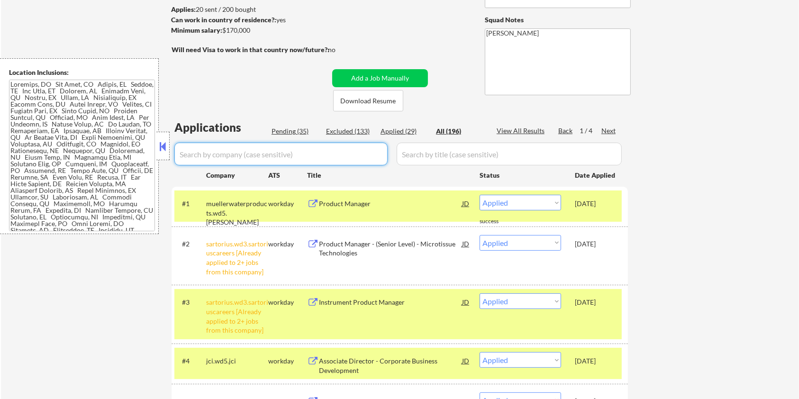
click at [295, 128] on div "Pending (35)" at bounding box center [295, 131] width 47 height 9
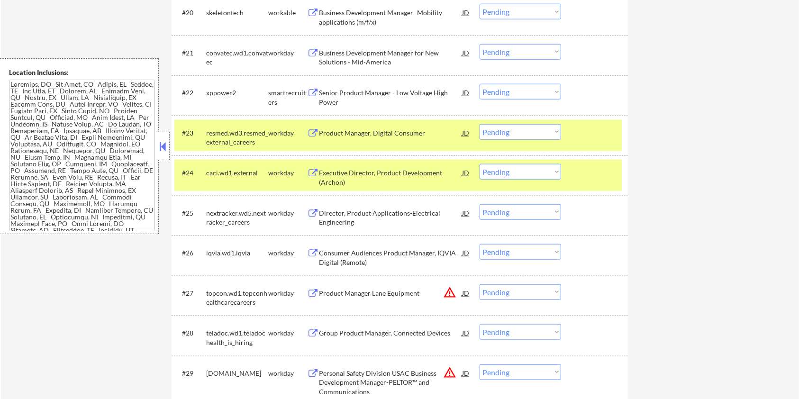
scroll to position [1074, 0]
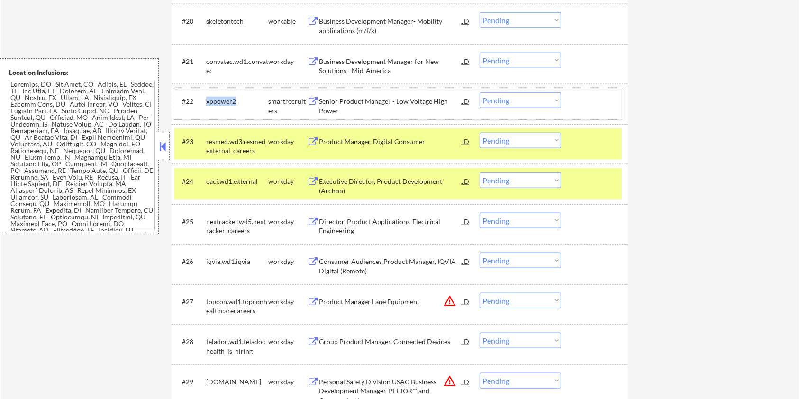
drag, startPoint x: 241, startPoint y: 95, endPoint x: 204, endPoint y: 99, distance: 36.7
click at [204, 99] on div "#22 xppower2 smartrecruiters Senior Product Manager - Low Voltage High Power JD…" at bounding box center [397, 103] width 447 height 31
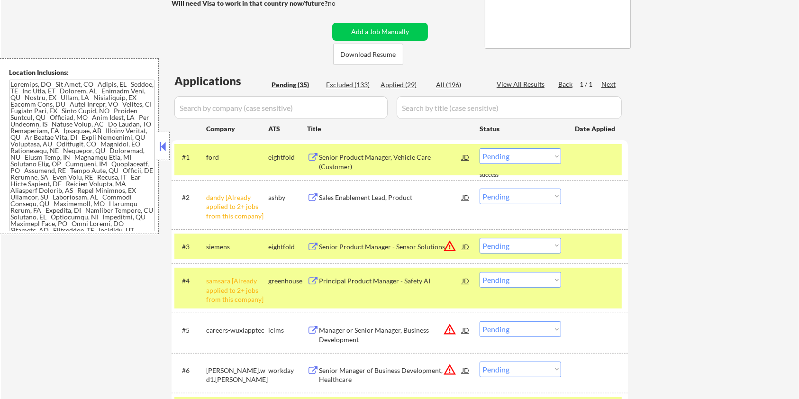
scroll to position [63, 0]
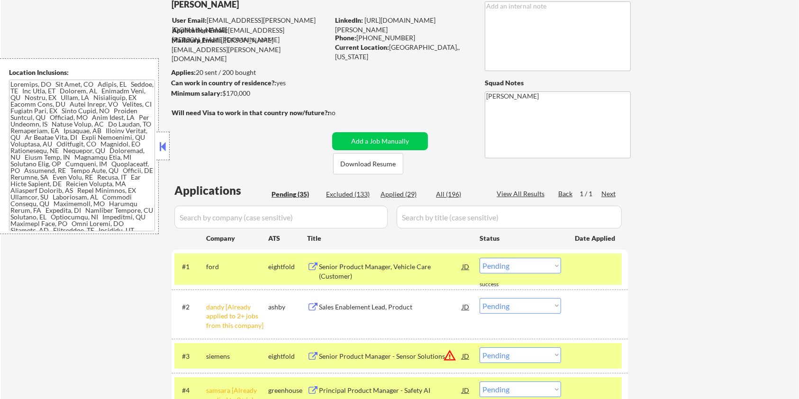
click at [227, 219] on input "input" at bounding box center [280, 217] width 213 height 23
paste input "xppower2"
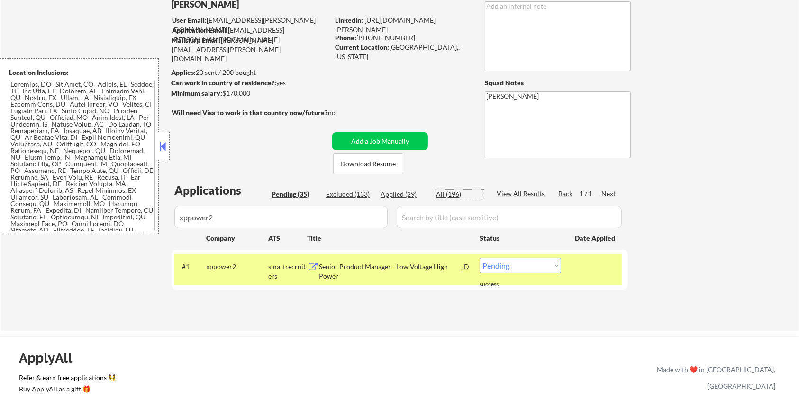
click at [447, 193] on div "All (196)" at bounding box center [459, 194] width 47 height 9
click at [353, 271] on div "Senior Product Manager - Low Voltage High Power" at bounding box center [390, 271] width 143 height 18
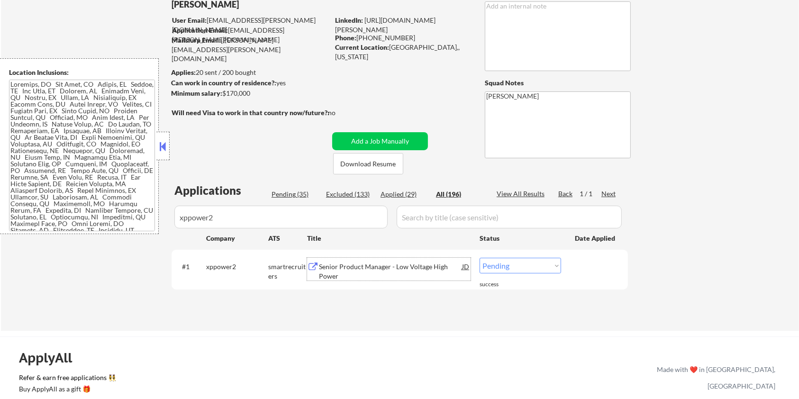
click at [535, 268] on select "Choose an option... Pending Applied Excluded (Questions) Excluded (Expired) Exc…" at bounding box center [521, 266] width 82 height 16
click at [480, 258] on select "Choose an option... Pending Applied Excluded (Questions) Excluded (Expired) Exc…" at bounding box center [521, 266] width 82 height 16
